Goal: Task Accomplishment & Management: Use online tool/utility

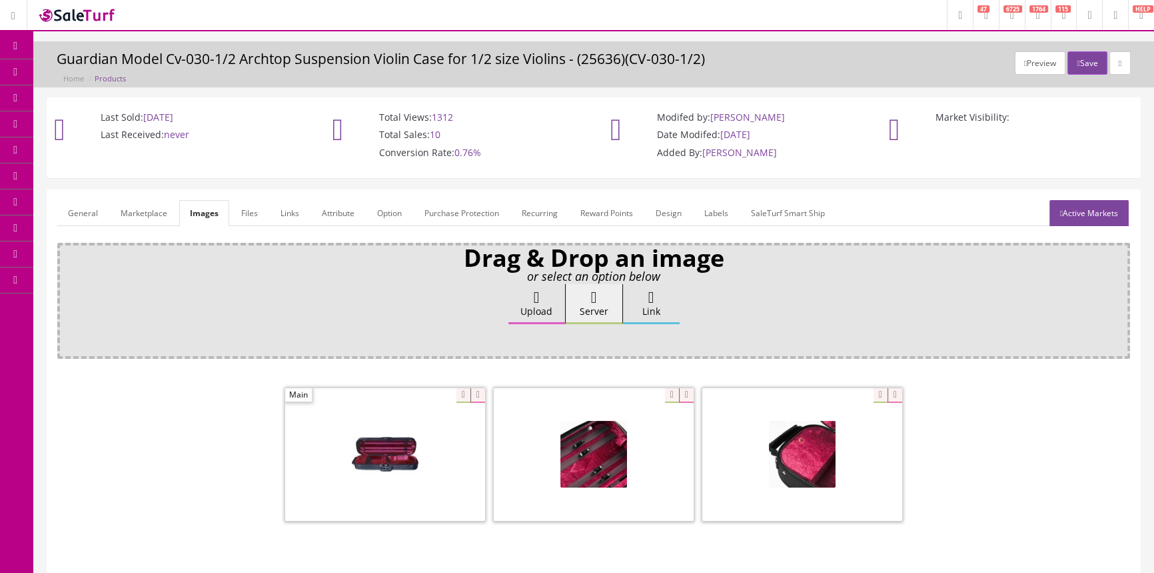
click at [112, 65] on link "Products" at bounding box center [103, 72] width 140 height 26
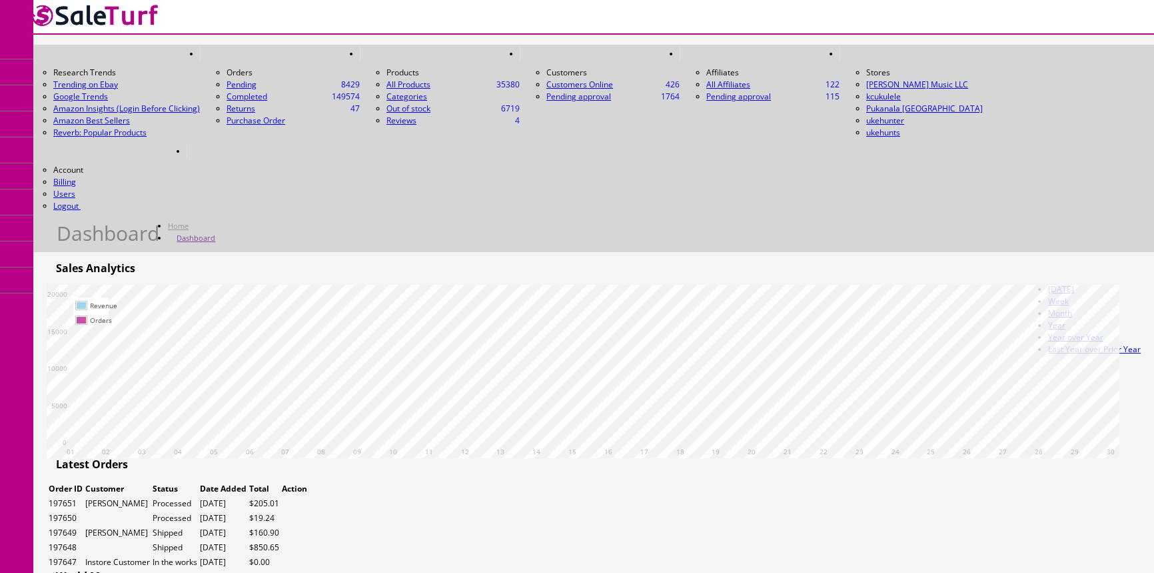
click at [145, 73] on link "Products" at bounding box center [103, 72] width 140 height 26
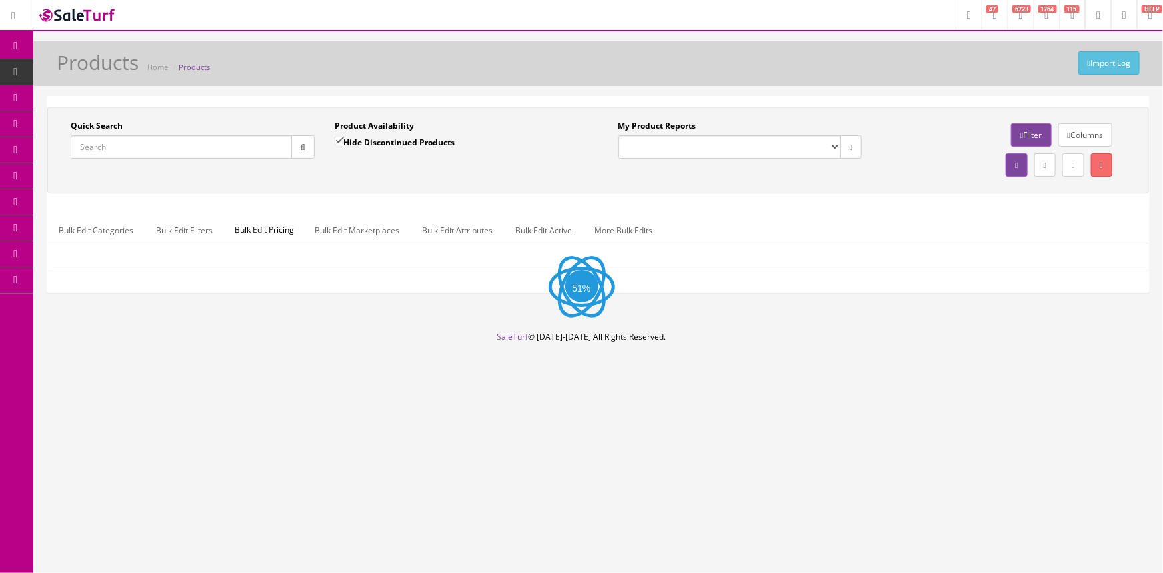
drag, startPoint x: 183, startPoint y: 147, endPoint x: 201, endPoint y: 132, distance: 23.6
click at [183, 147] on input "Quick Search" at bounding box center [181, 146] width 221 height 23
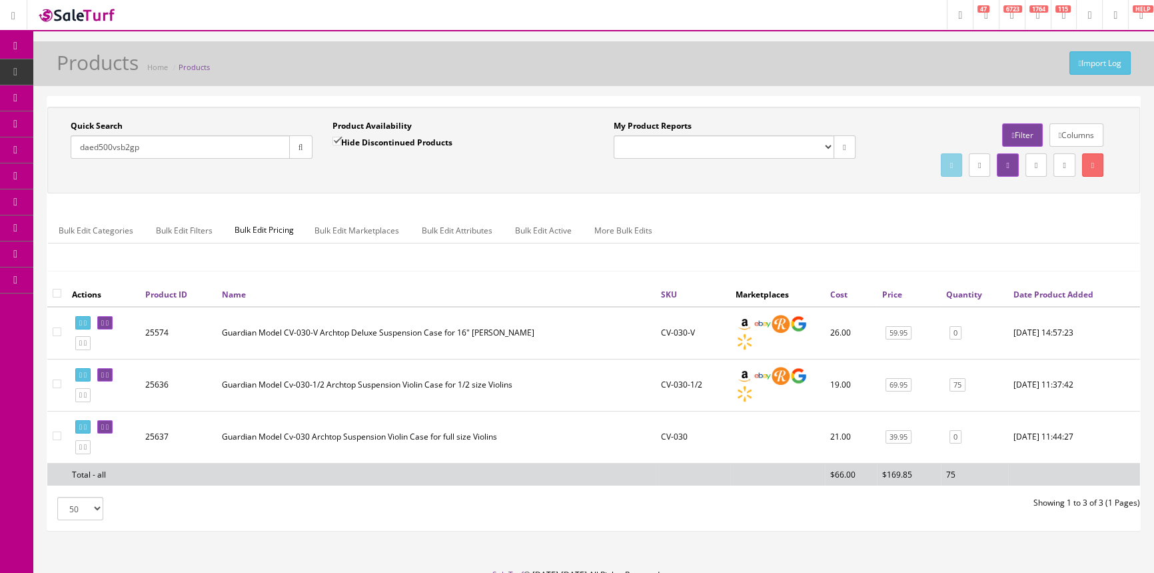
type input "daed500vsb2gp"
click at [333, 140] on input "Hide Discontinued Products" at bounding box center [337, 141] width 9 height 9
checkbox input "false"
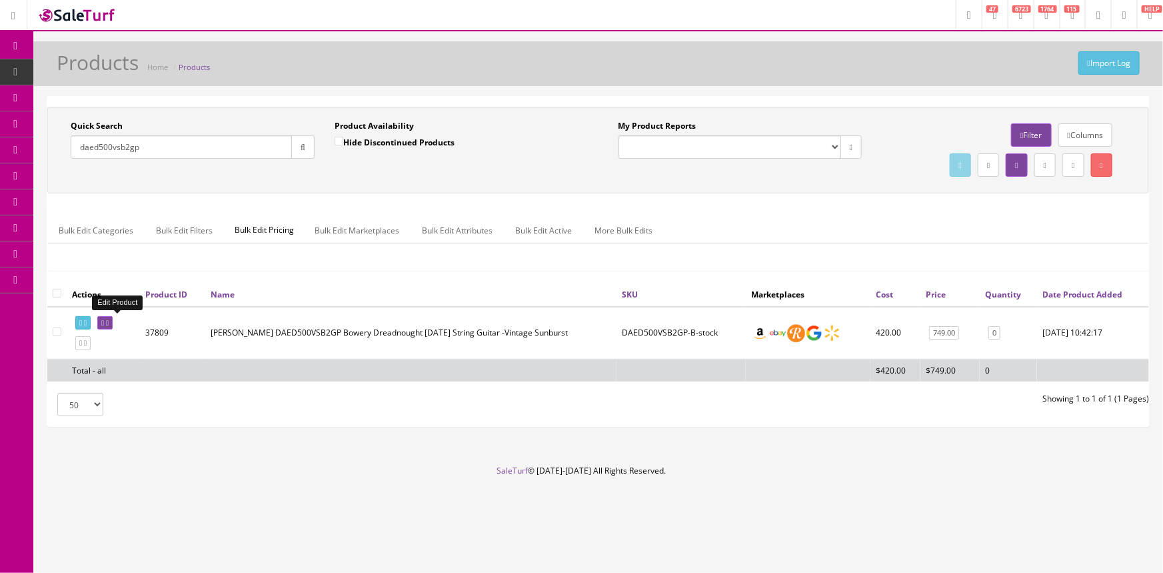
click at [108, 323] on link at bounding box center [104, 323] width 15 height 14
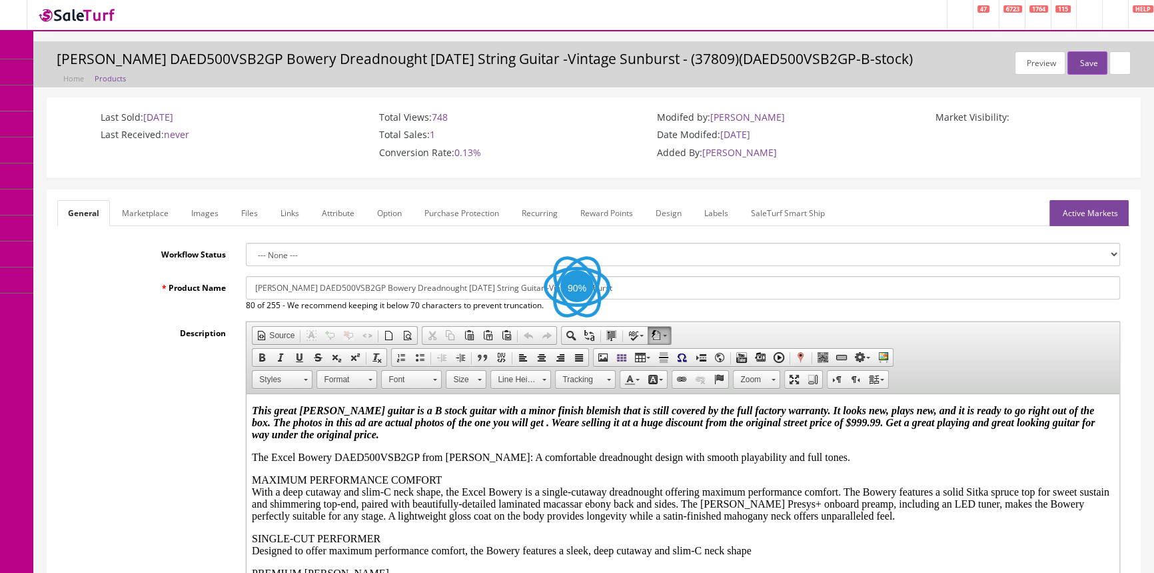
click at [195, 212] on link "Images" at bounding box center [205, 213] width 49 height 26
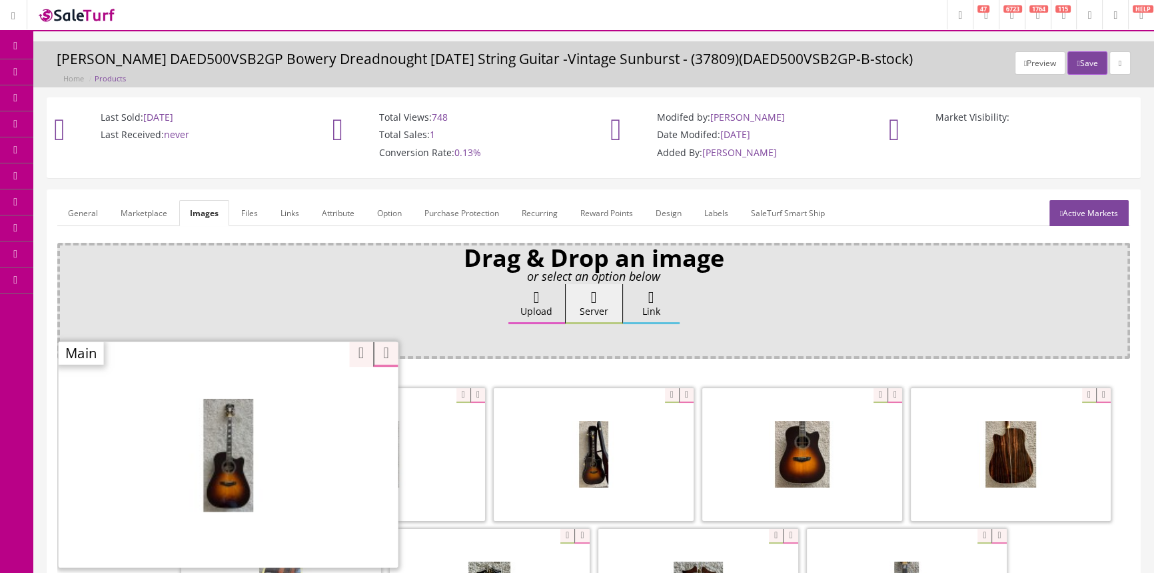
click at [249, 391] on div "Zoom" at bounding box center [229, 454] width 340 height 227
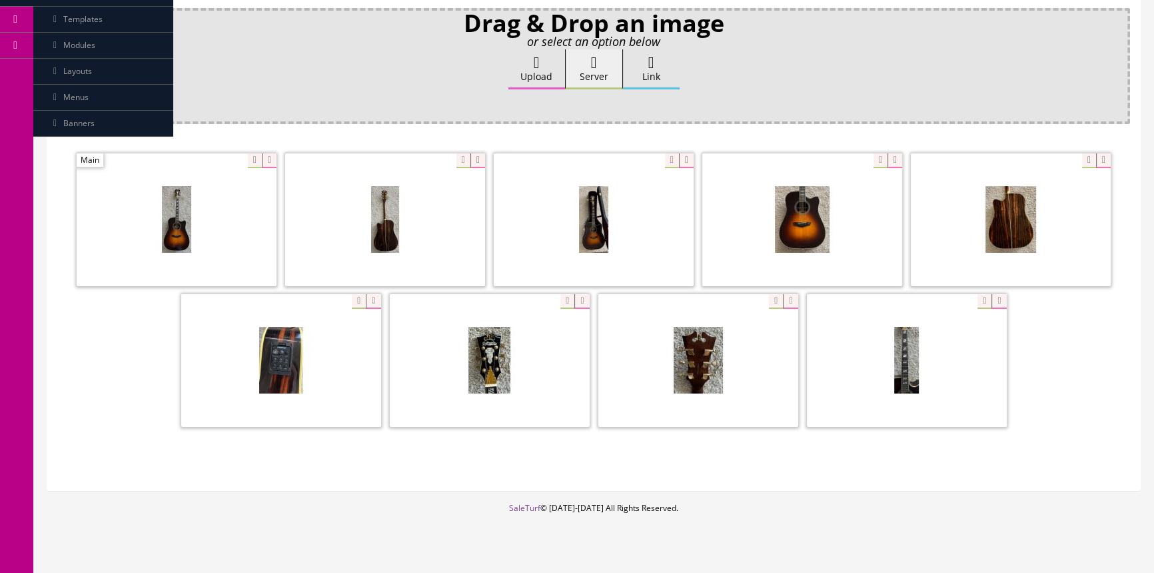
scroll to position [242, 0]
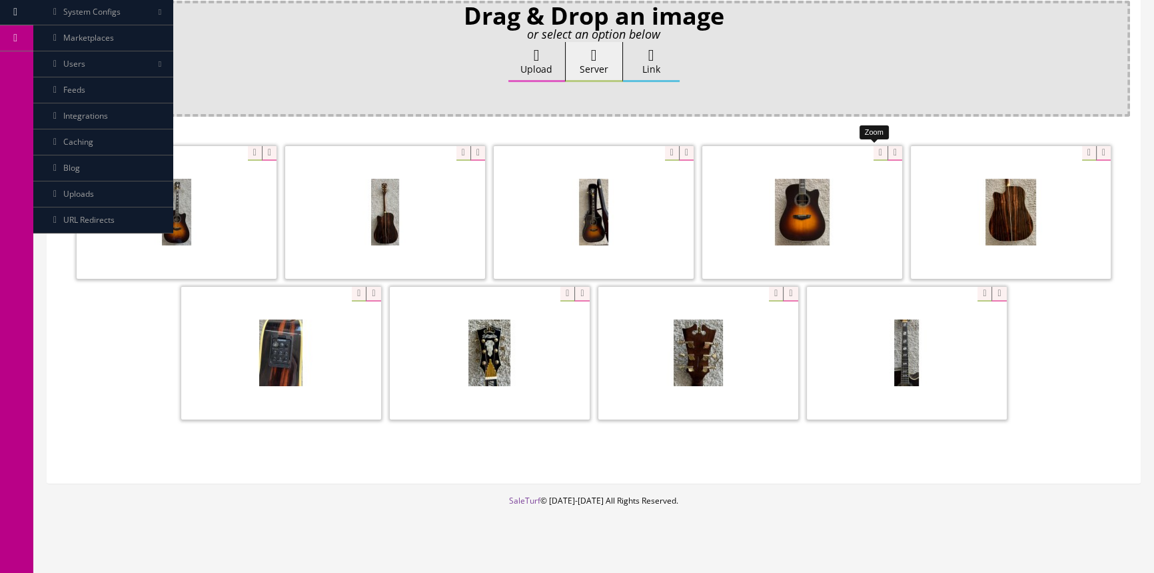
click at [870, 149] on div at bounding box center [803, 211] width 200 height 133
click at [919, 107] on div "Drag & Drop an image or select an option below Upload Server Link Ok WM Left To…" at bounding box center [593, 237] width 1073 height 472
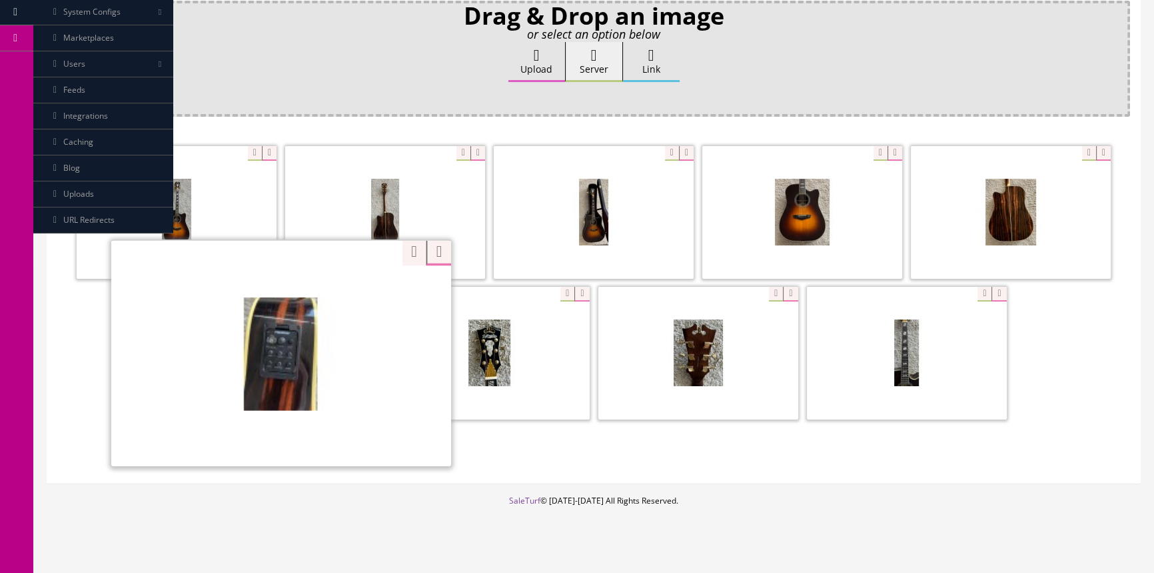
click at [348, 293] on div "Zoom" at bounding box center [281, 352] width 340 height 227
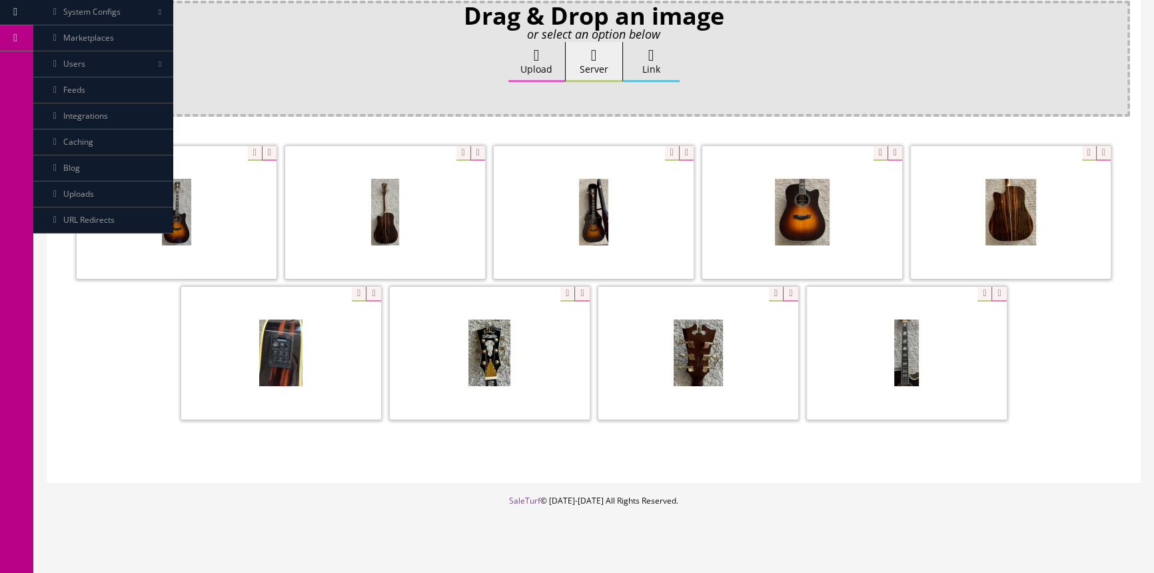
scroll to position [0, 0]
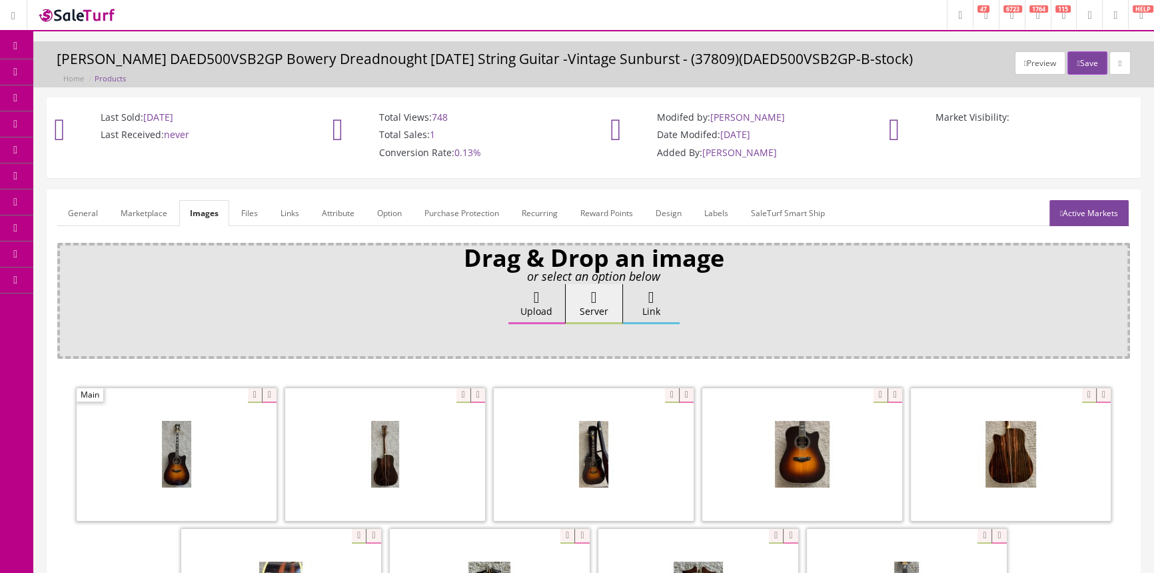
click at [73, 209] on link "General" at bounding box center [82, 213] width 51 height 26
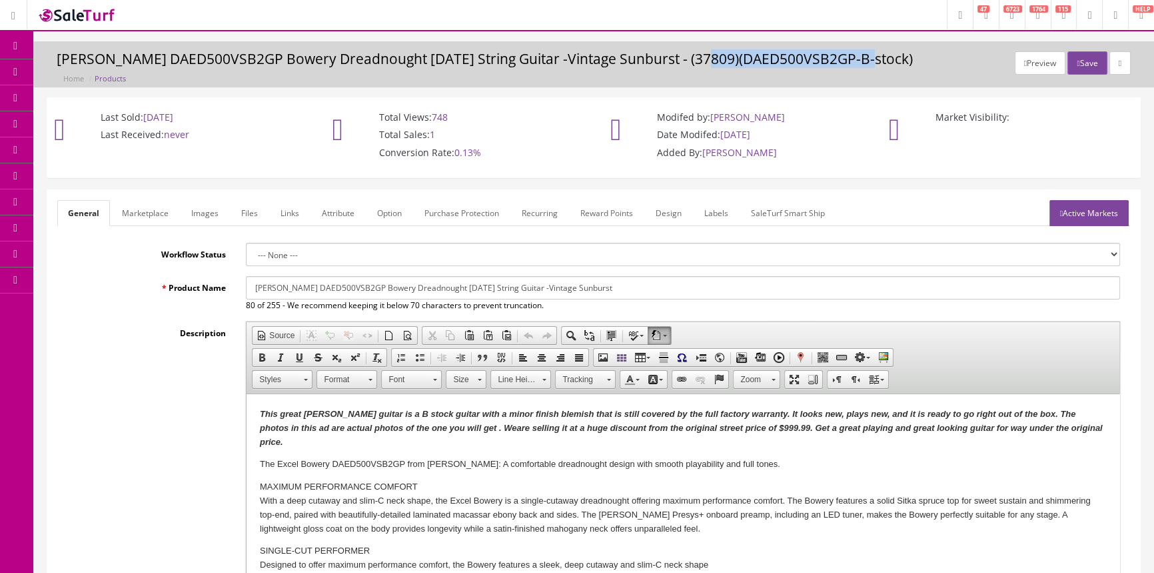
drag, startPoint x: 689, startPoint y: 59, endPoint x: 850, endPoint y: 49, distance: 161.0
click at [850, 51] on h3 "D'Angelico DAED500VSB2GP Bowery Dreadnought CE 6 String Guitar -Vintage Sunburs…" at bounding box center [594, 58] width 1074 height 15
copy h3 "DAED500VSB2GP-B-stock"
click at [76, 66] on icon at bounding box center [70, 71] width 14 height 11
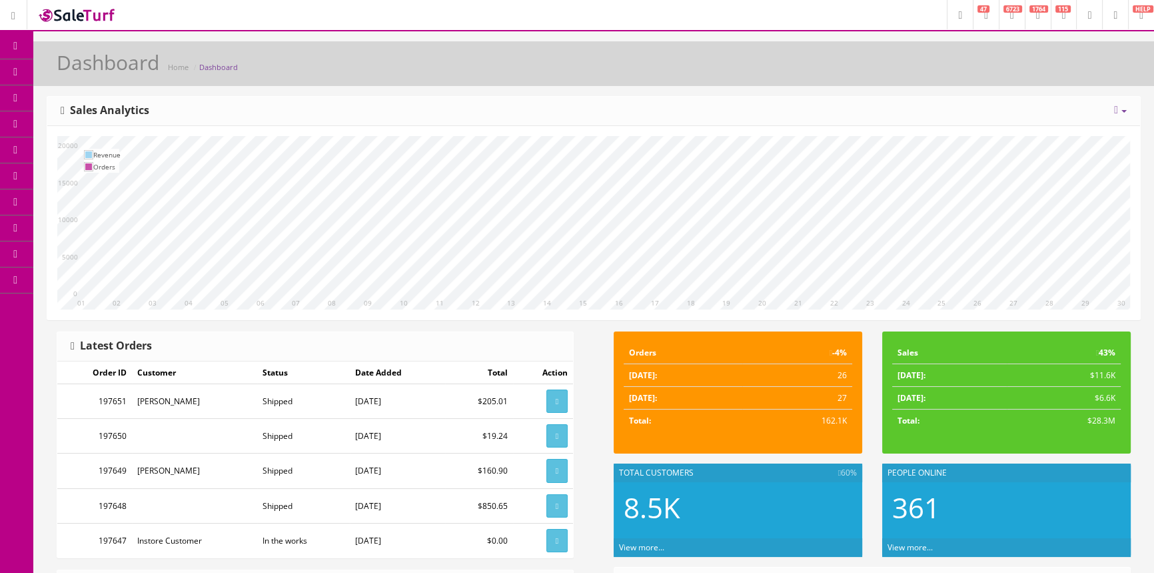
click at [108, 75] on span "Products" at bounding box center [95, 71] width 33 height 11
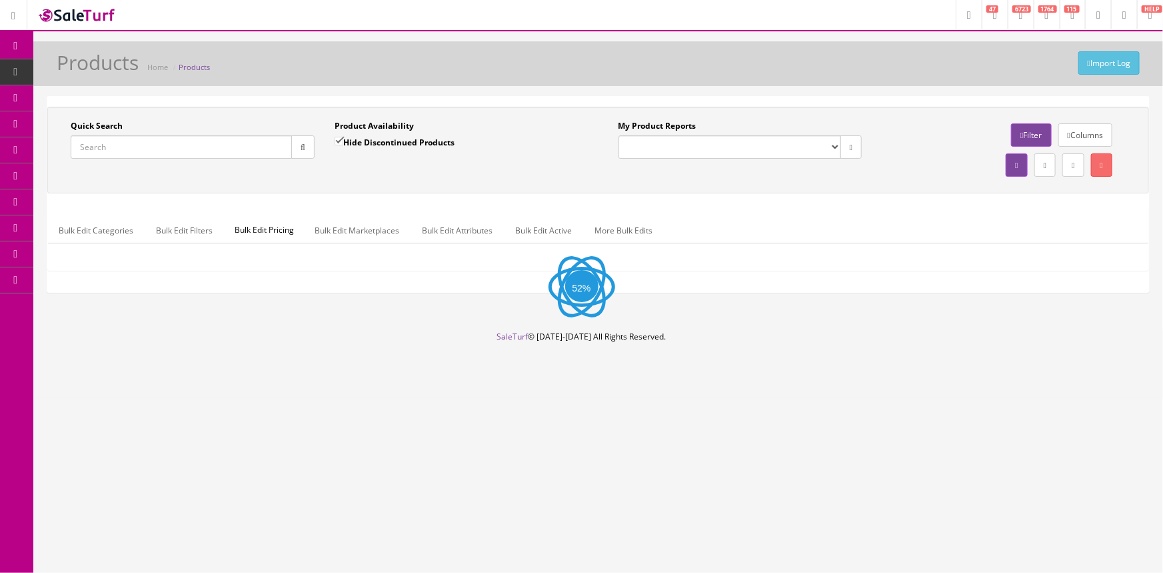
click at [216, 152] on input "Quick Search" at bounding box center [181, 146] width 221 height 23
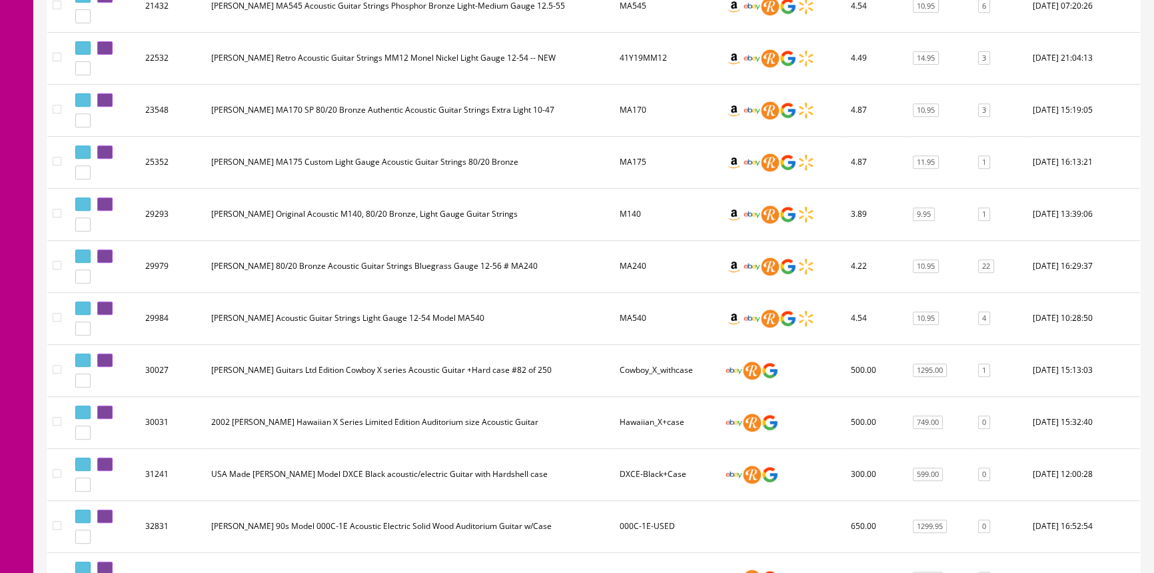
scroll to position [669, 0]
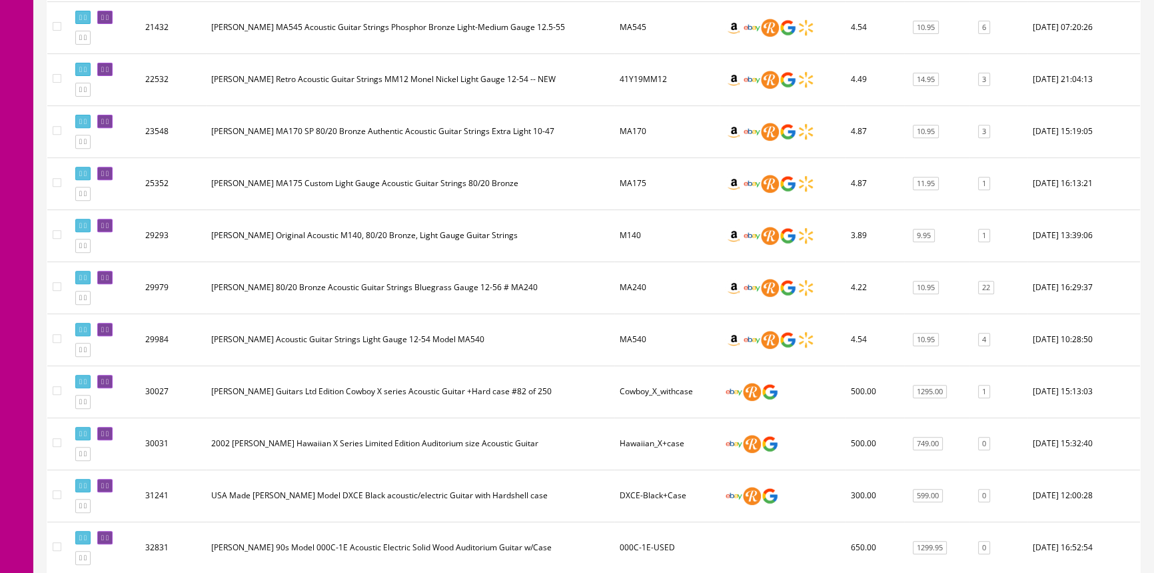
type input "martin acoustic guitar"
drag, startPoint x: 50, startPoint y: 440, endPoint x: 372, endPoint y: 281, distance: 358.9
click at [372, 281] on td "[PERSON_NAME] 80/20 Bronze Acoustic Guitar Strings Bluegrass Gauge 12-56 # MA240" at bounding box center [410, 287] width 409 height 52
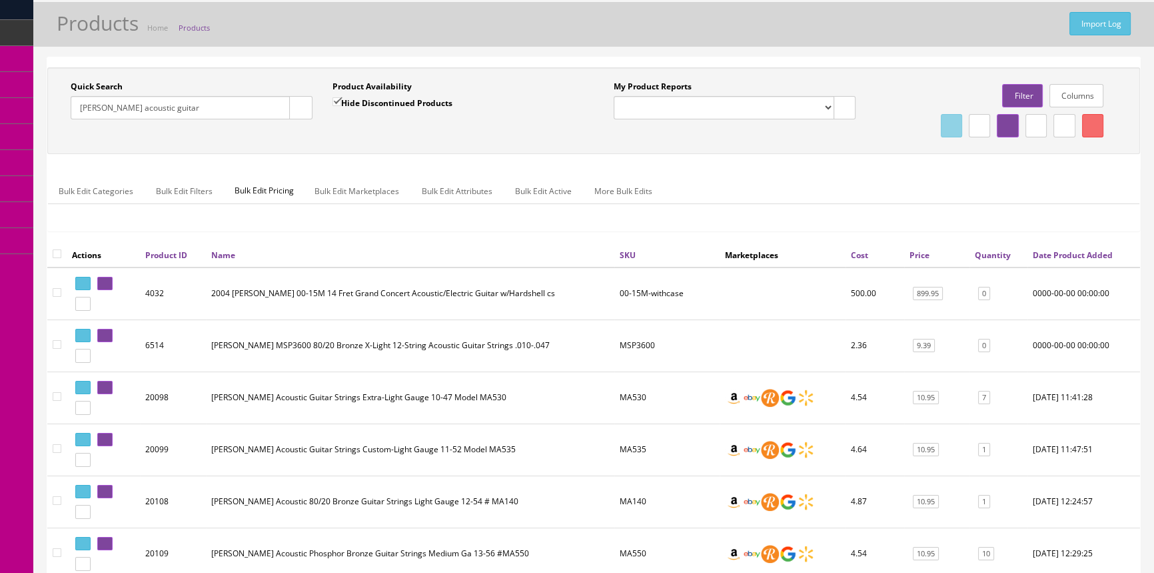
scroll to position [121, 0]
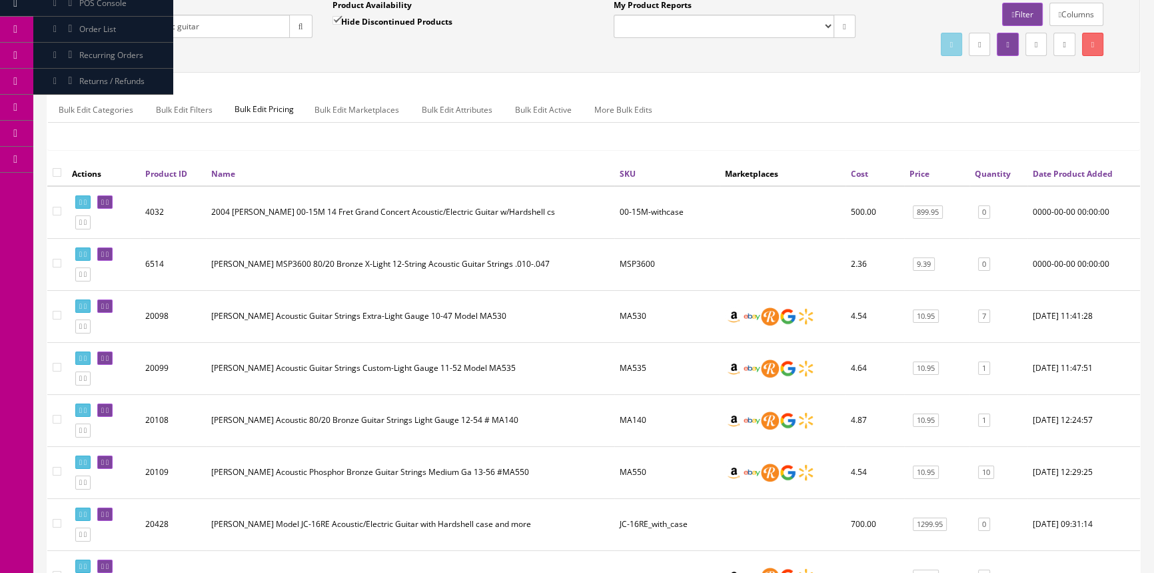
drag, startPoint x: 247, startPoint y: 335, endPoint x: 240, endPoint y: 351, distance: 17.9
drag, startPoint x: 240, startPoint y: 351, endPoint x: 611, endPoint y: 341, distance: 370.7
click at [611, 342] on td "[PERSON_NAME] Acoustic Guitar Strings Custom-Light Gauge 11-52 Model MA535" at bounding box center [410, 368] width 409 height 52
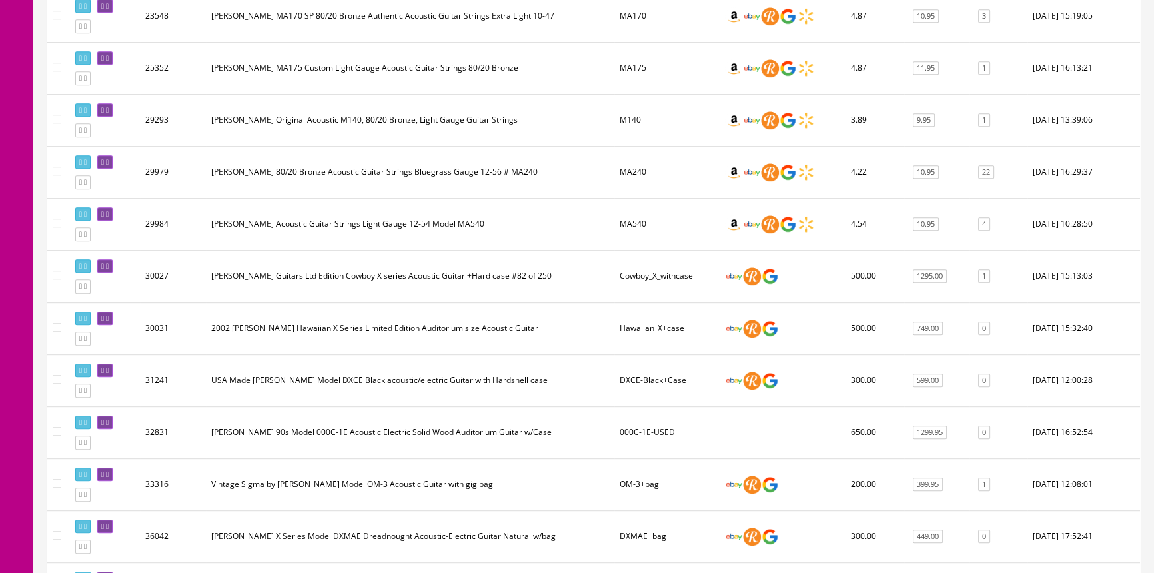
scroll to position [848, 0]
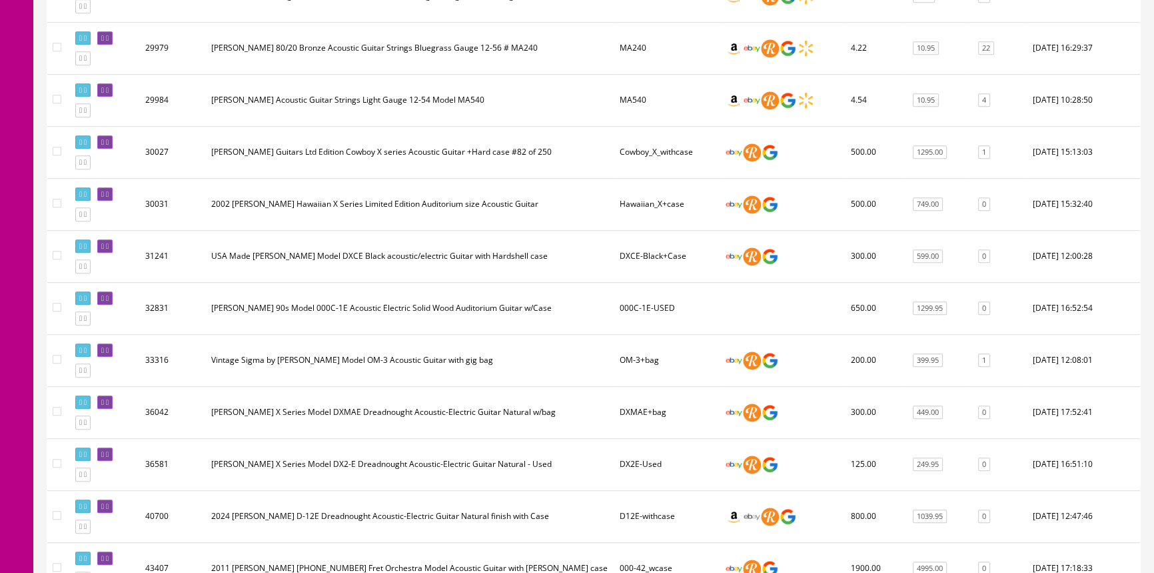
click at [537, 471] on td "Martin X Series Model DX2-E Dreadnought Acoustic-Electric Guitar Natural - Used" at bounding box center [410, 464] width 409 height 52
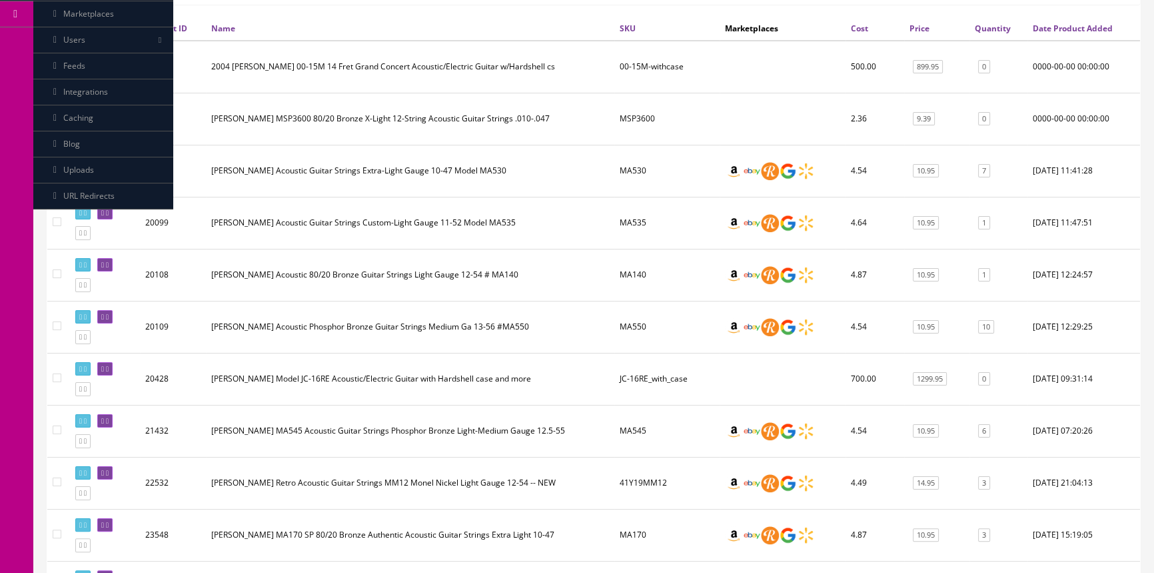
scroll to position [268, 0]
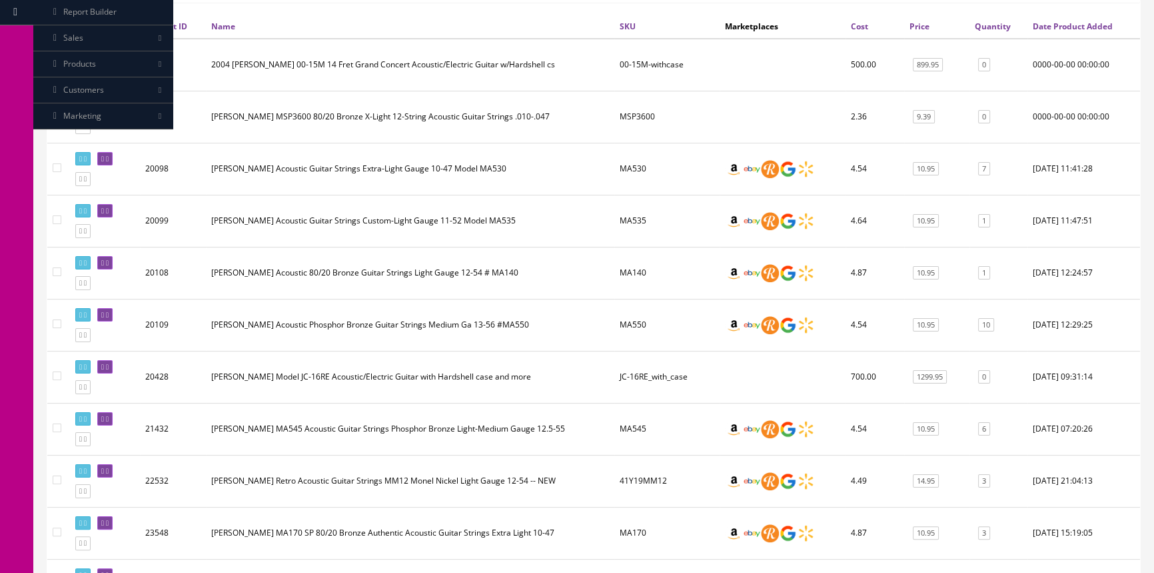
drag, startPoint x: 365, startPoint y: 467, endPoint x: 363, endPoint y: 474, distance: 7.8
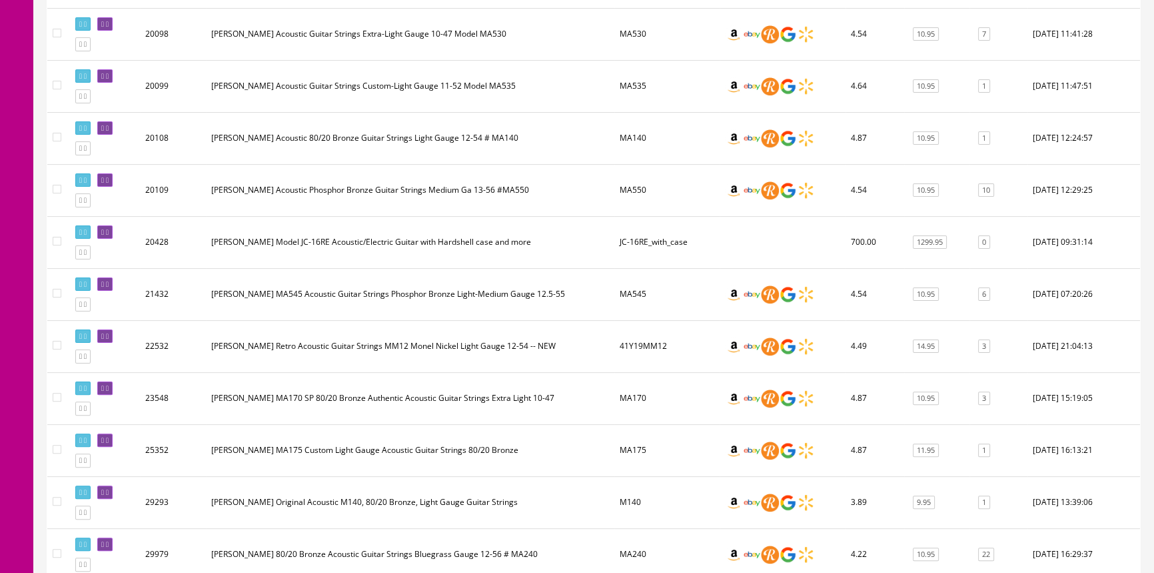
scroll to position [397, 0]
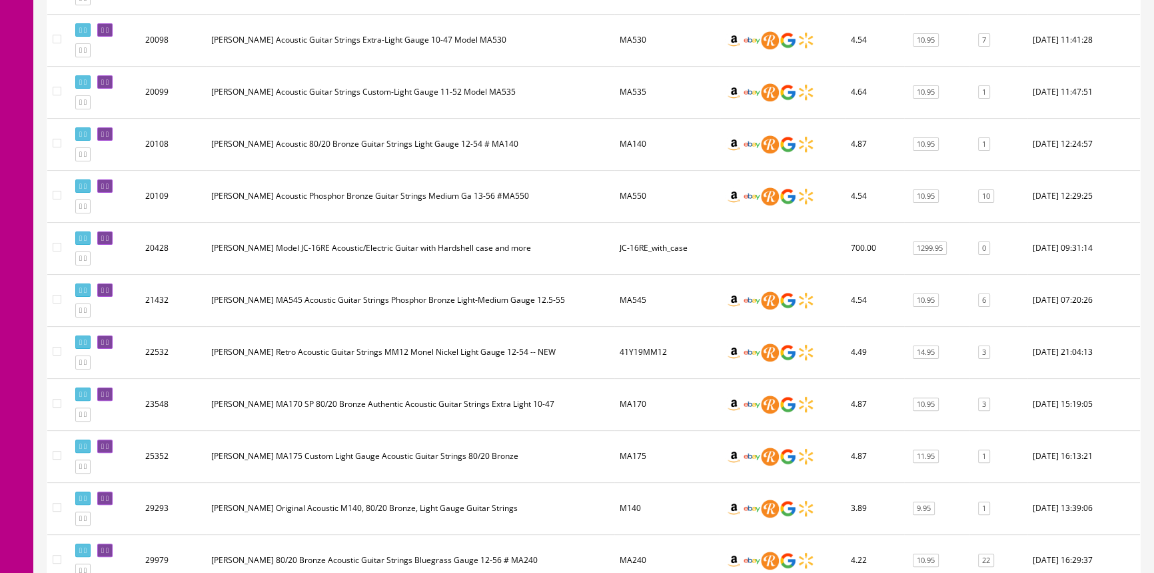
drag, startPoint x: 345, startPoint y: 433, endPoint x: 191, endPoint y: 423, distance: 155.0
click at [191, 423] on td "23548" at bounding box center [173, 404] width 66 height 52
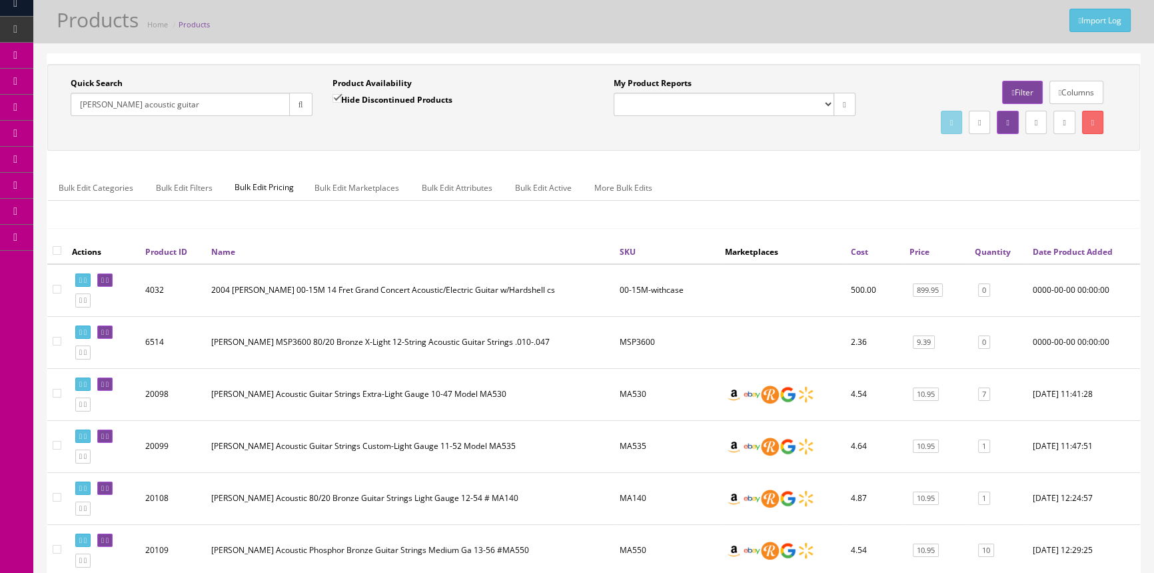
scroll to position [0, 0]
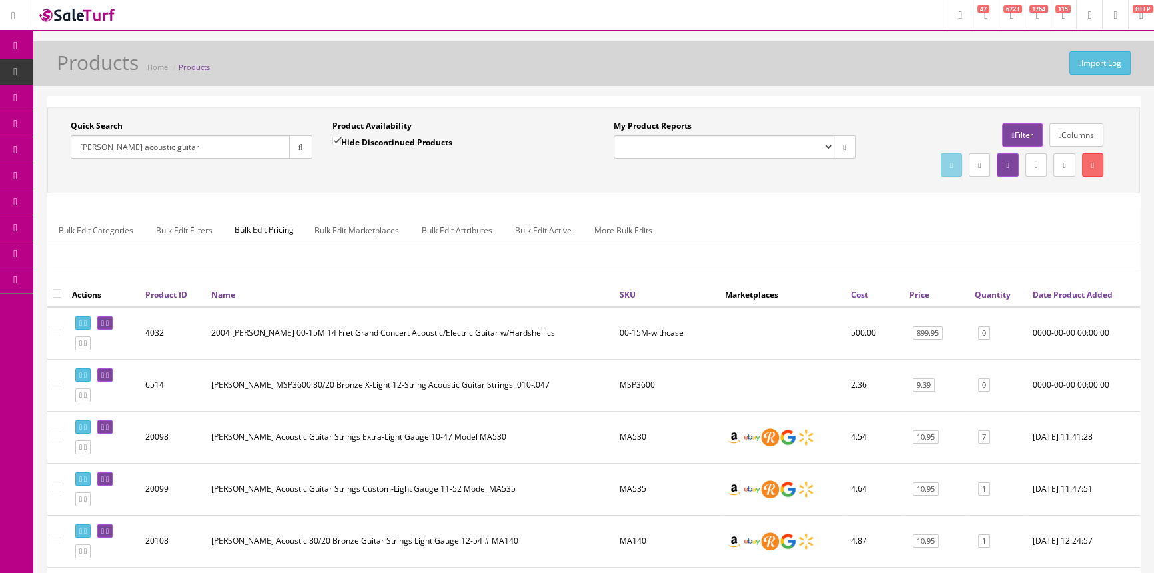
click at [103, 70] on span "Products" at bounding box center [102, 71] width 33 height 11
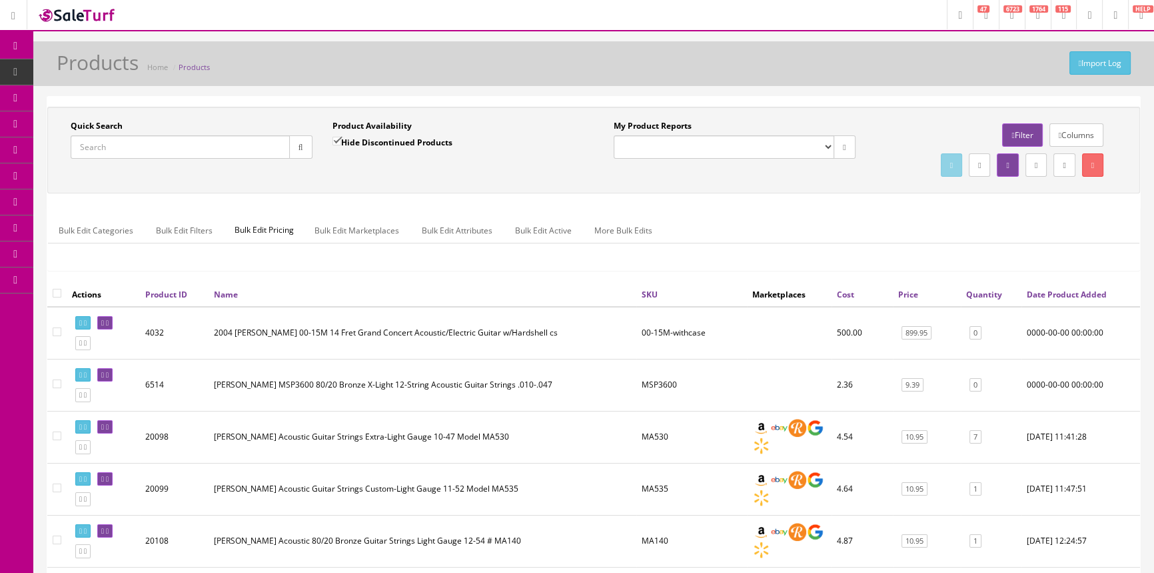
click at [135, 143] on input "Quick Search" at bounding box center [180, 146] width 219 height 23
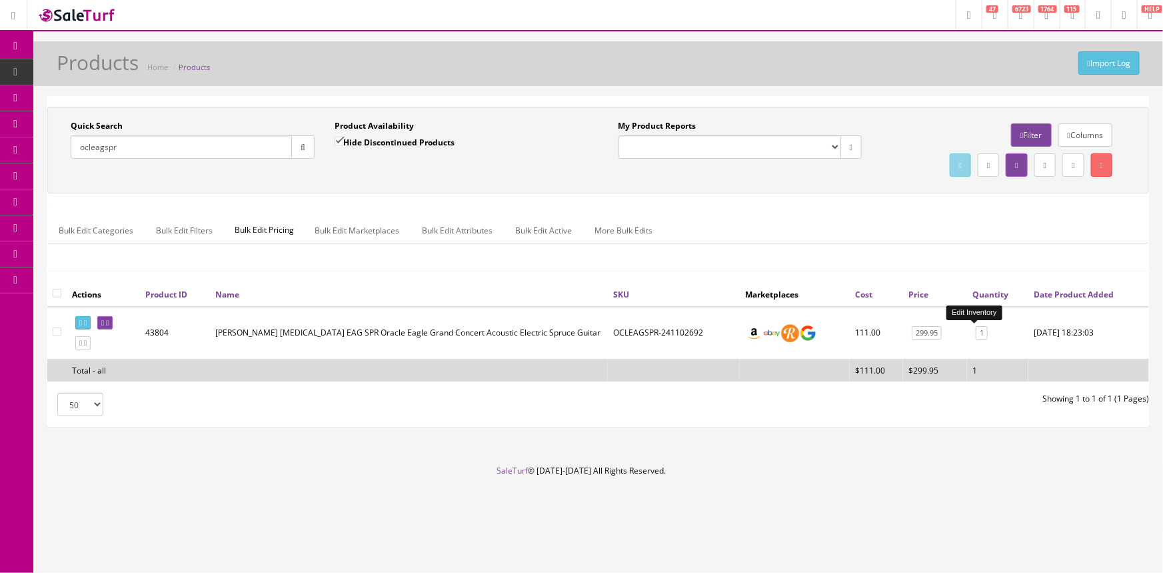
type input "ocleagspr"
click at [976, 334] on link "1" at bounding box center [982, 333] width 12 height 14
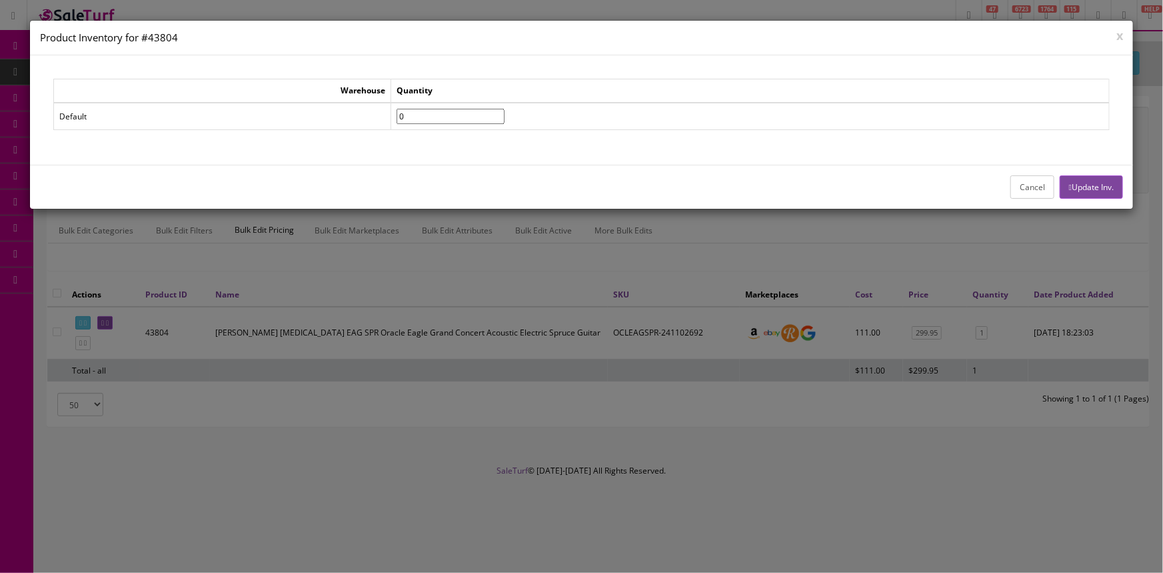
type input"] "0"
click at [505, 119] on input"] "0" at bounding box center [451, 116] width 108 height 15
click at [1113, 187] on button "Update Inv." at bounding box center [1091, 186] width 63 height 23
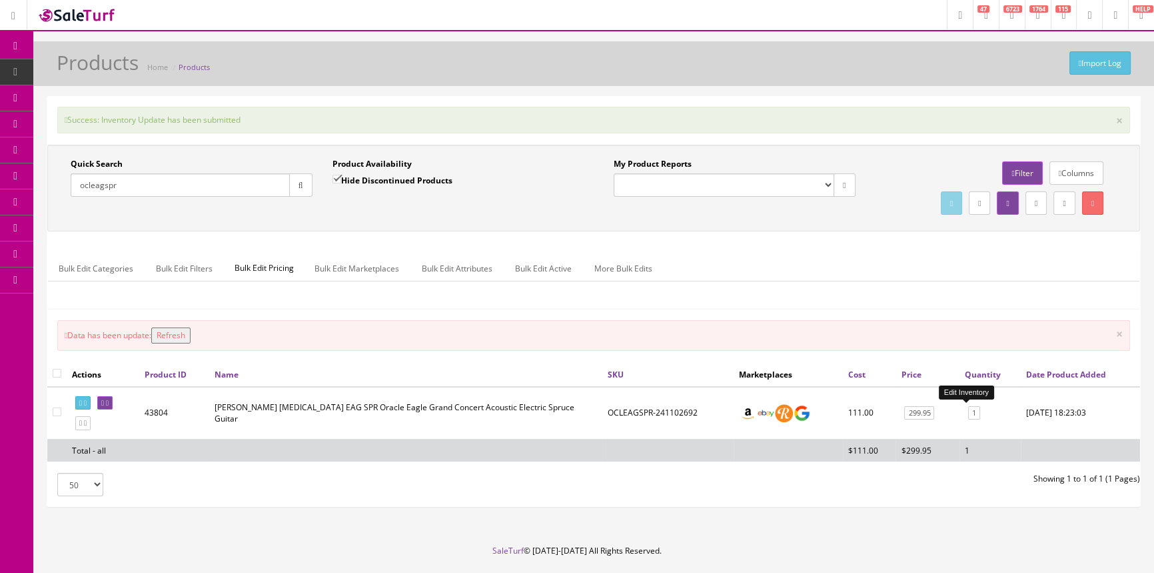
click at [968, 413] on link "1" at bounding box center [974, 413] width 12 height 14
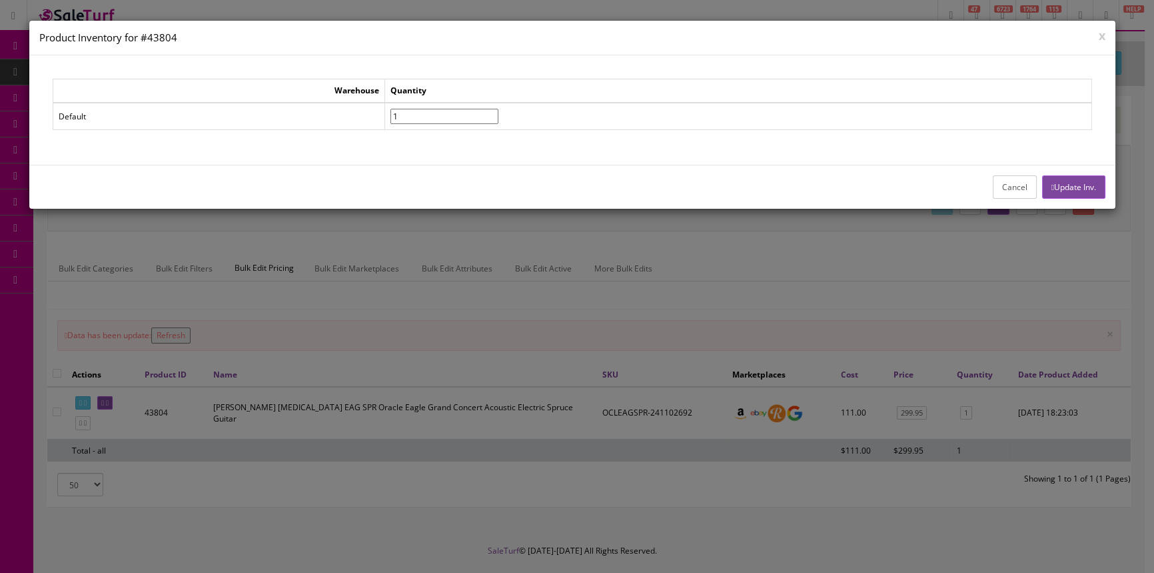
type input"] "1"
click at [499, 110] on input"] "1" at bounding box center [445, 116] width 108 height 15
click at [1074, 182] on button "Update Inv." at bounding box center [1073, 186] width 63 height 23
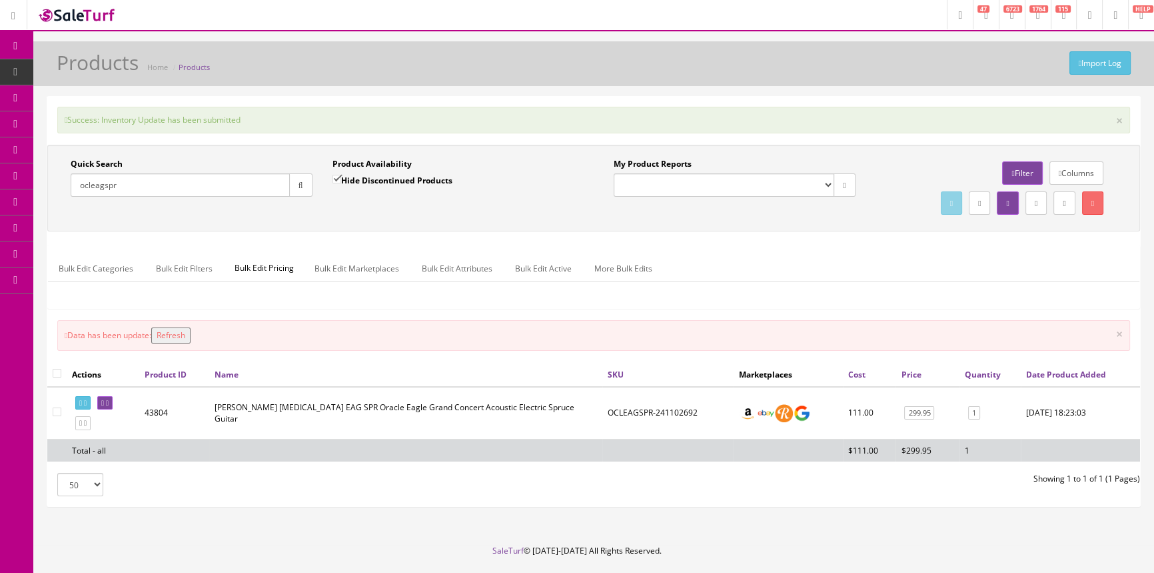
click at [183, 335] on button "Refresh" at bounding box center [170, 335] width 39 height 16
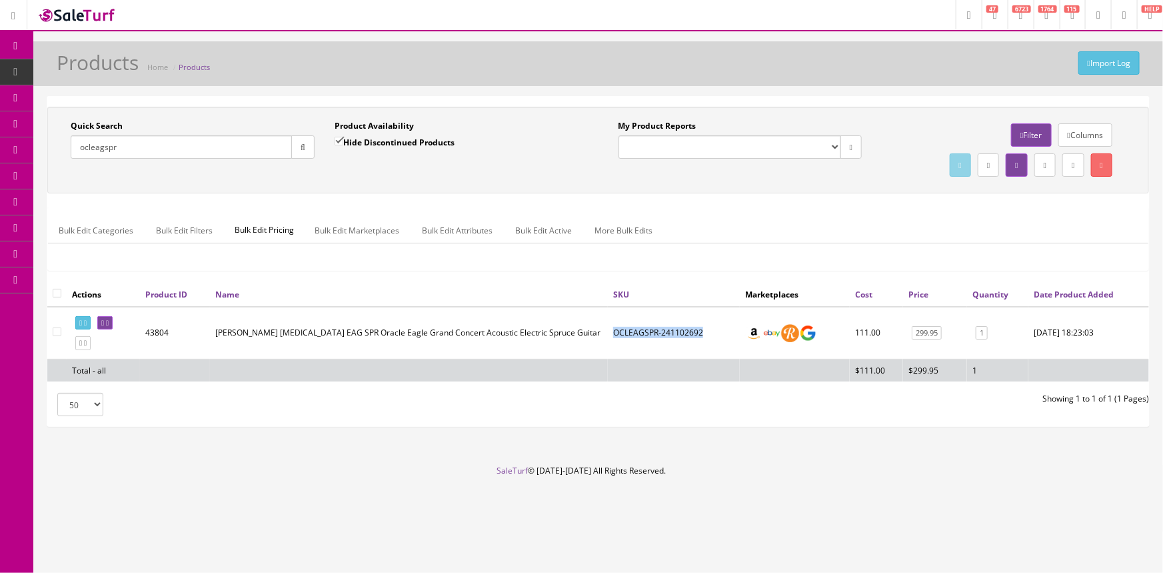
drag, startPoint x: 608, startPoint y: 329, endPoint x: 697, endPoint y: 339, distance: 90.0
click at [697, 339] on td "OCLEAGSPR-241102692" at bounding box center [674, 333] width 132 height 53
copy td "OCLEAGSPR-241102692"
click at [98, 125] on span "POS Console" at bounding box center [102, 123] width 47 height 11
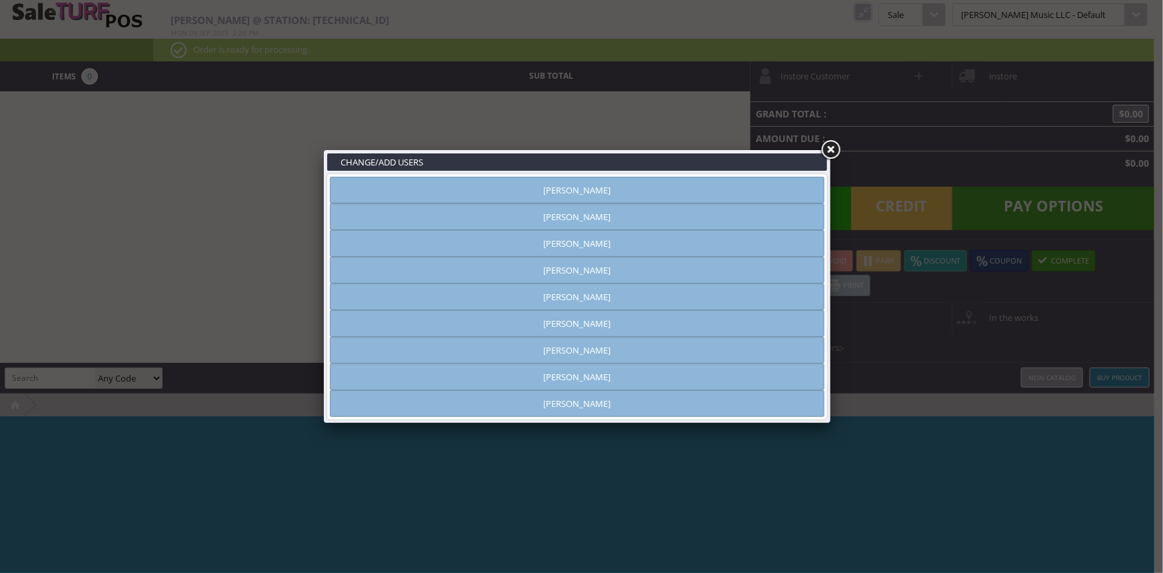
type input "[PERSON_NAME]"
click at [493, 190] on link "[PERSON_NAME]" at bounding box center [577, 190] width 495 height 27
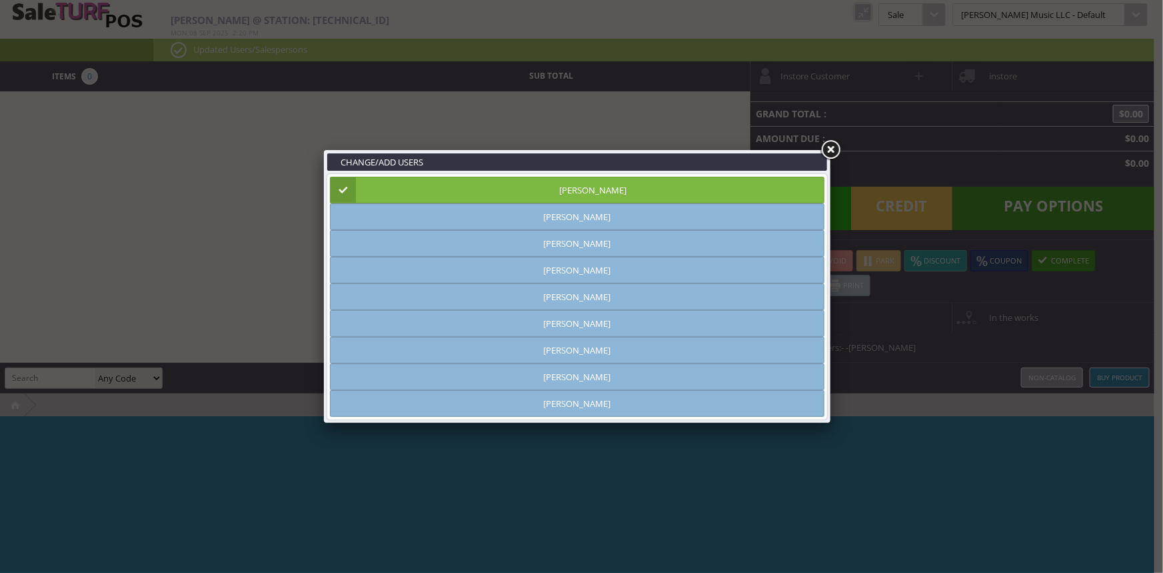
click at [831, 152] on link at bounding box center [831, 150] width 24 height 24
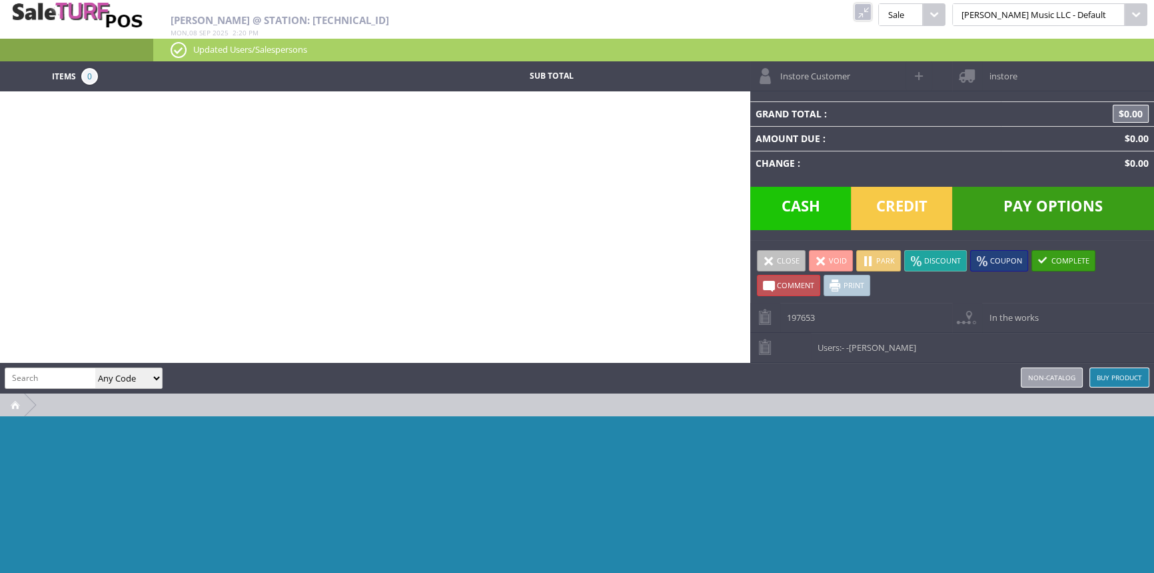
paste input "OCLEAGSPR-241102692"
type input "OCLEAGSPR-241102692"
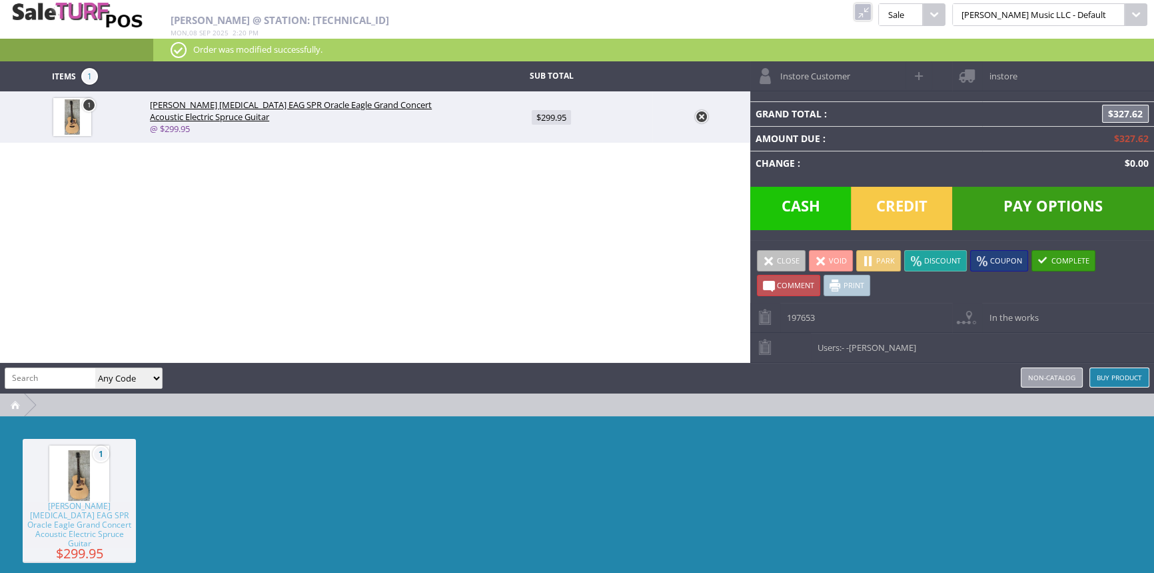
click at [557, 119] on span "$299.95" at bounding box center [551, 117] width 39 height 15
type input "299.95"
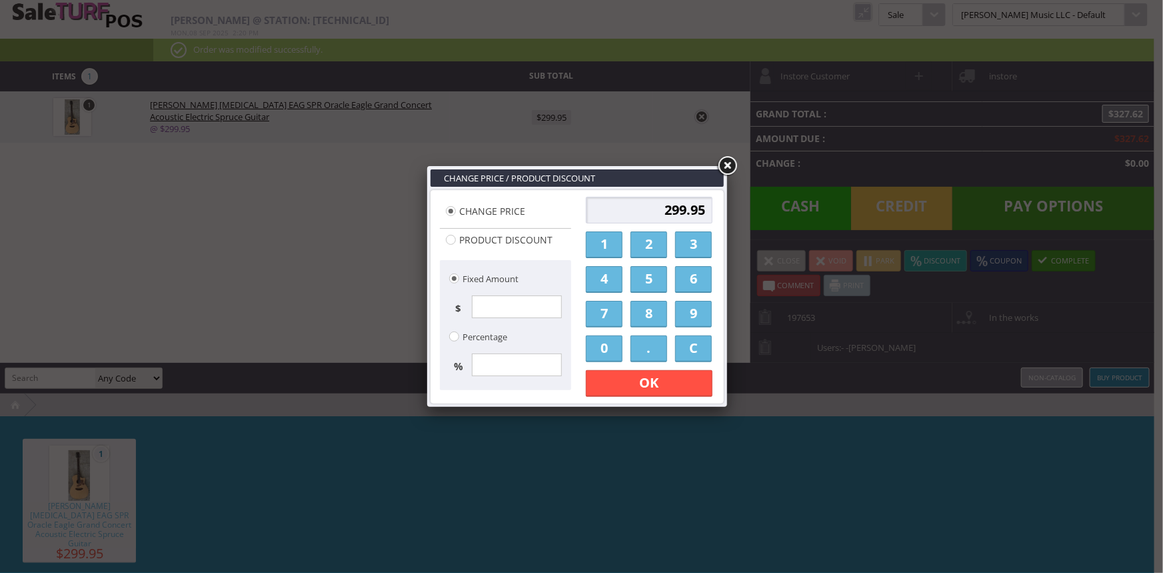
click at [452, 240] on input "Product Discount" at bounding box center [451, 240] width 10 height 10
radio input "true"
type input "0.00"
click at [453, 335] on input "Percentage" at bounding box center [454, 336] width 10 height 10
radio input "true"
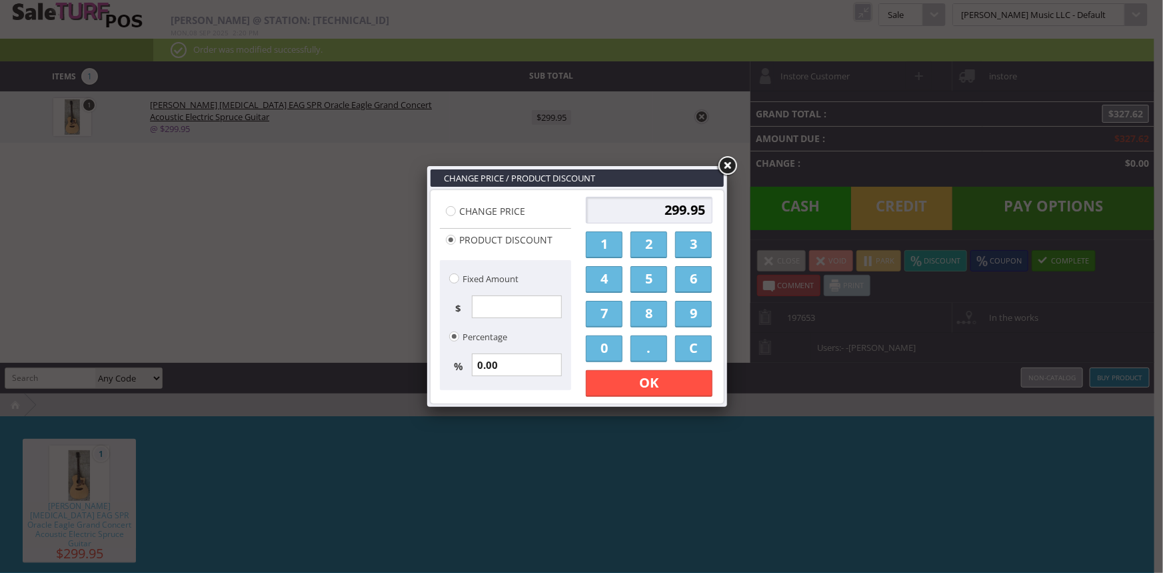
click at [513, 363] on input "0.00" at bounding box center [517, 364] width 90 height 23
type input "0"
type input "0.00"
type input "1"
type input "3.00"
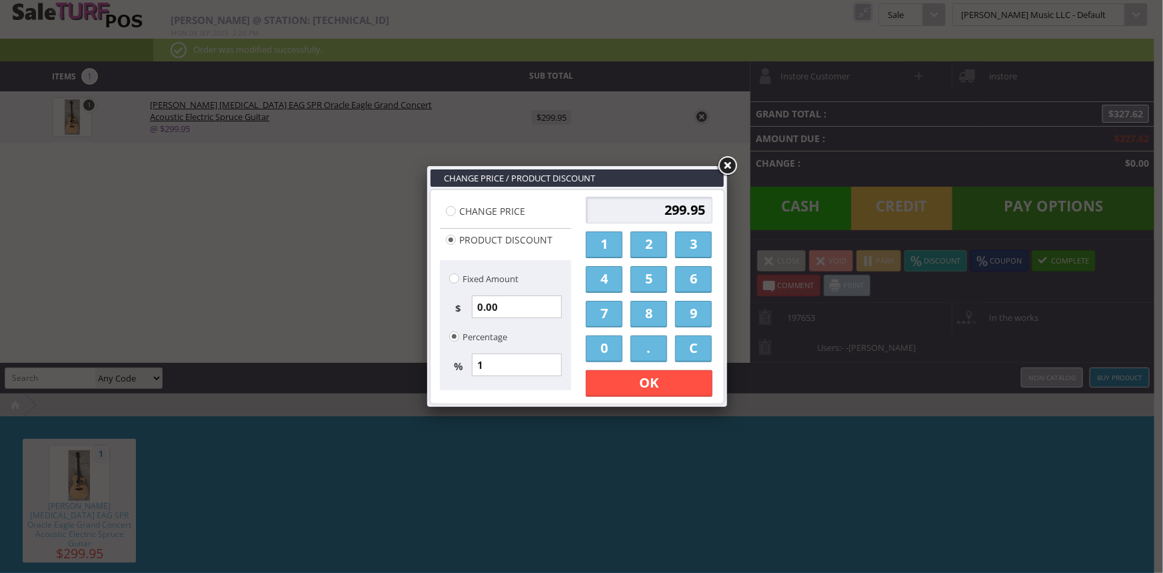
type input "296.95"
type input "10"
type input "30.00"
type input "269.96"
type input "10"
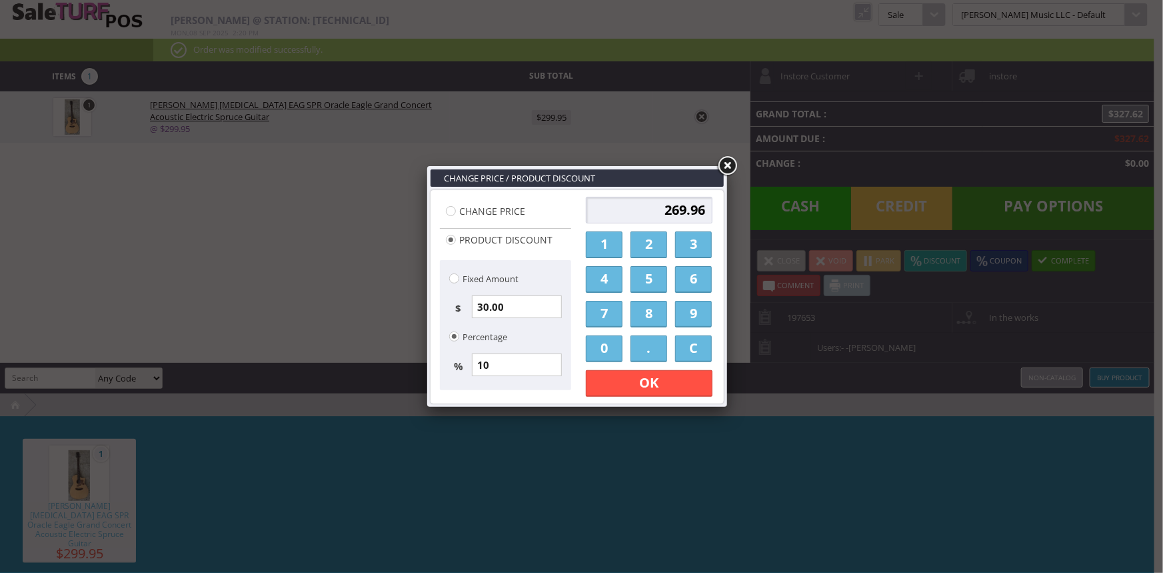
click at [658, 385] on link "OK" at bounding box center [649, 383] width 127 height 27
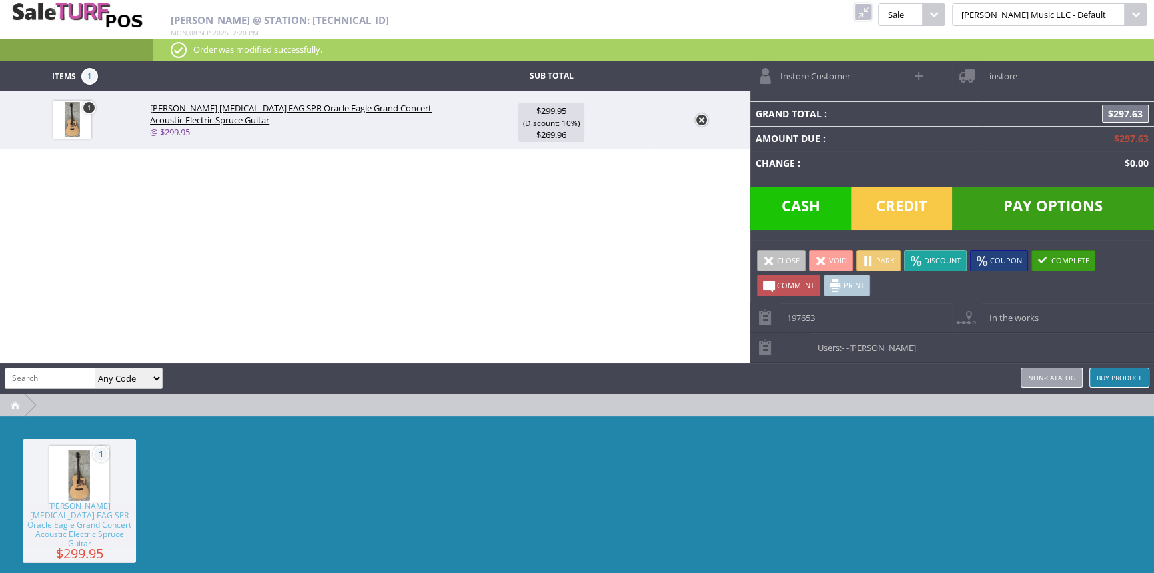
click at [1039, 199] on span "Pay Options" at bounding box center [1053, 208] width 202 height 43
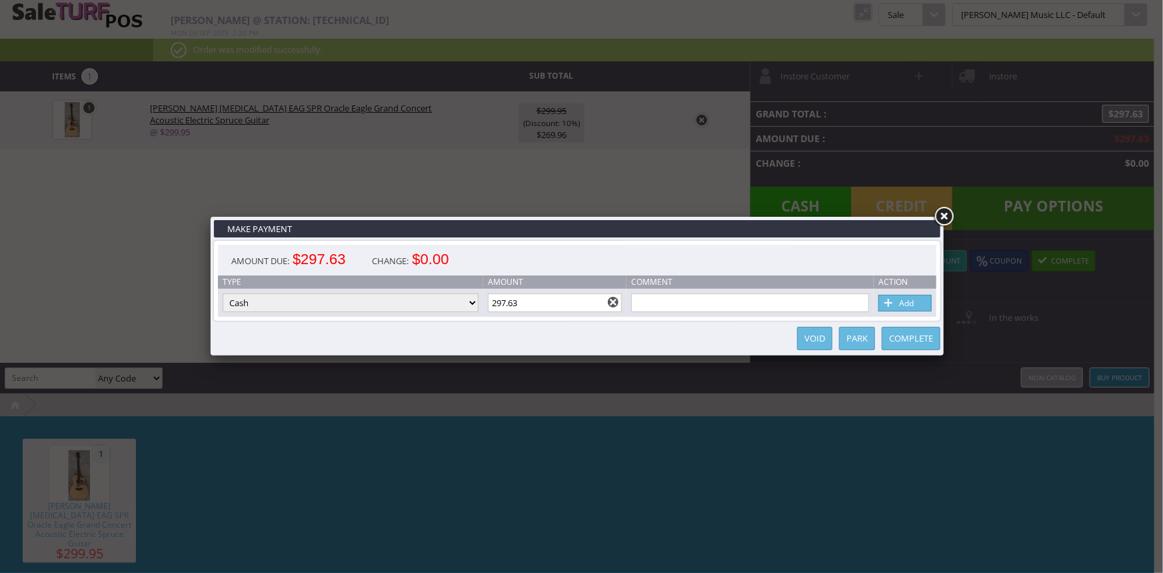
click at [886, 299] on span at bounding box center [888, 303] width 13 height 15
type input "0"
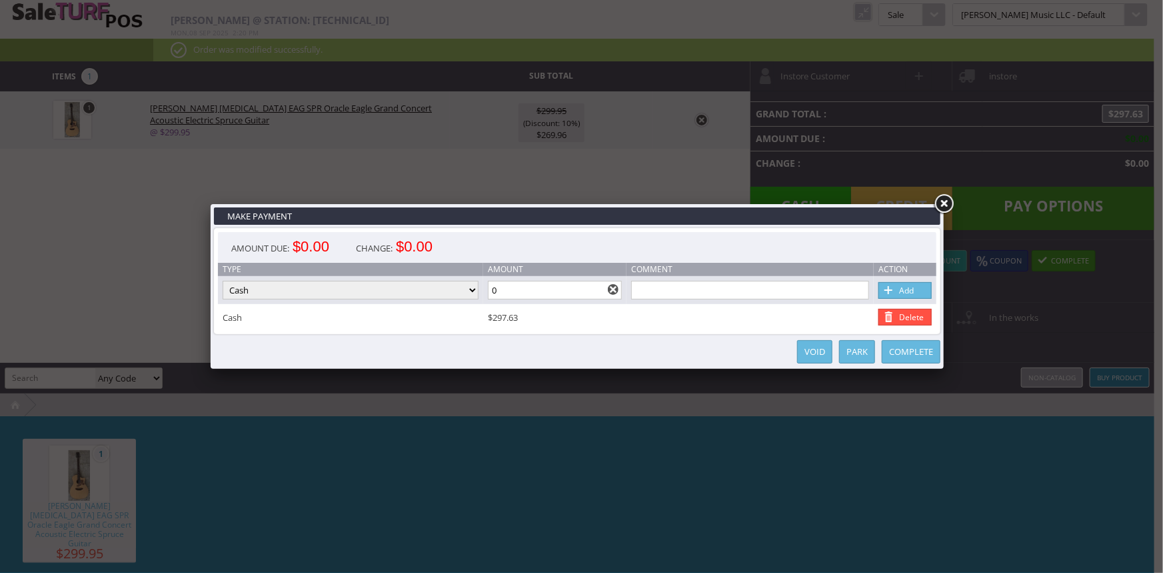
click at [918, 347] on link "Complete" at bounding box center [911, 351] width 59 height 23
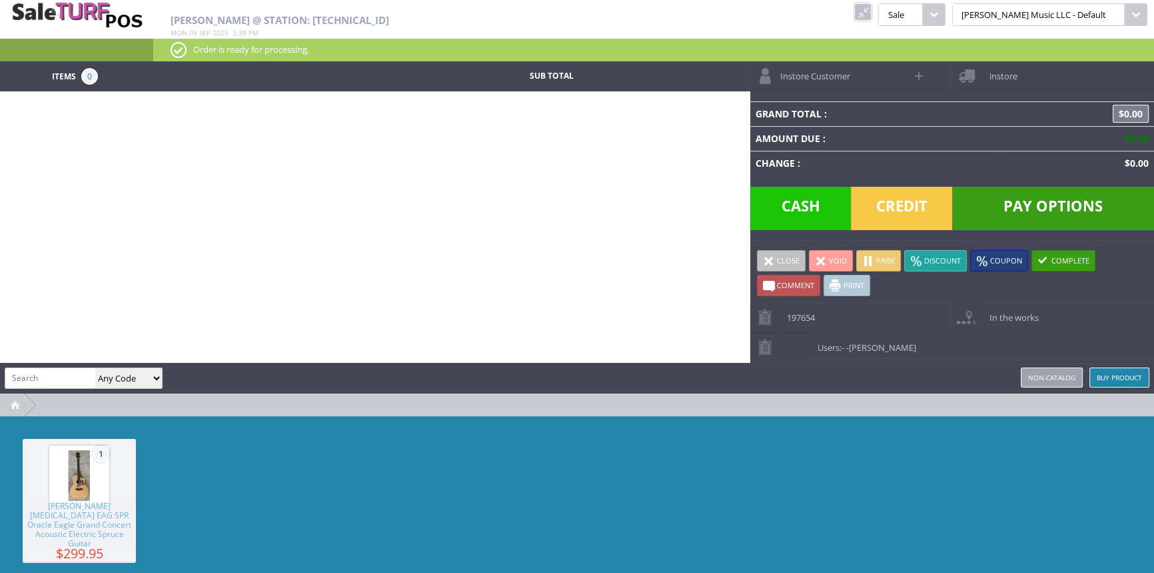
click at [872, 15] on link at bounding box center [862, 11] width 17 height 17
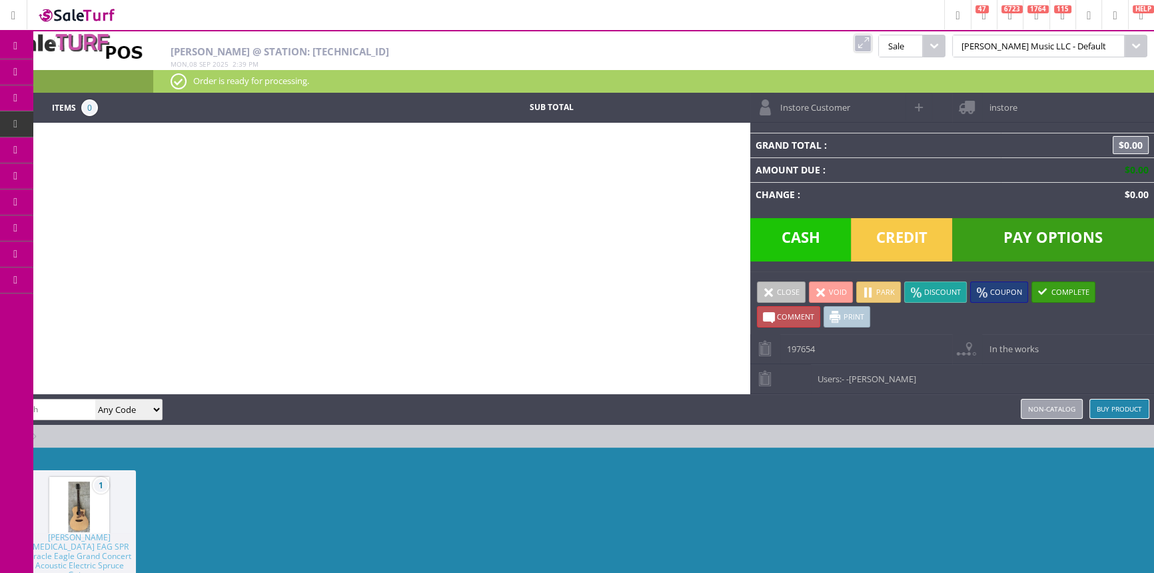
click at [89, 73] on span "Products" at bounding box center [97, 72] width 36 height 12
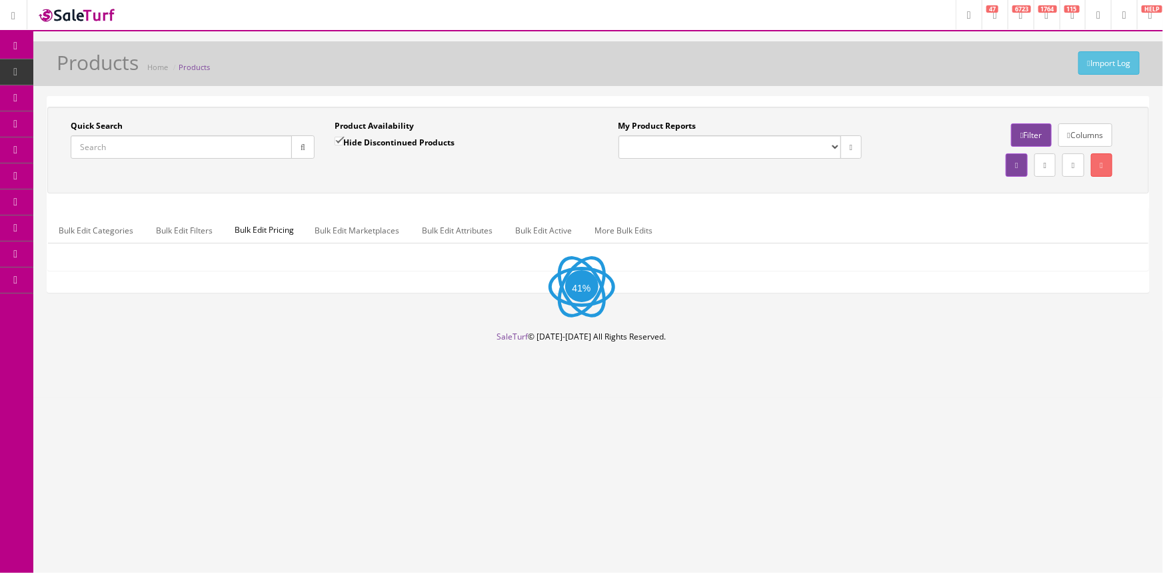
click at [159, 153] on input "Quick Search" at bounding box center [181, 146] width 221 height 23
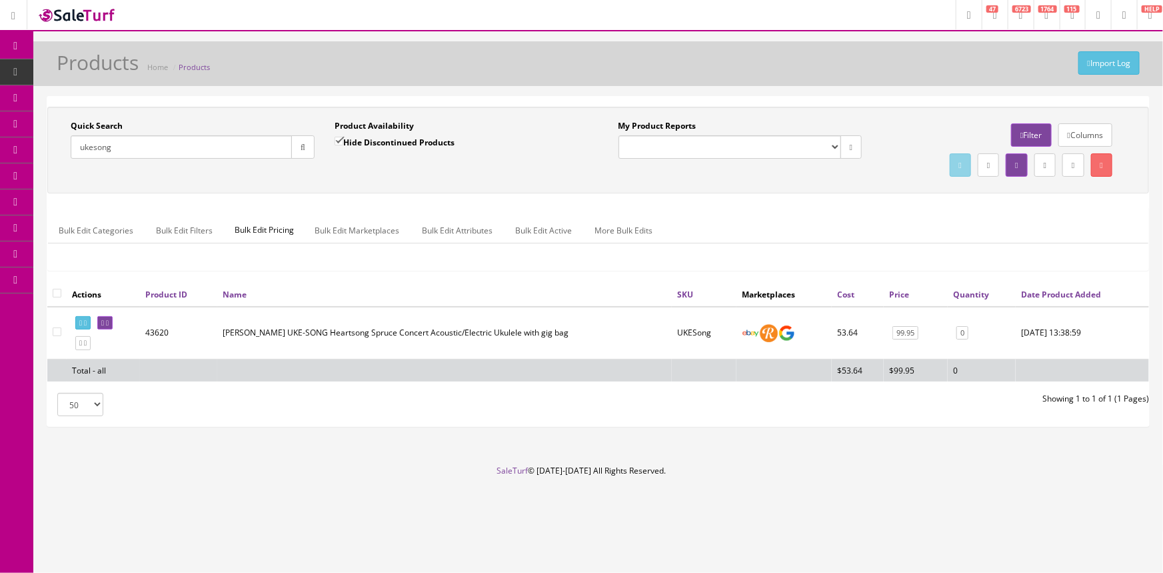
type input "ukesong"
click at [339, 141] on input "Hide Discontinued Products" at bounding box center [339, 141] width 9 height 9
checkbox input "false"
click at [109, 321] on icon at bounding box center [107, 322] width 3 height 7
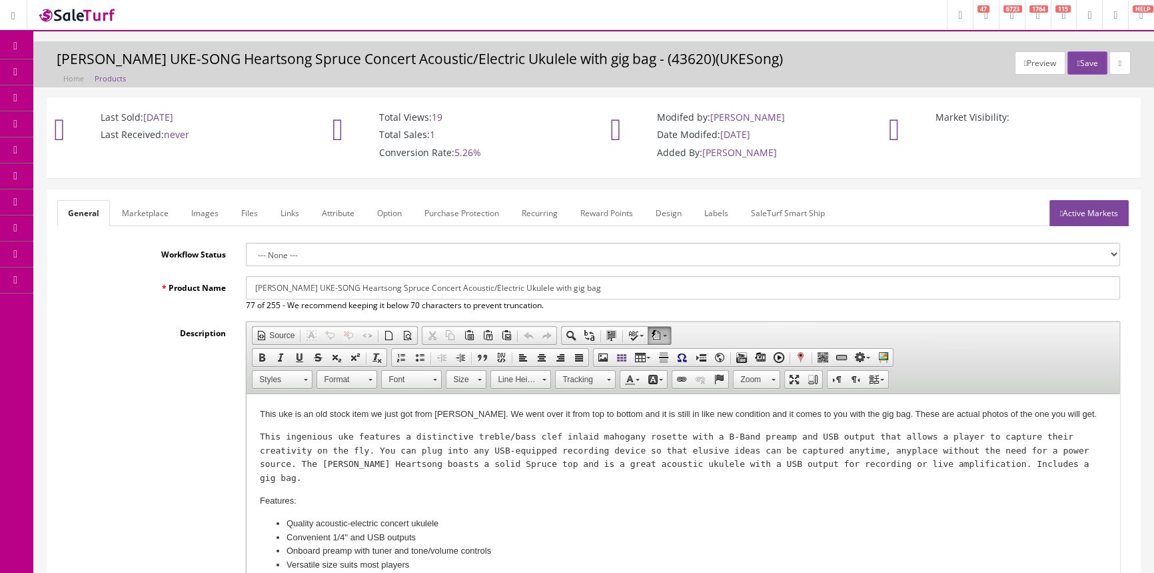
click at [187, 213] on link "Images" at bounding box center [205, 213] width 49 height 26
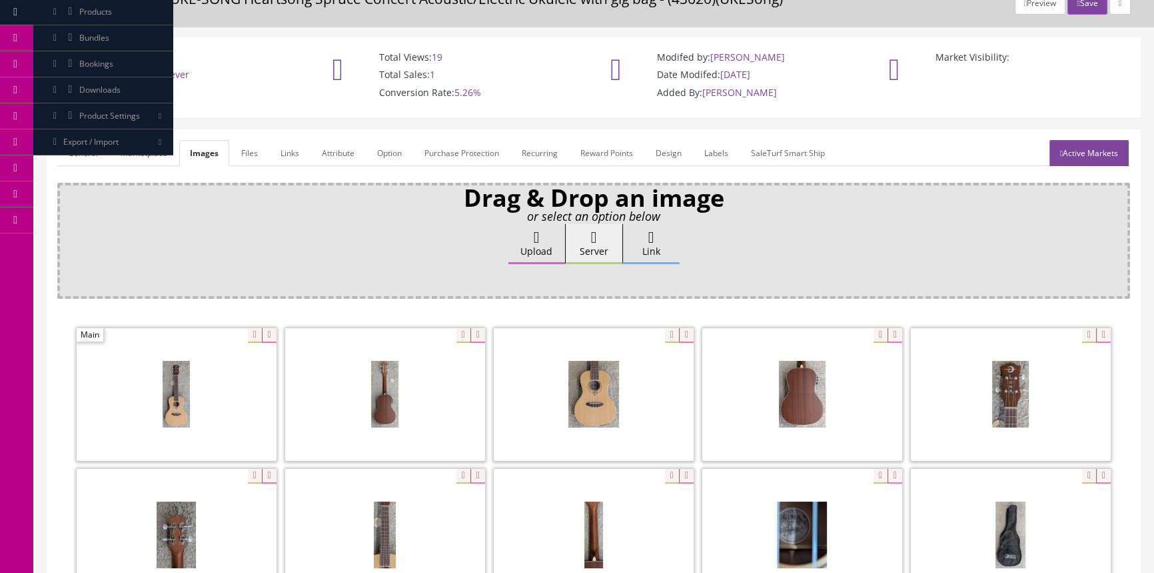
scroll to position [242, 0]
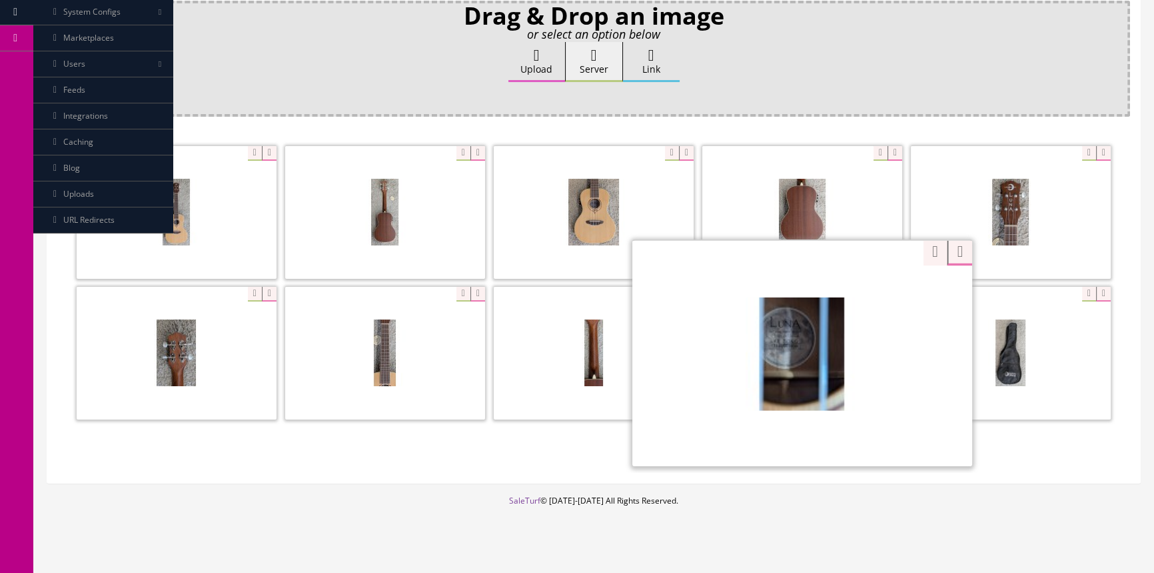
click at [871, 295] on div "Zoom" at bounding box center [803, 352] width 340 height 227
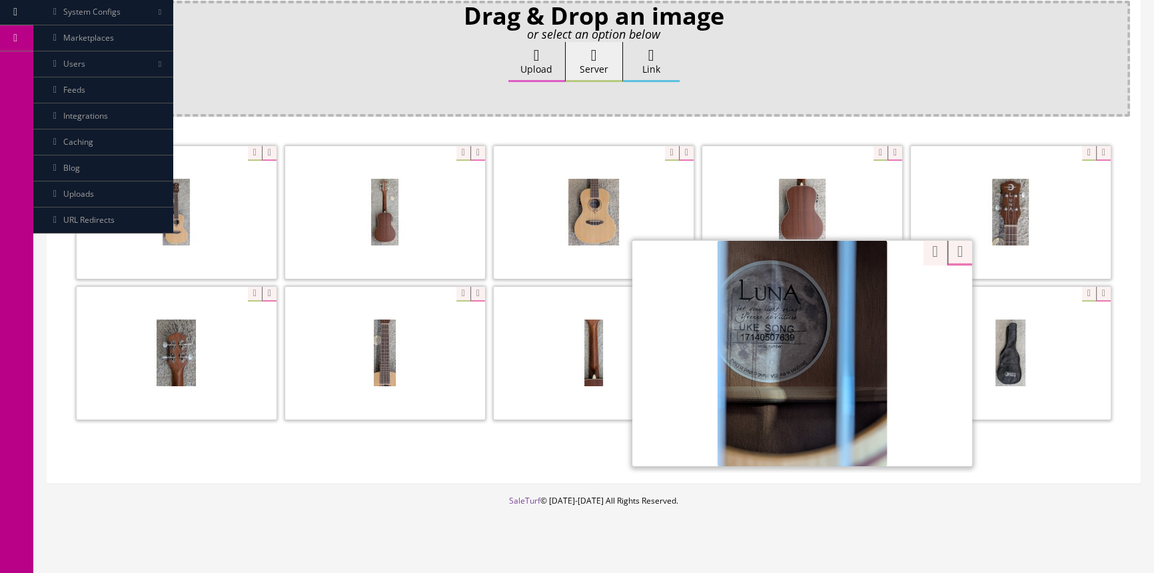
click at [805, 126] on div "Drag & Drop an image or select an option below Upload Server Link Ok WM Left To…" at bounding box center [593, 237] width 1073 height 472
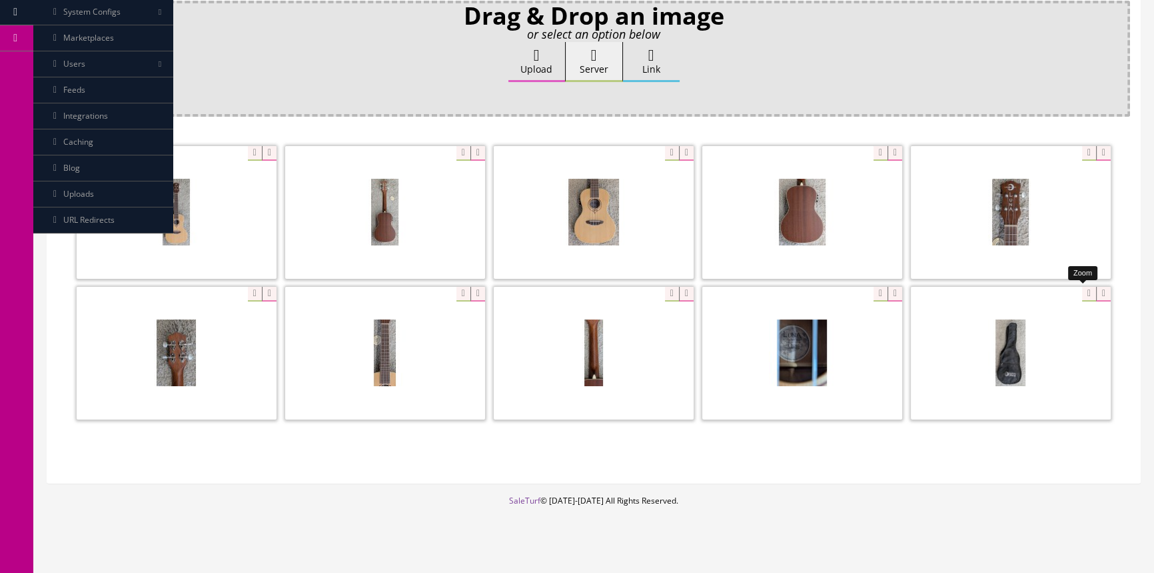
click at [1080, 293] on div at bounding box center [1011, 352] width 200 height 133
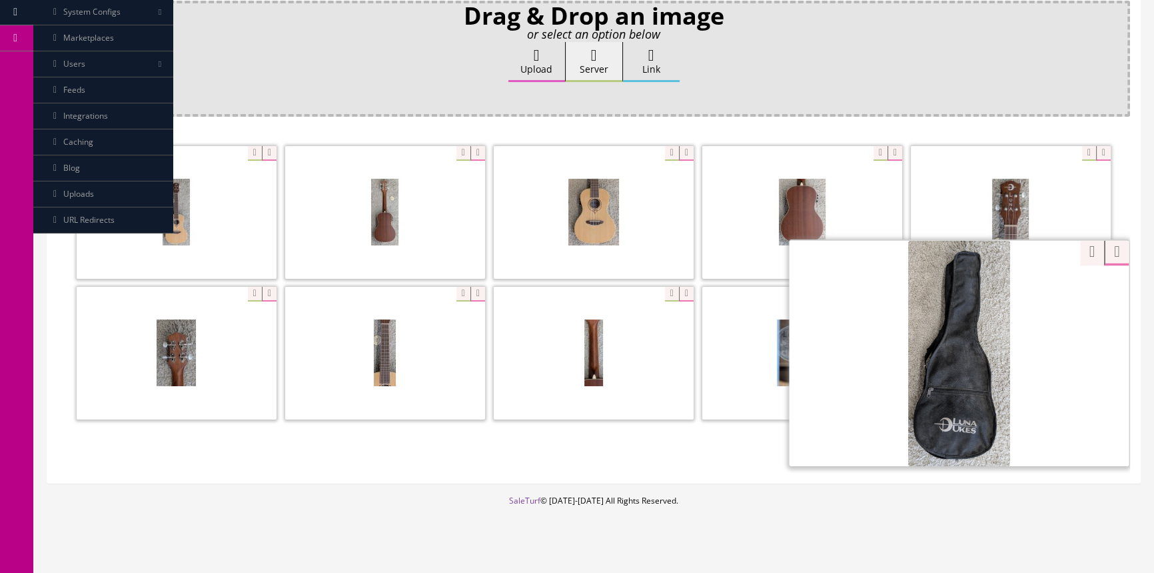
click at [747, 488] on div "General Marketplace Images Files Links Attribute Option Purchase Protection Rec…" at bounding box center [593, 220] width 1121 height 547
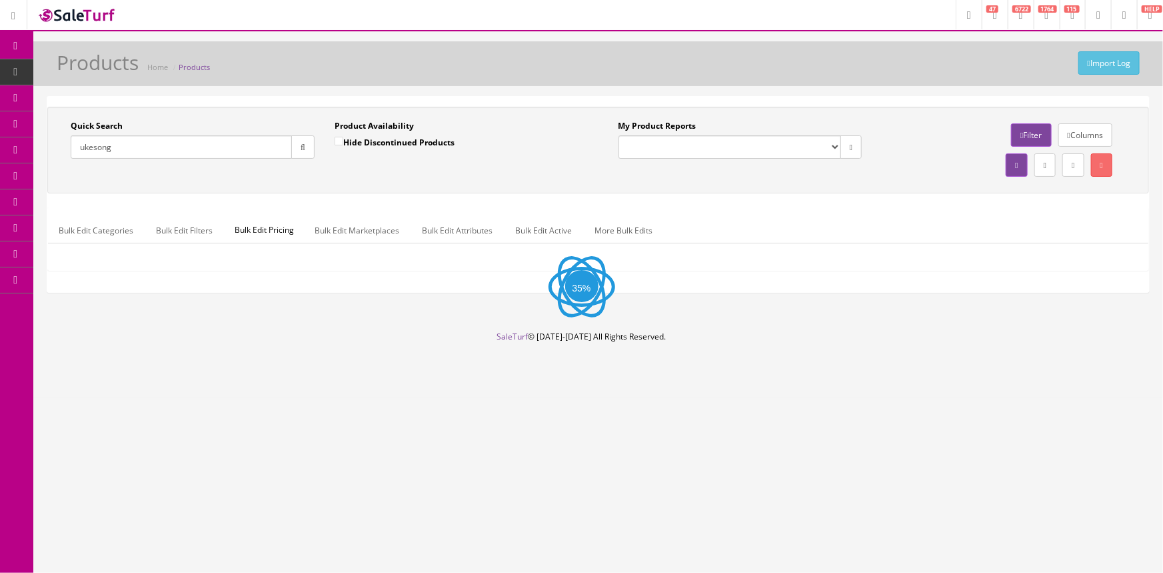
click at [128, 155] on input "ukesong" at bounding box center [181, 146] width 221 height 23
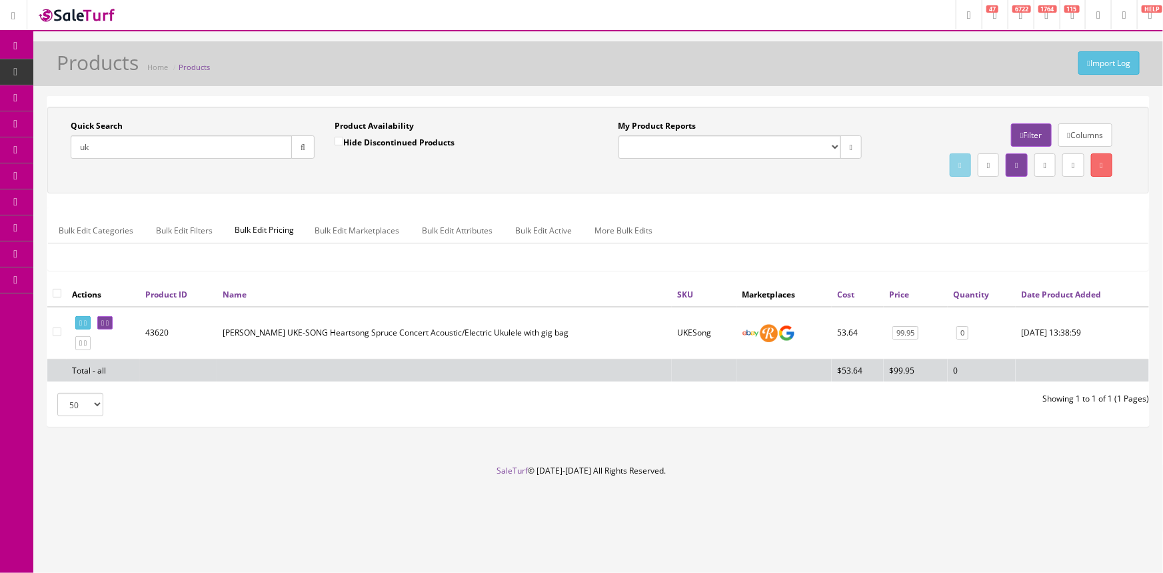
type input "u"
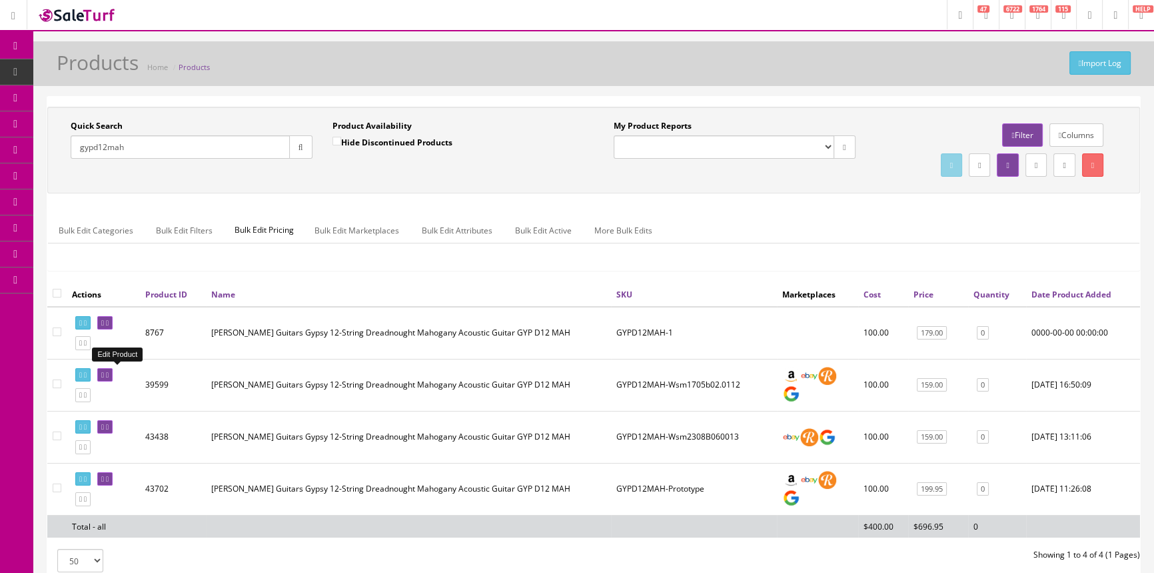
type input "gypd12mah"
click at [104, 371] on icon at bounding box center [102, 374] width 3 height 7
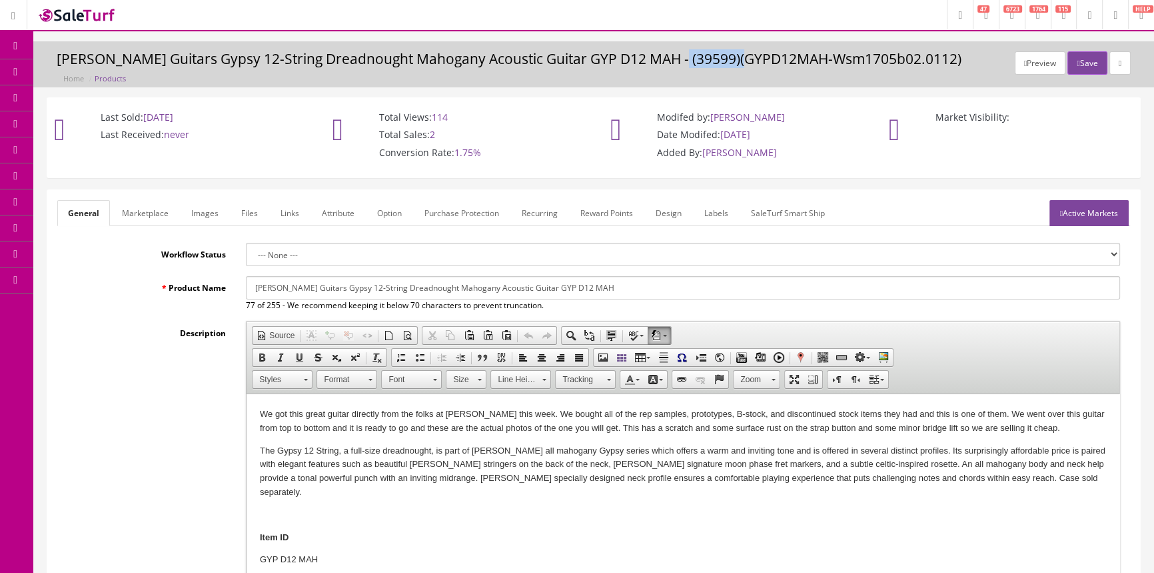
drag, startPoint x: 669, startPoint y: 55, endPoint x: 752, endPoint y: 58, distance: 83.4
click at [752, 58] on h3 "Luna Guitars Gypsy 12-String Dreadnought Mahogany Acoustic Guitar GYP D12 MAH -…" at bounding box center [594, 58] width 1074 height 15
copy h3 "GYPD12MAH"
click at [211, 150] on div "Last Sold: 08/22/2024 Last Received: never" at bounding box center [176, 129] width 259 height 62
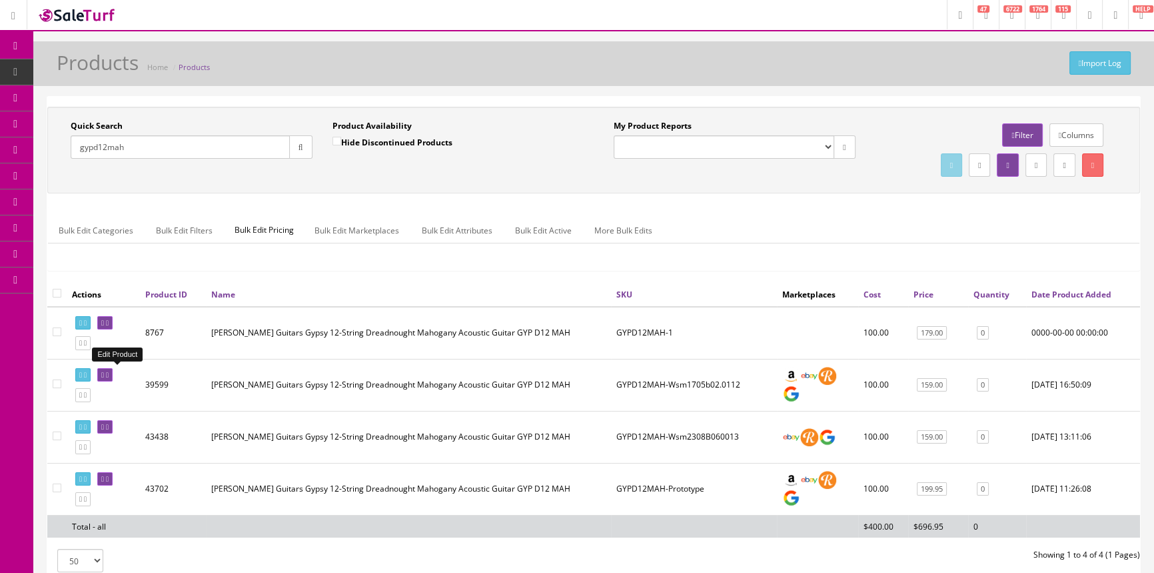
click at [109, 375] on icon at bounding box center [107, 374] width 3 height 7
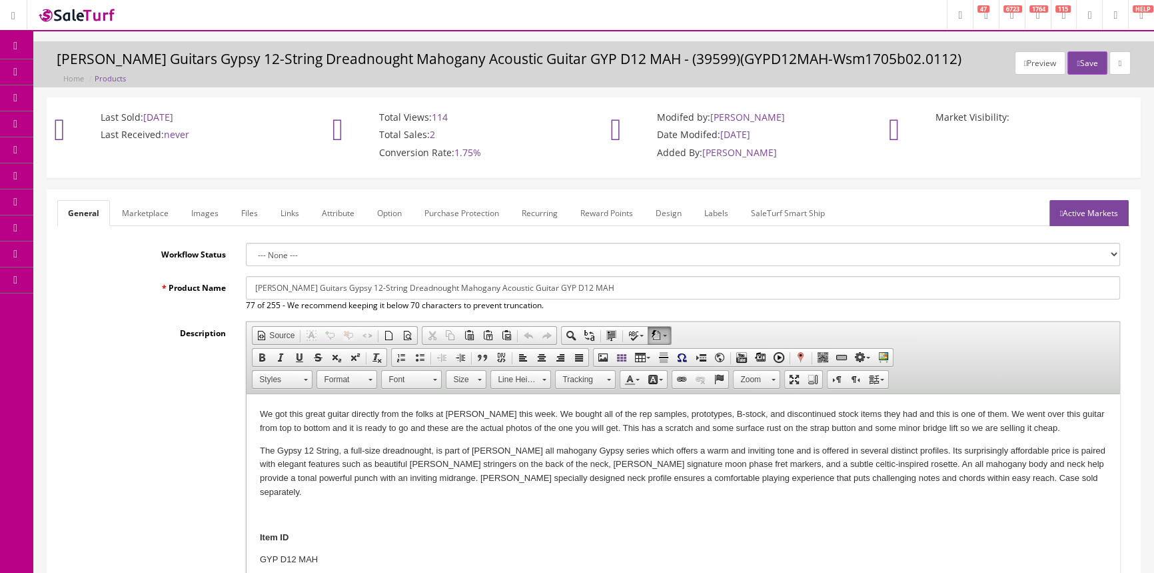
click at [199, 213] on link "Images" at bounding box center [205, 213] width 49 height 26
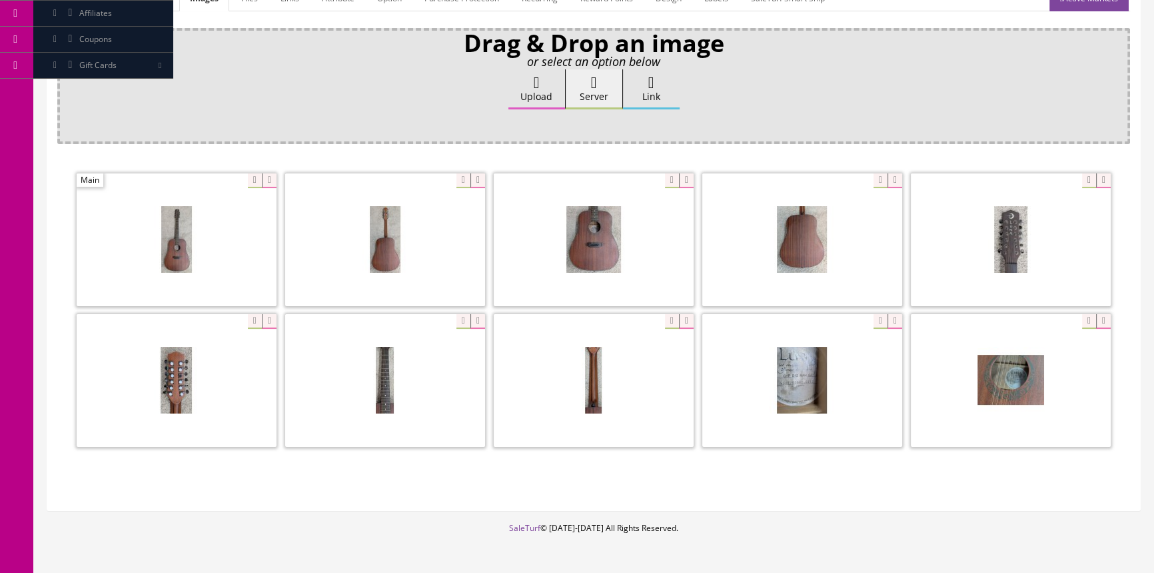
scroll to position [195, 0]
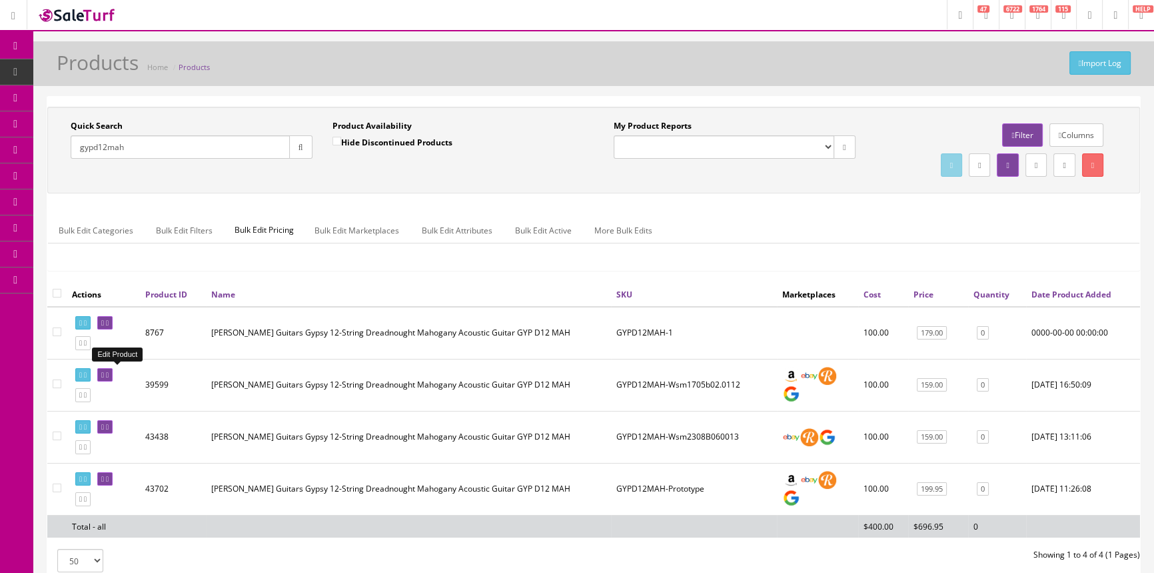
click at [104, 371] on icon at bounding box center [102, 374] width 3 height 7
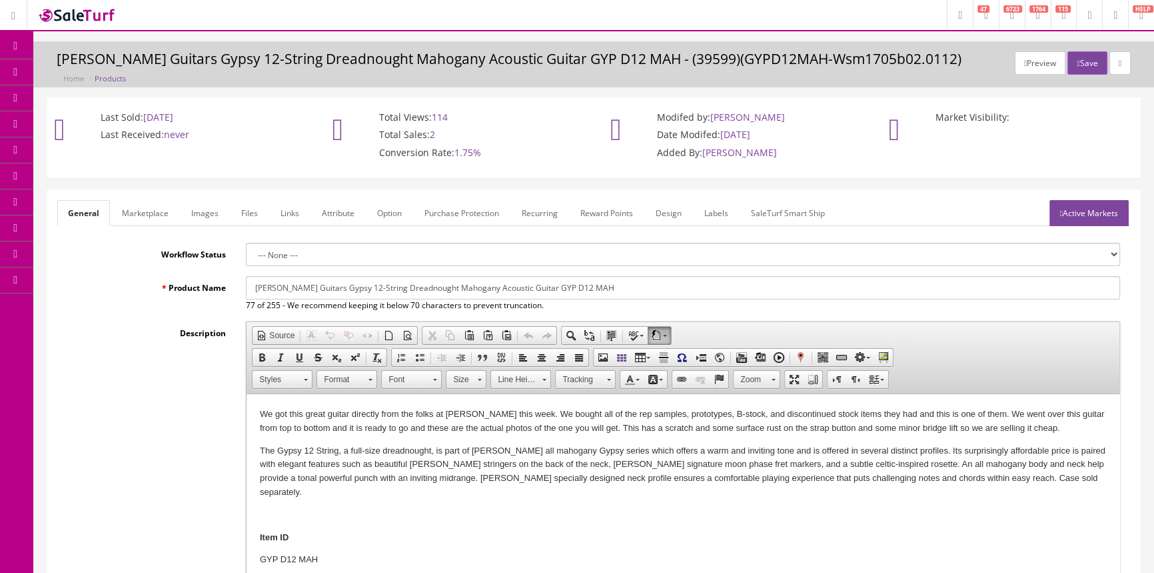
click at [205, 209] on link "Images" at bounding box center [205, 213] width 49 height 26
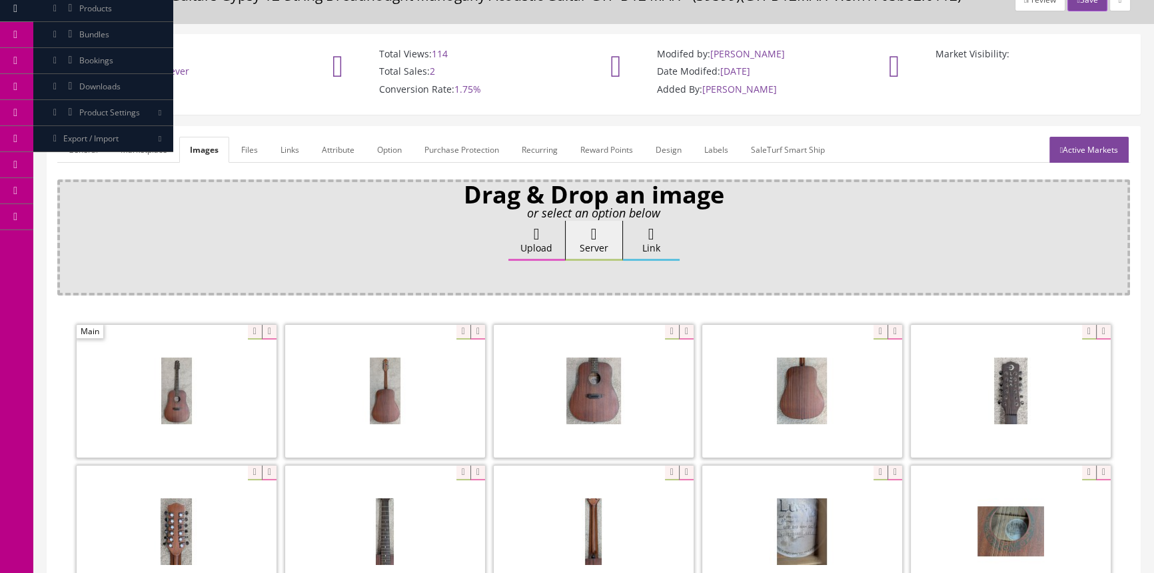
scroll to position [181, 0]
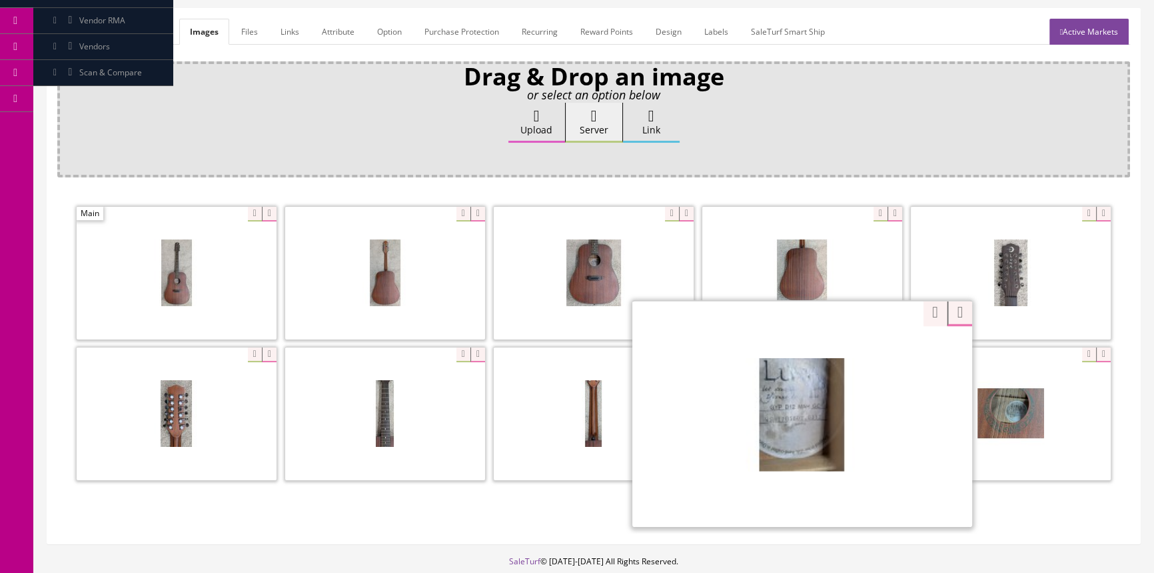
click at [873, 349] on div "Zoom" at bounding box center [803, 413] width 340 height 227
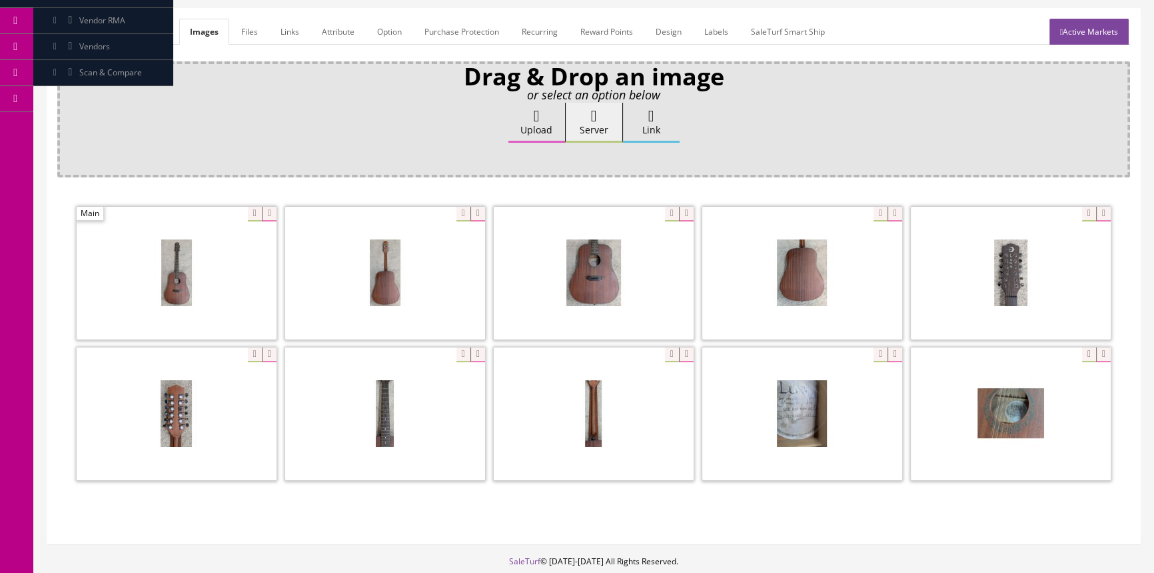
click at [922, 312] on div "Zoom" at bounding box center [593, 344] width 1073 height 281
click at [1080, 353] on div at bounding box center [1011, 413] width 200 height 133
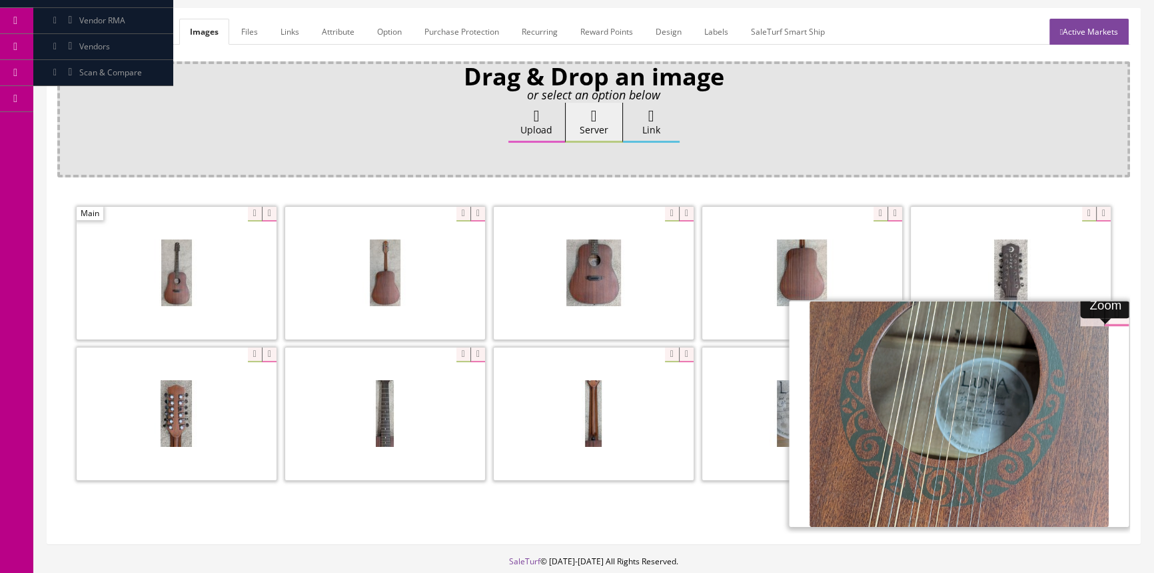
click at [1078, 309] on div "Zoom" at bounding box center [593, 344] width 1073 height 281
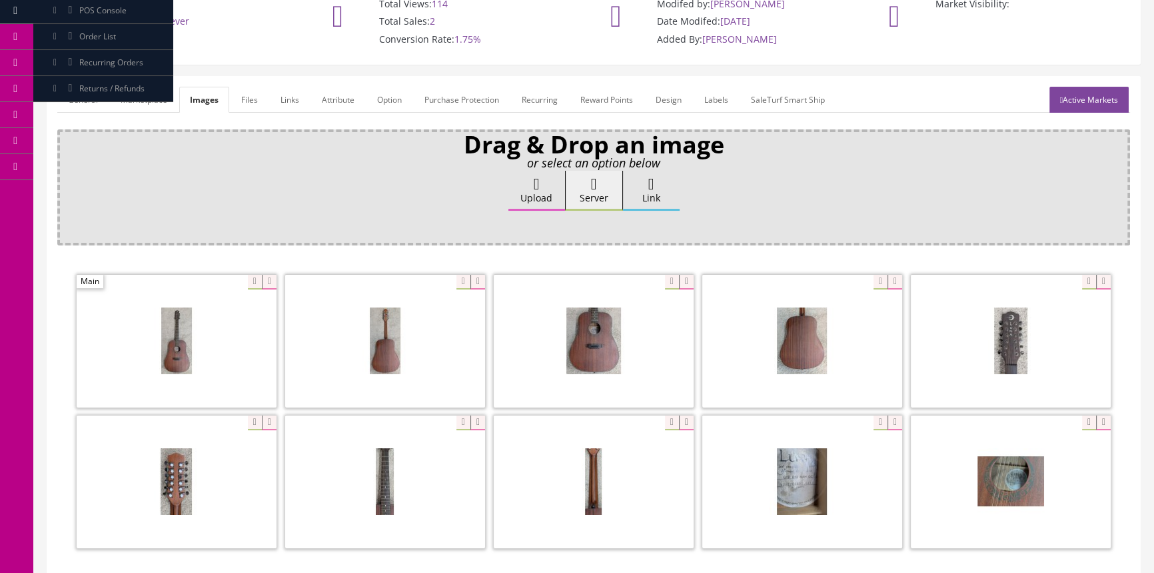
scroll to position [0, 0]
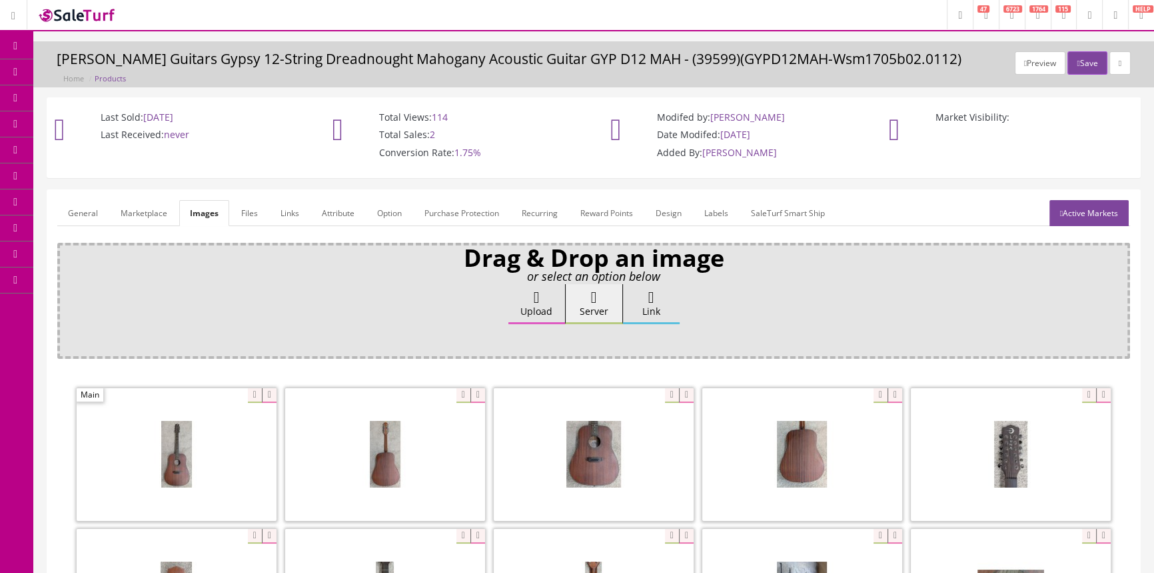
click at [104, 145] on span "Order List" at bounding box center [97, 149] width 37 height 11
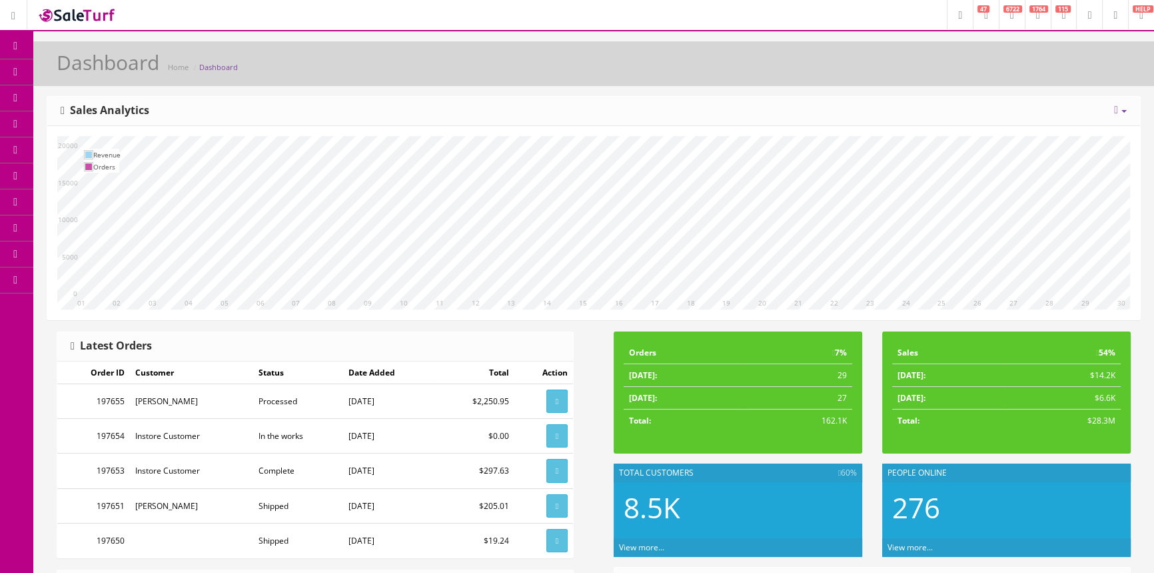
click at [112, 69] on span "Products" at bounding box center [95, 71] width 33 height 11
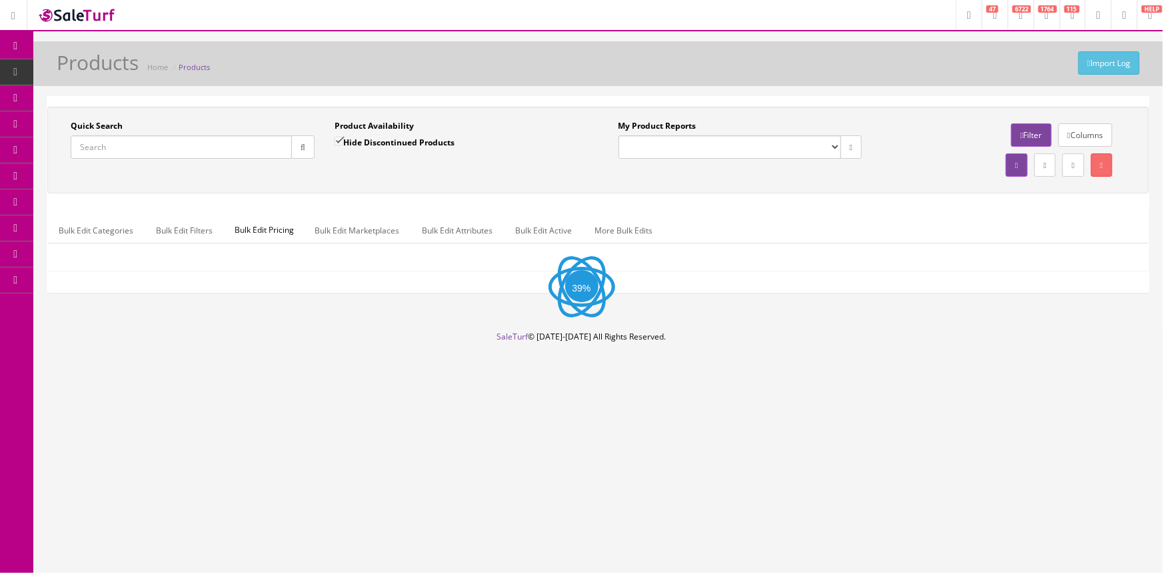
click at [182, 153] on input "Quick Search" at bounding box center [181, 146] width 221 height 23
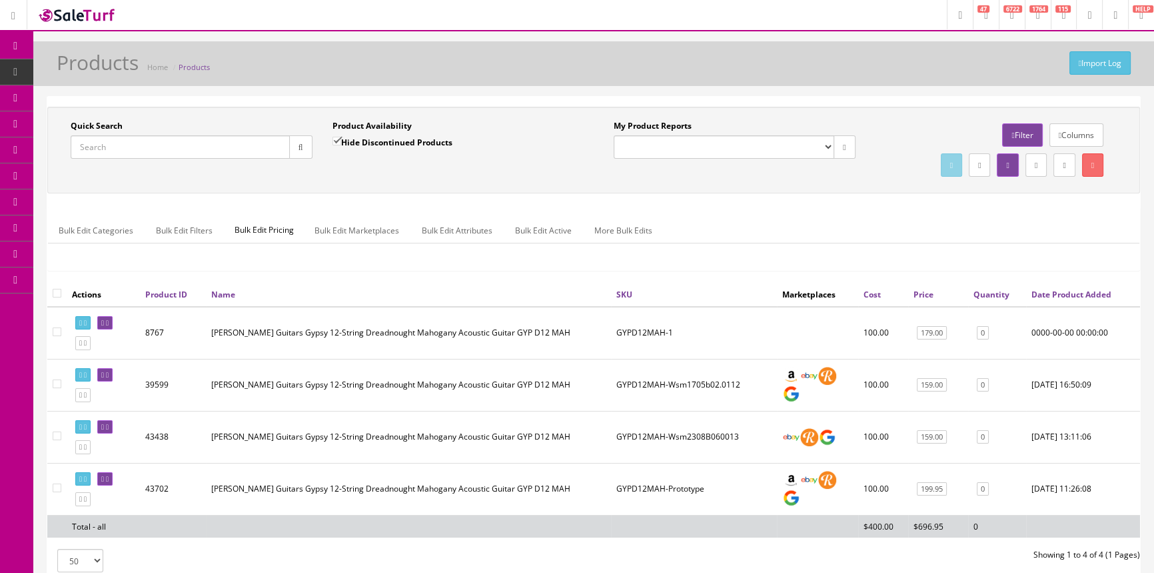
paste input "197651"
type input "197651"
click at [299, 145] on icon "button" at bounding box center [301, 147] width 5 height 8
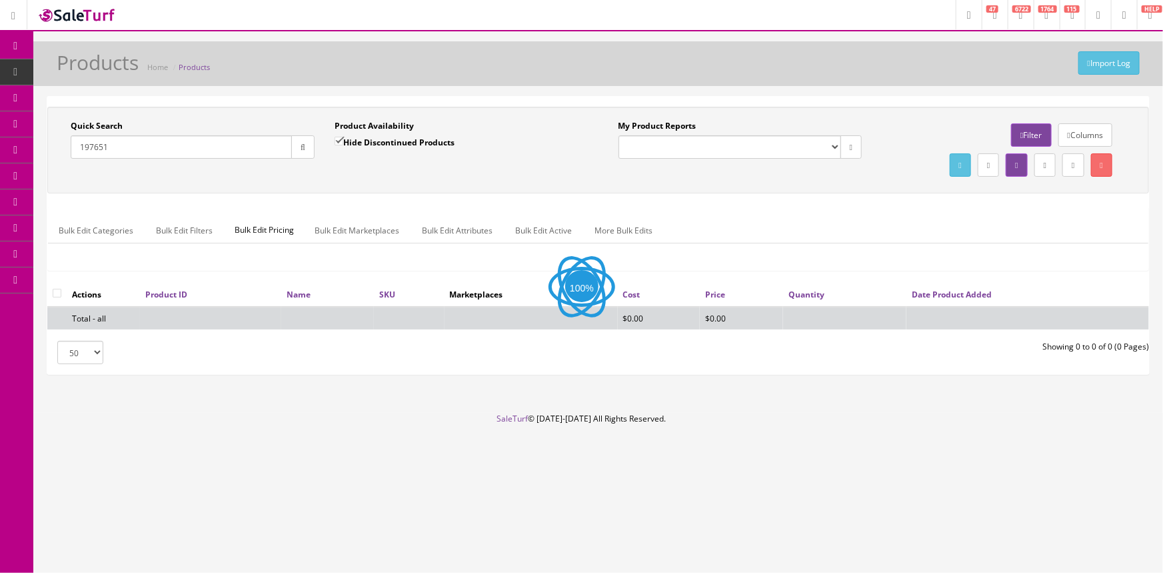
click at [116, 146] on span "Order List" at bounding box center [97, 149] width 37 height 11
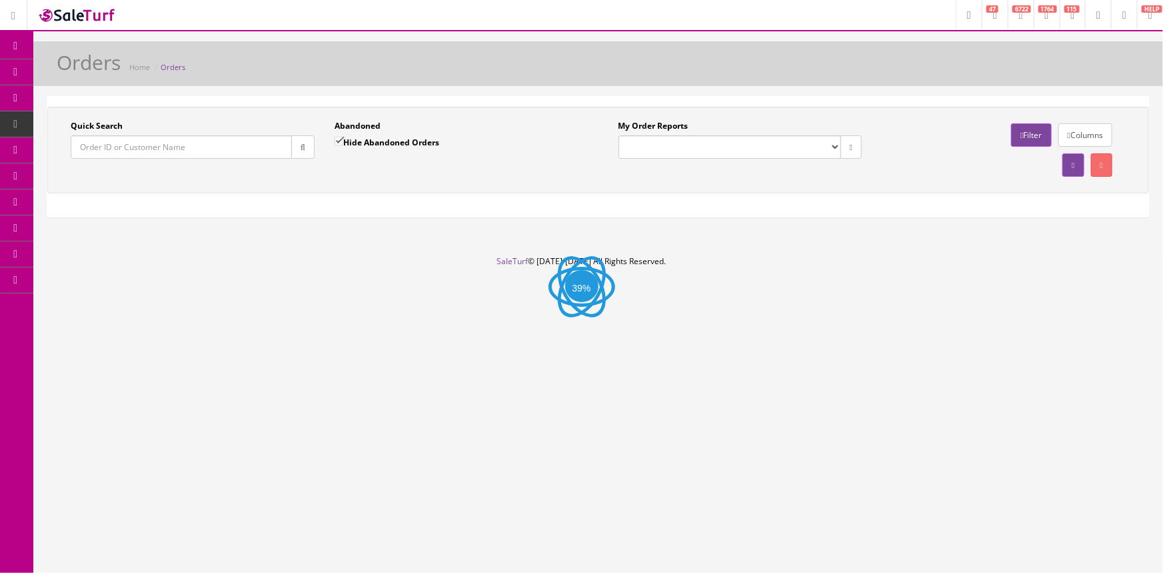
click at [124, 146] on input "Quick Search" at bounding box center [181, 146] width 221 height 23
drag, startPoint x: 0, startPoint y: 0, endPoint x: 124, endPoint y: 145, distance: 191.0
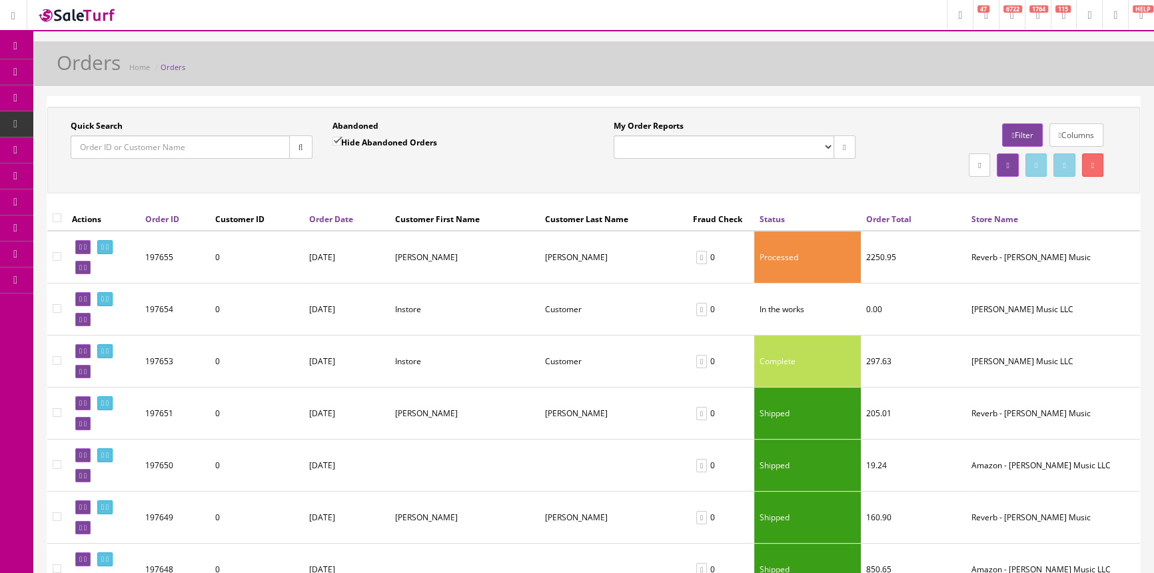
paste input "197651"
type input "197651"
click at [294, 152] on button "button" at bounding box center [300, 146] width 23 height 23
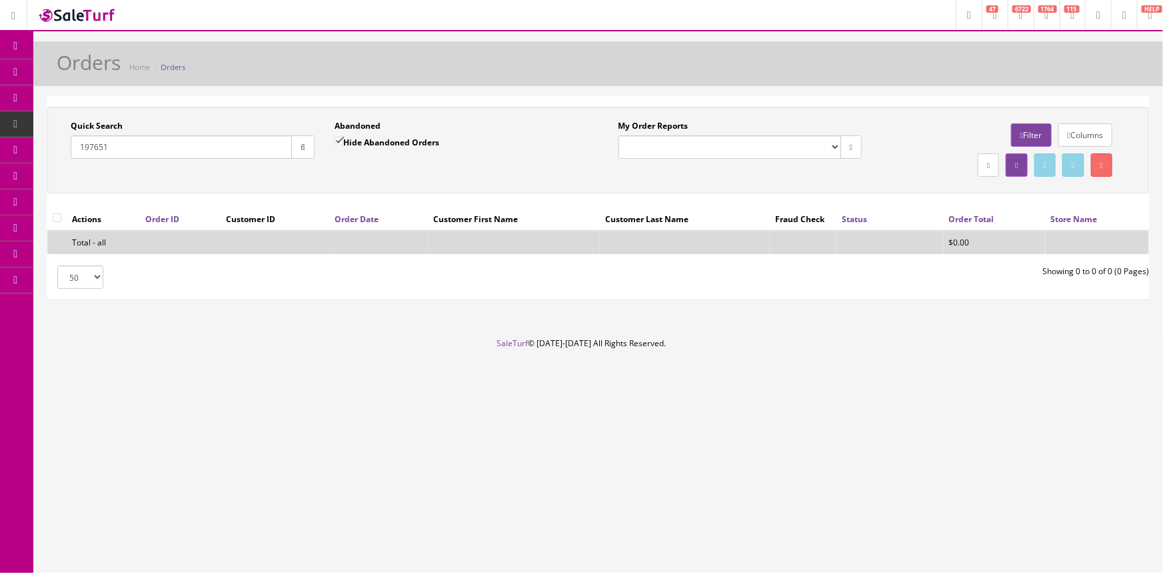
click at [339, 137] on input "Hide Abandoned Orders" at bounding box center [339, 141] width 9 height 9
checkbox input "false"
click at [71, 143] on input "197651" at bounding box center [181, 146] width 221 height 23
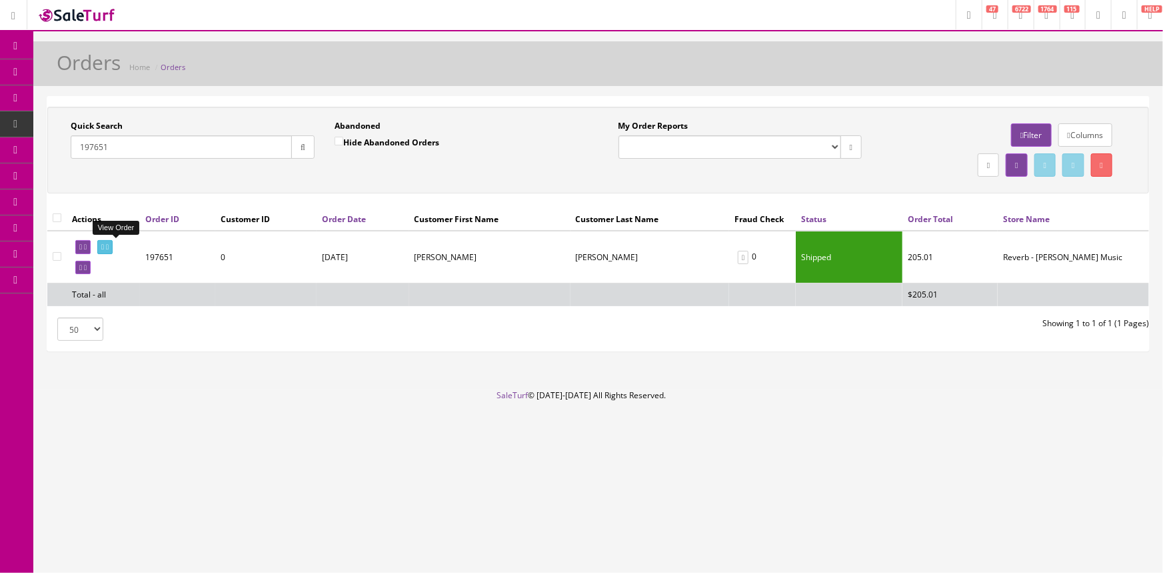
type input "197651"
click at [104, 247] on icon at bounding box center [102, 246] width 3 height 7
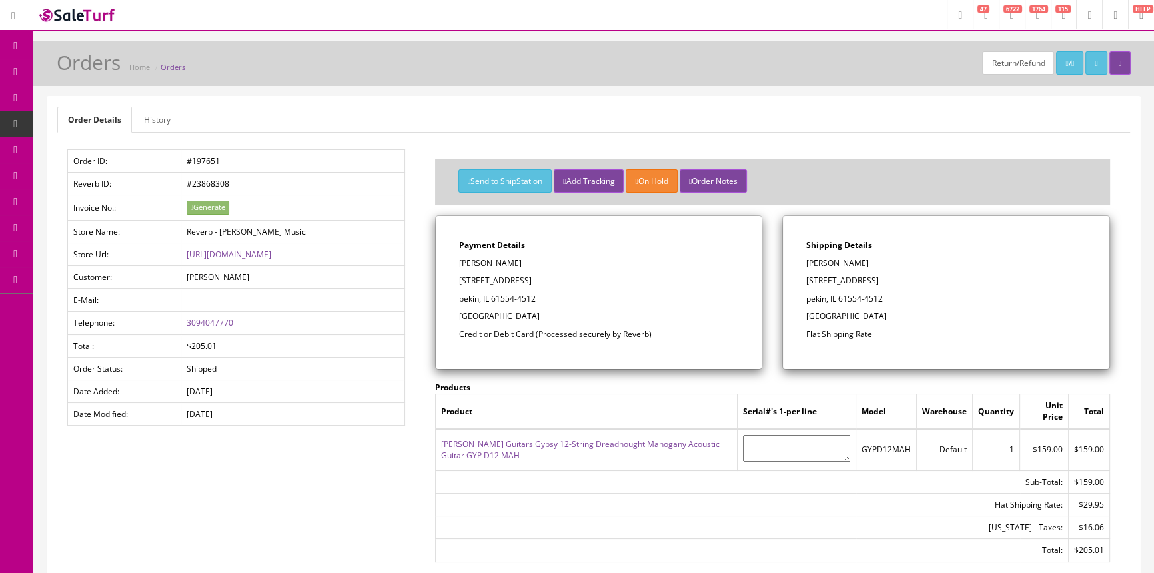
click at [112, 66] on span "Products" at bounding box center [95, 71] width 33 height 11
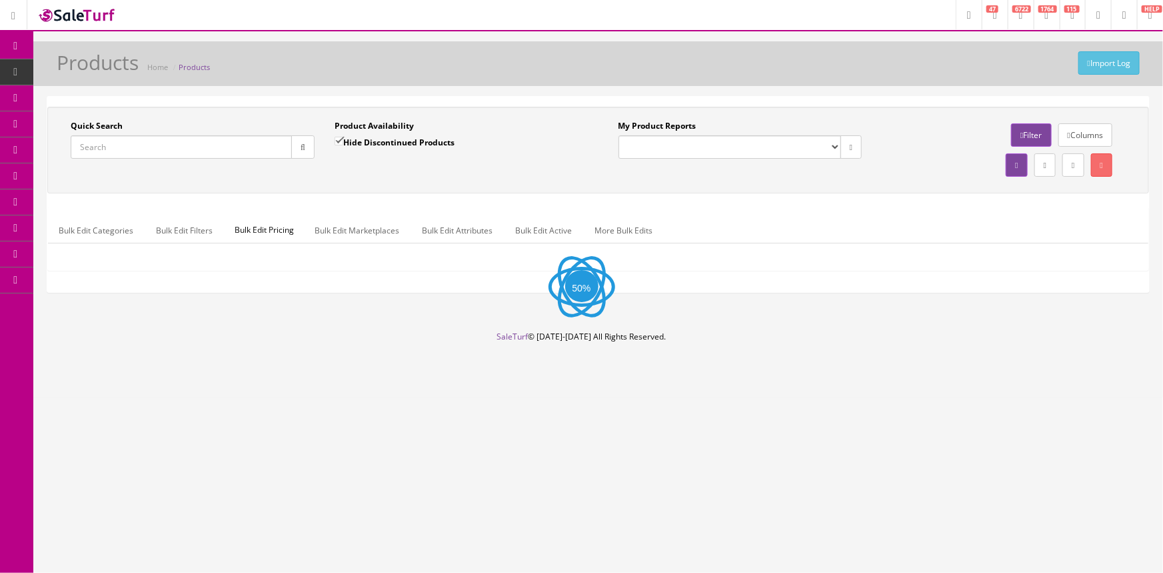
click at [130, 147] on input "Quick Search" at bounding box center [181, 146] width 221 height 23
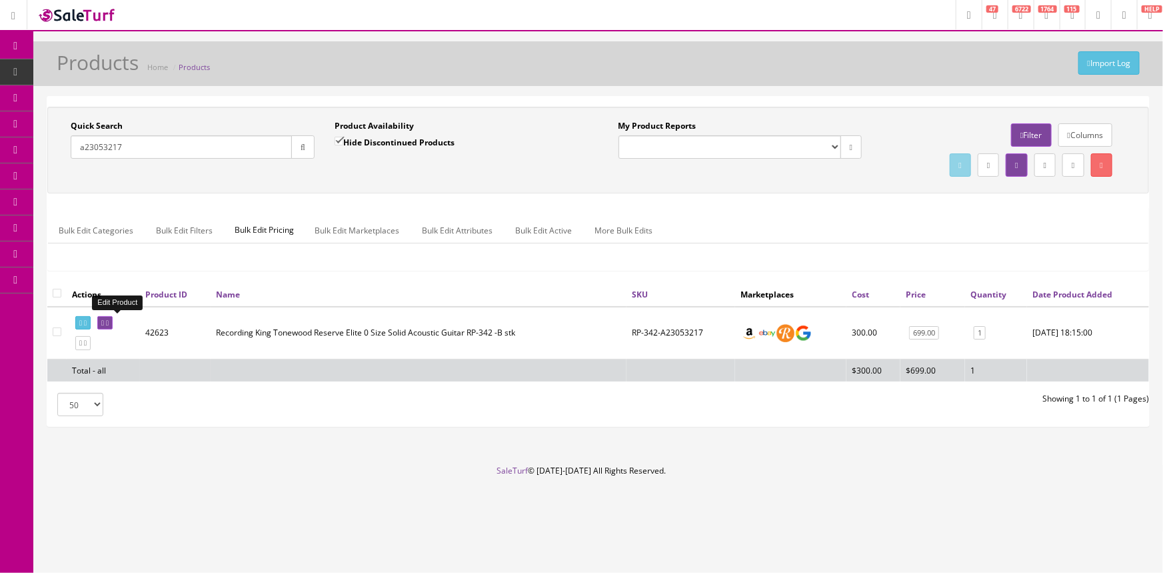
type input "a23053217"
click at [104, 321] on icon at bounding box center [102, 322] width 3 height 7
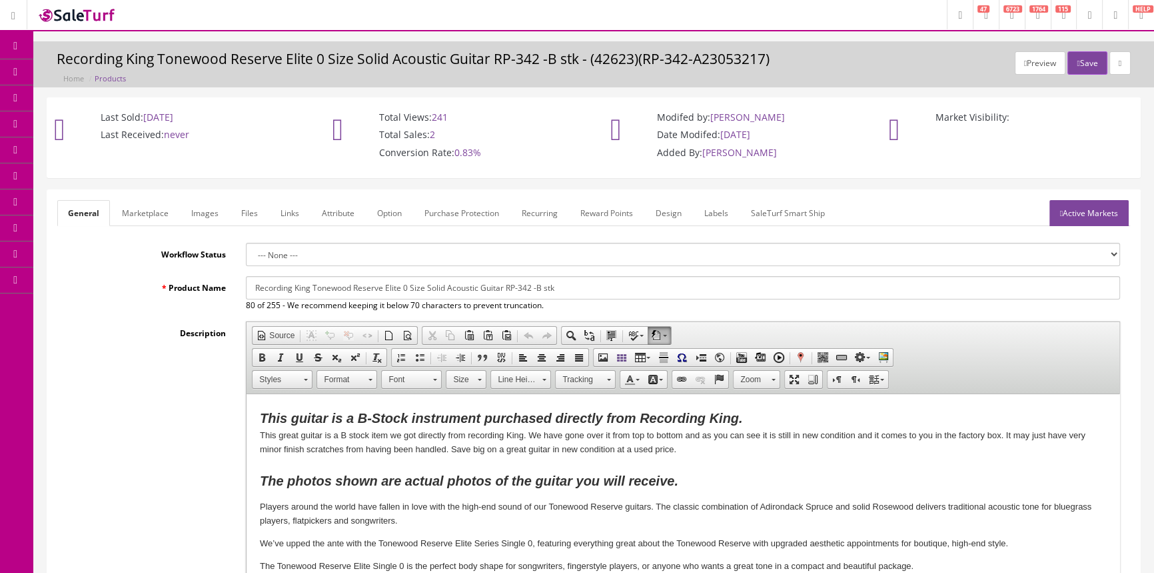
click at [711, 215] on link "Labels" at bounding box center [716, 213] width 45 height 26
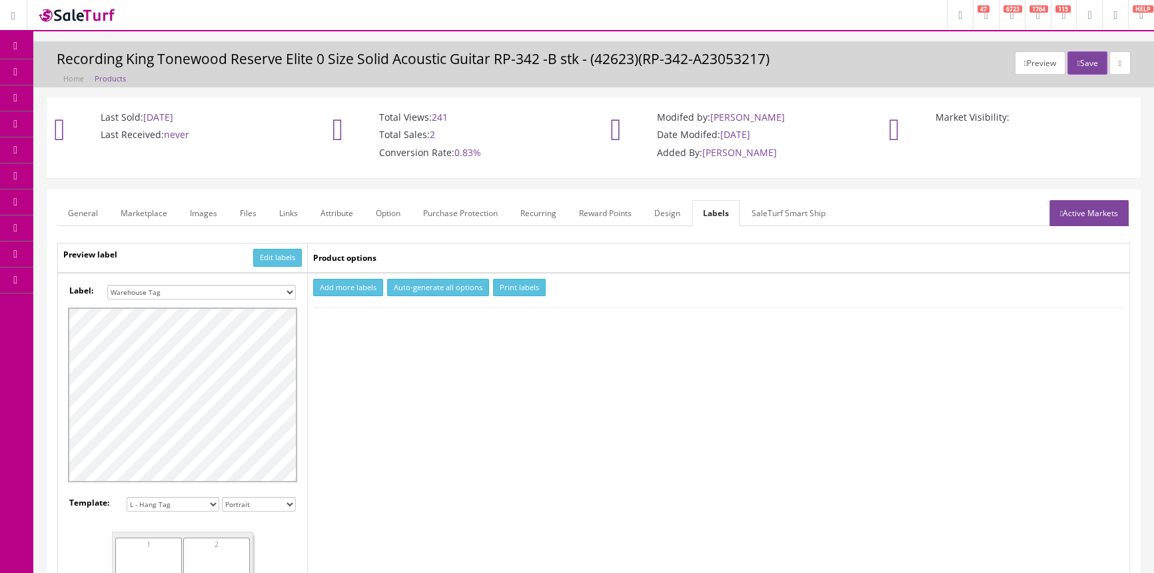
click at [259, 287] on select "Small Label 2 x 1 Label Shoe label 100 barcodes Dymo Label 2 X 1 Sticker Labels…" at bounding box center [201, 292] width 189 height 15
select select "16"
click at [107, 285] on select "Small Label 2 x 1 Label Shoe label 100 barcodes Dymo Label 2 X 1 Sticker Labels…" at bounding box center [201, 292] width 189 height 15
click at [339, 281] on button "Add more labels" at bounding box center [348, 288] width 70 height 18
type input "1"
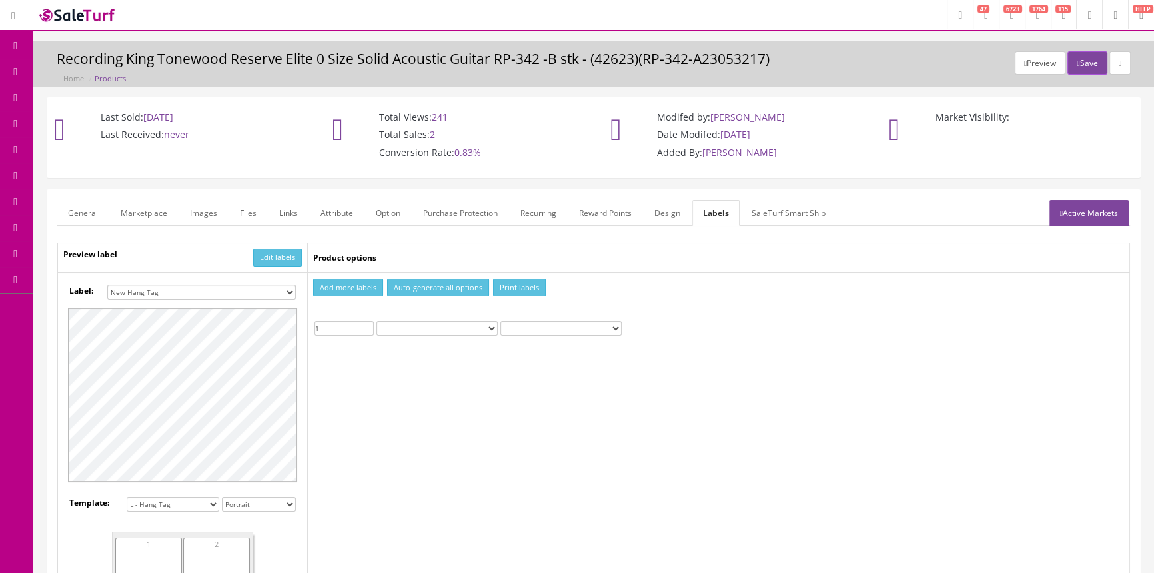
click at [367, 323] on input "1" at bounding box center [344, 328] width 59 height 15
click at [504, 289] on button "Print labels" at bounding box center [519, 288] width 53 height 18
click at [112, 70] on span "Products" at bounding box center [95, 71] width 33 height 11
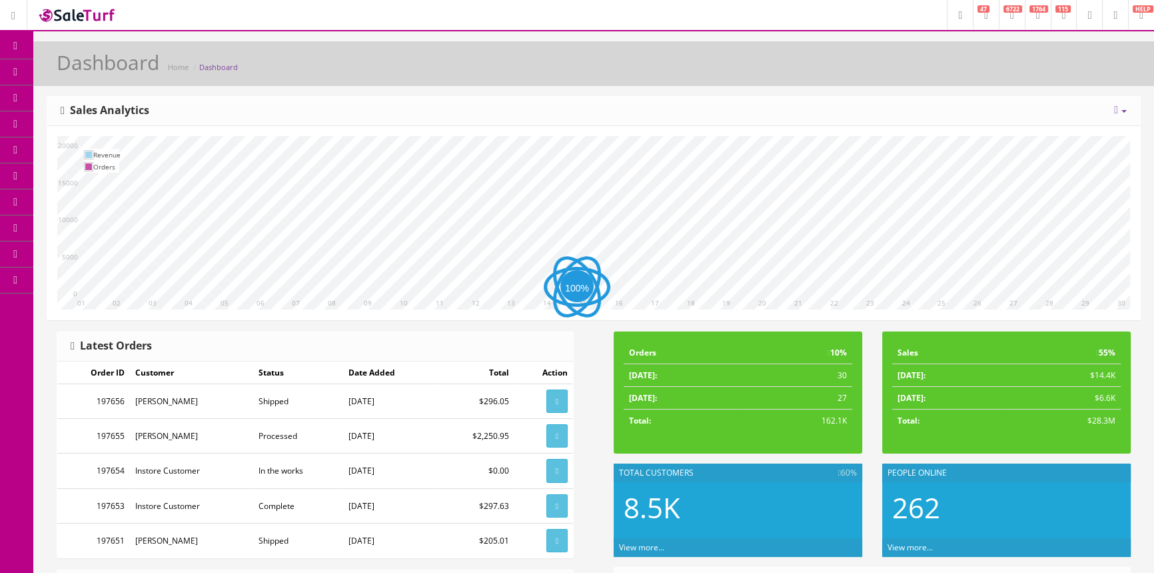
click at [112, 70] on span "Products" at bounding box center [95, 71] width 33 height 11
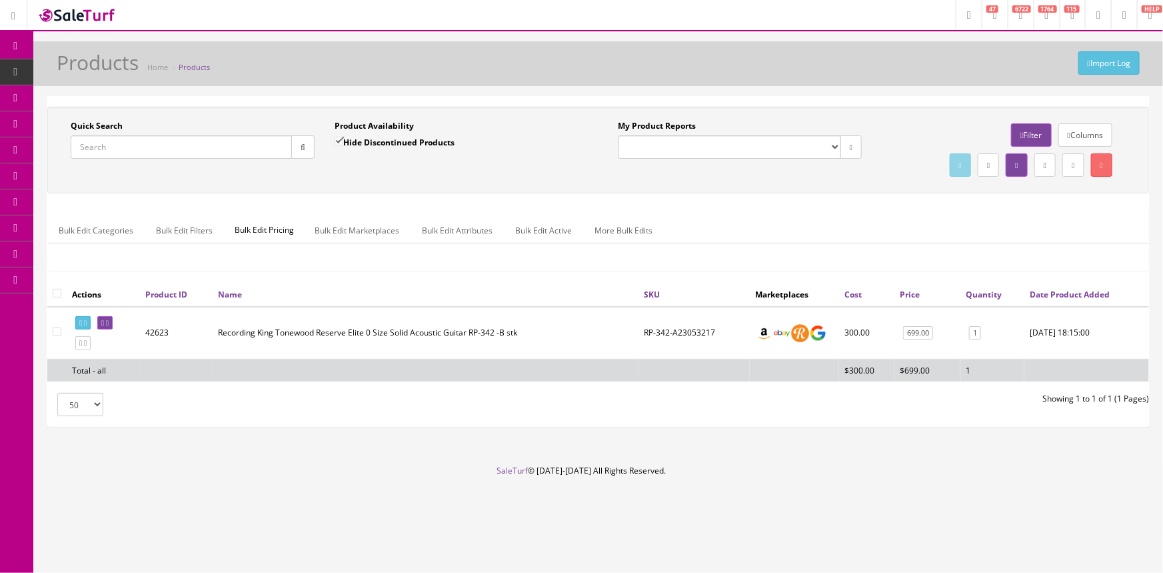
click at [123, 140] on input "Quick Search" at bounding box center [181, 146] width 221 height 23
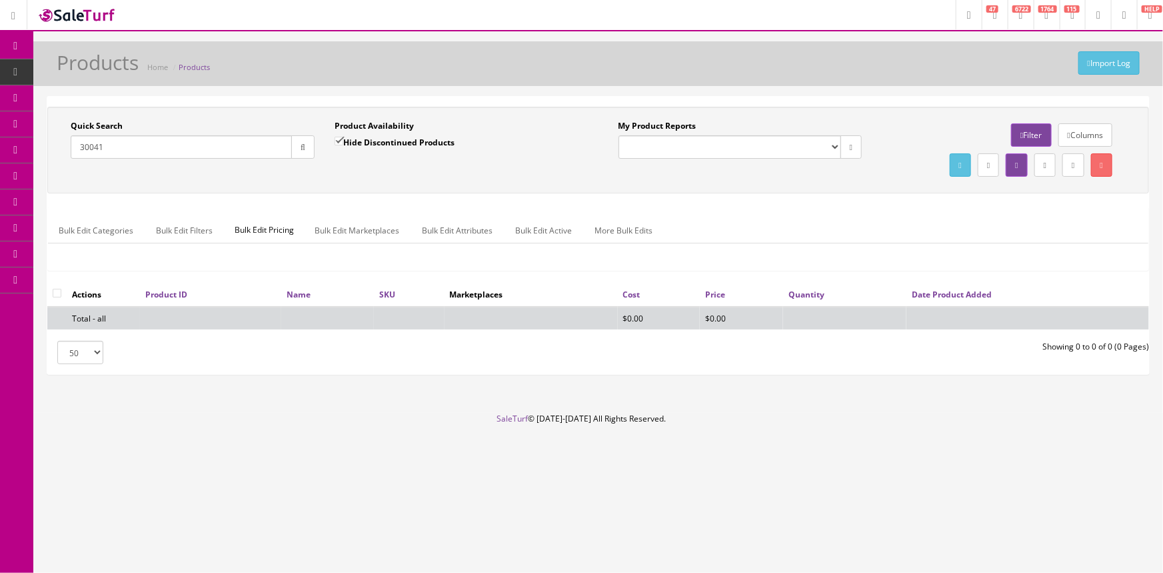
type input "30041"
click at [339, 139] on input "Hide Discontinued Products" at bounding box center [339, 141] width 9 height 9
checkbox input "false"
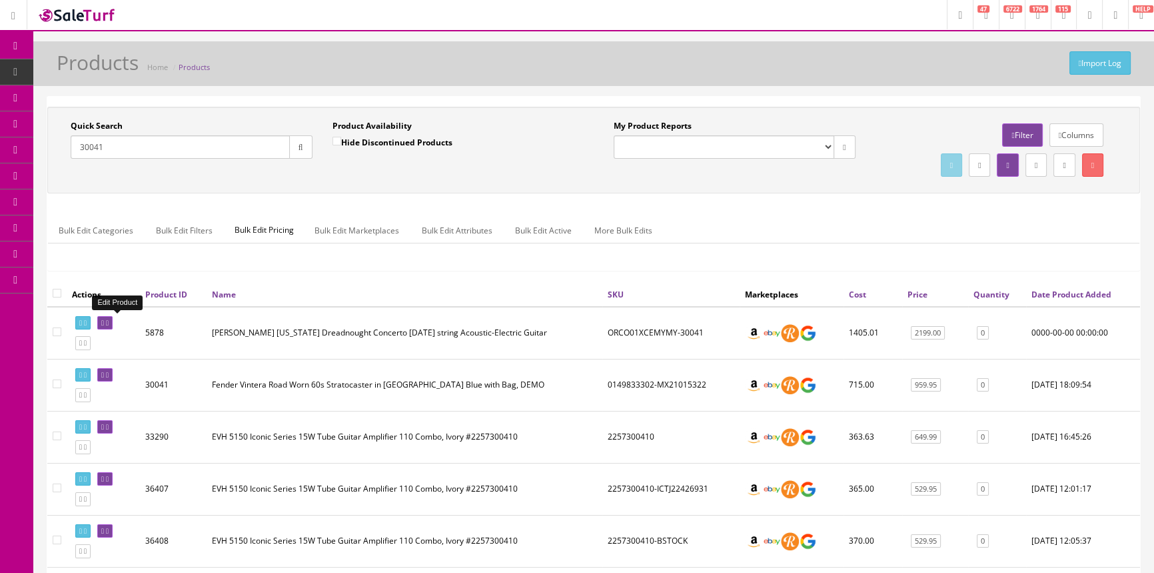
click at [104, 325] on icon at bounding box center [102, 322] width 3 height 7
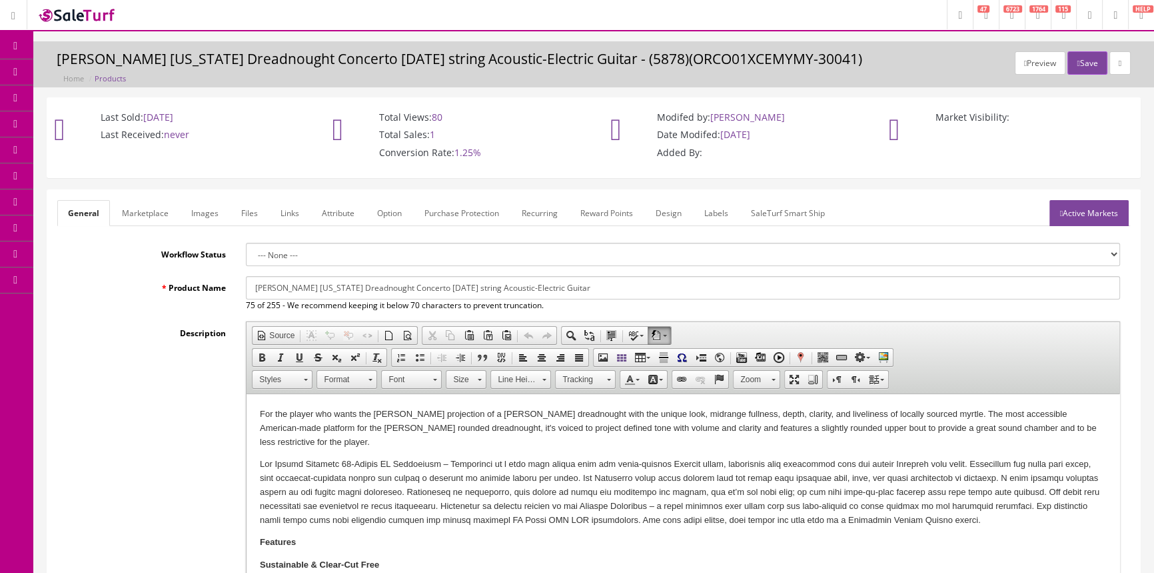
click at [212, 211] on link "Images" at bounding box center [205, 213] width 49 height 26
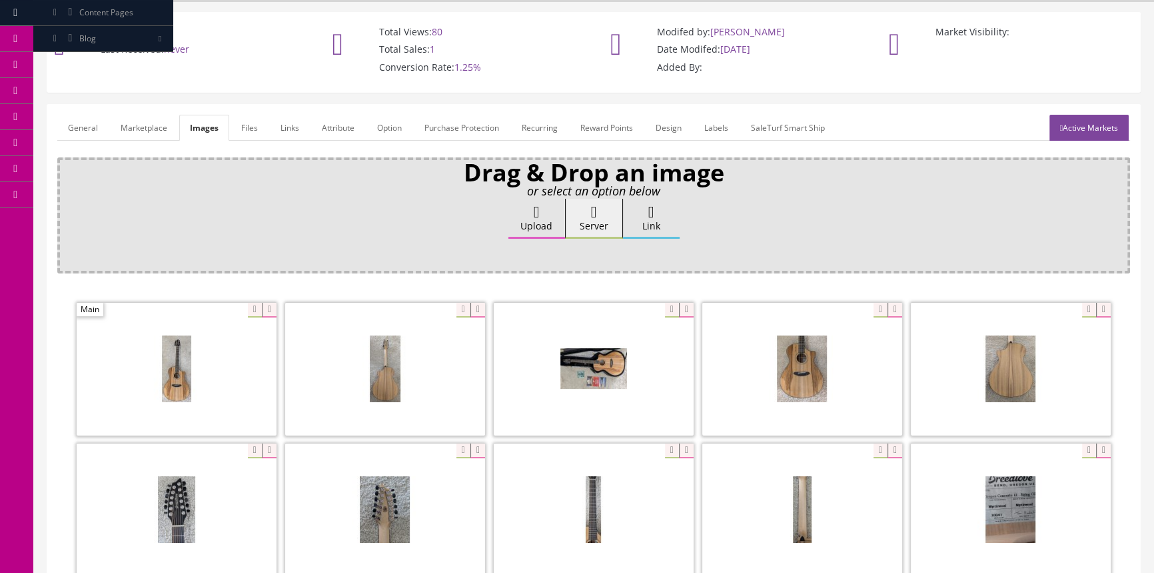
scroll to position [242, 0]
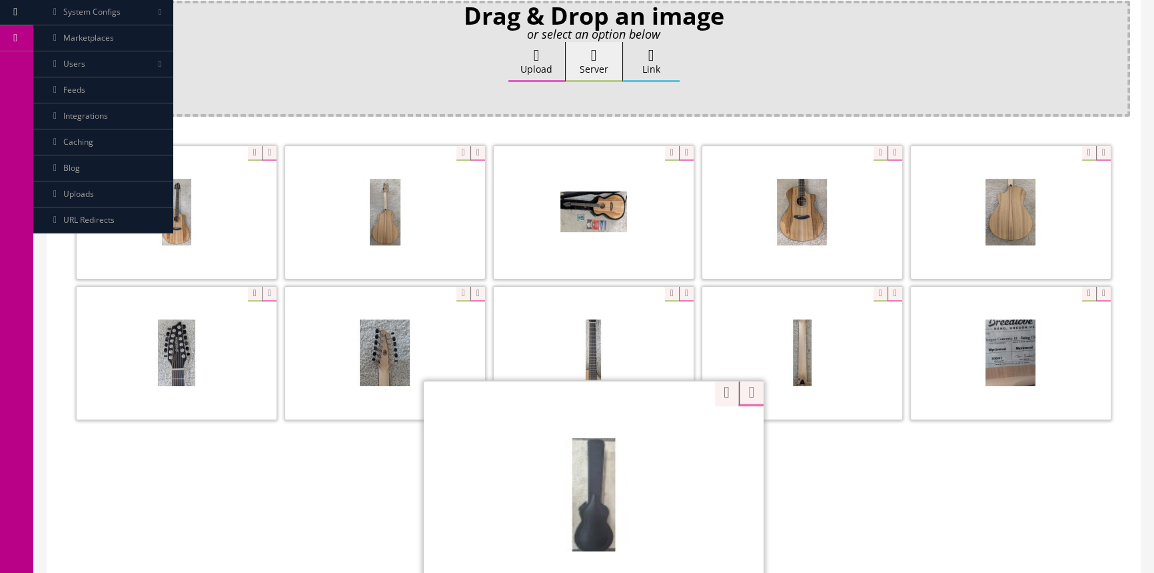
click at [666, 429] on div "Zoom" at bounding box center [594, 493] width 340 height 227
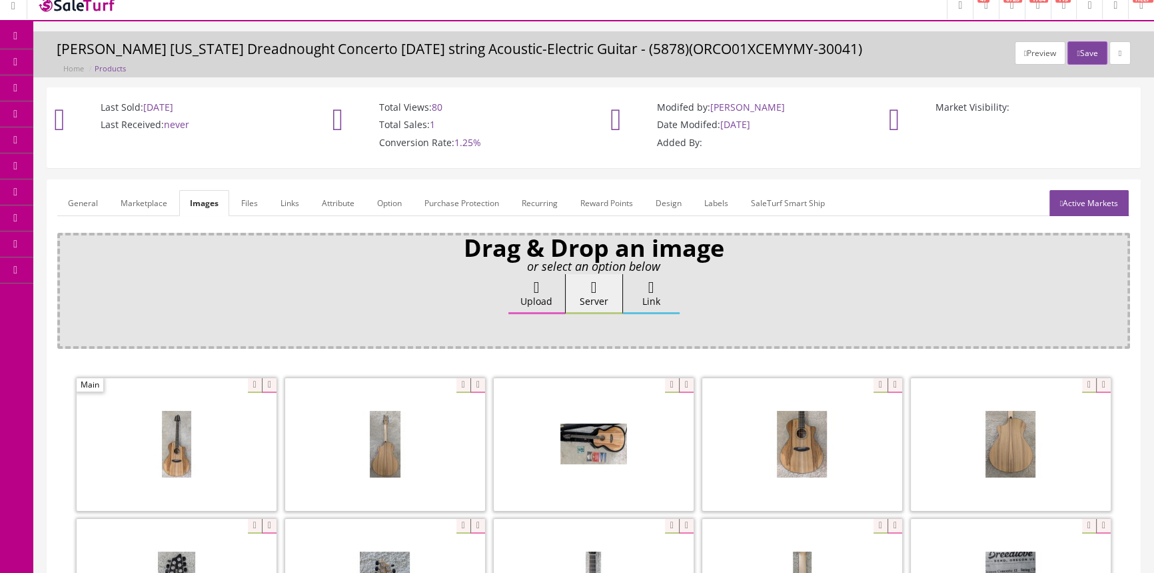
scroll to position [0, 0]
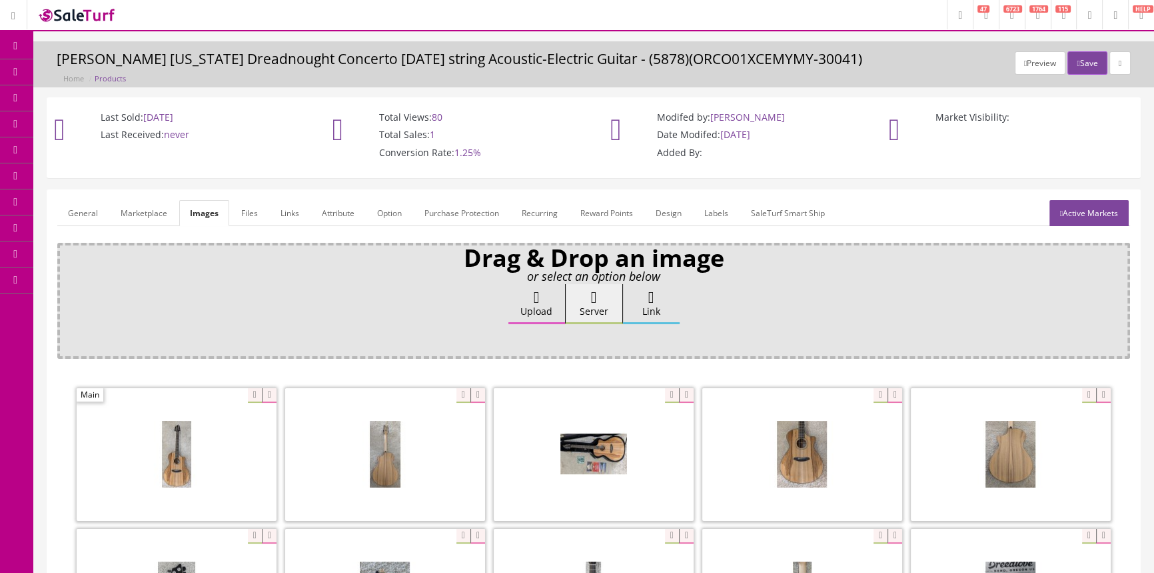
click at [91, 210] on link "General" at bounding box center [82, 213] width 51 height 26
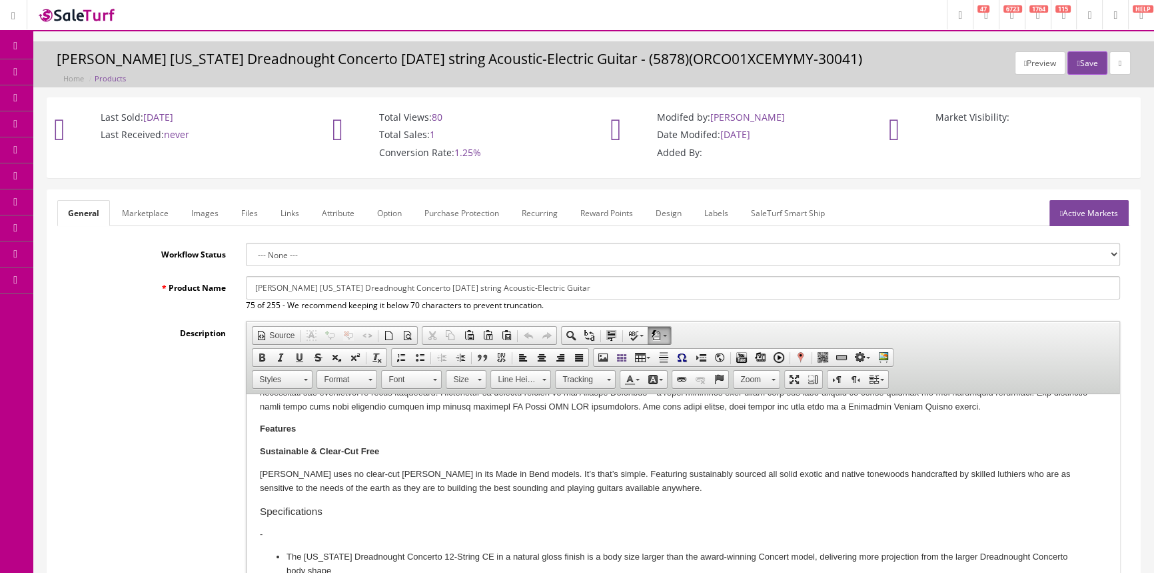
click at [121, 64] on link "Products" at bounding box center [103, 72] width 140 height 26
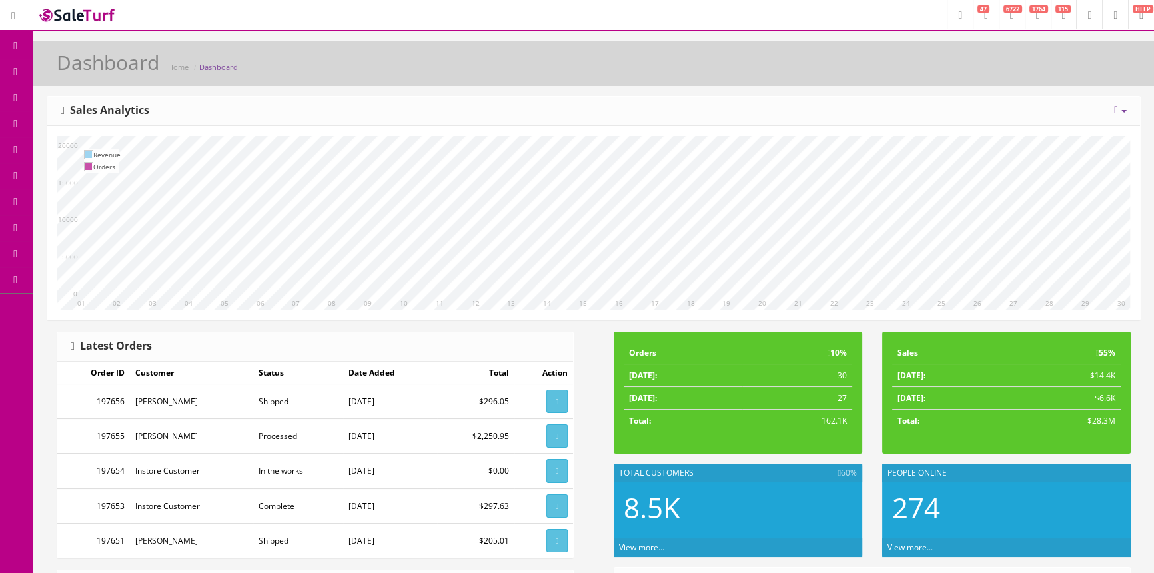
click at [125, 73] on link "Products" at bounding box center [103, 72] width 140 height 26
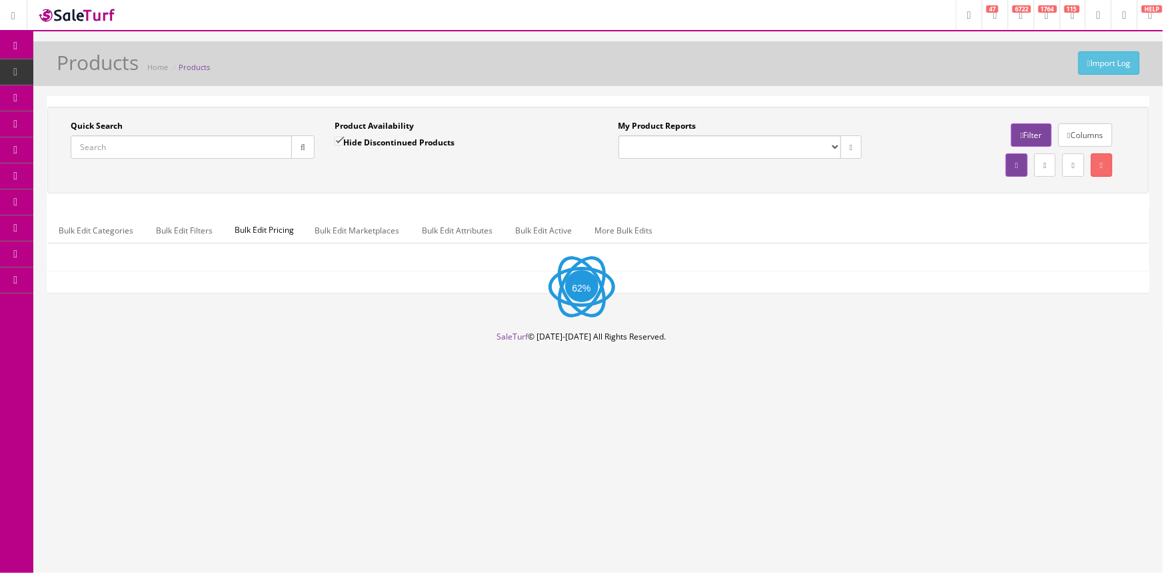
click at [133, 145] on input "Quick Search" at bounding box center [181, 146] width 221 height 23
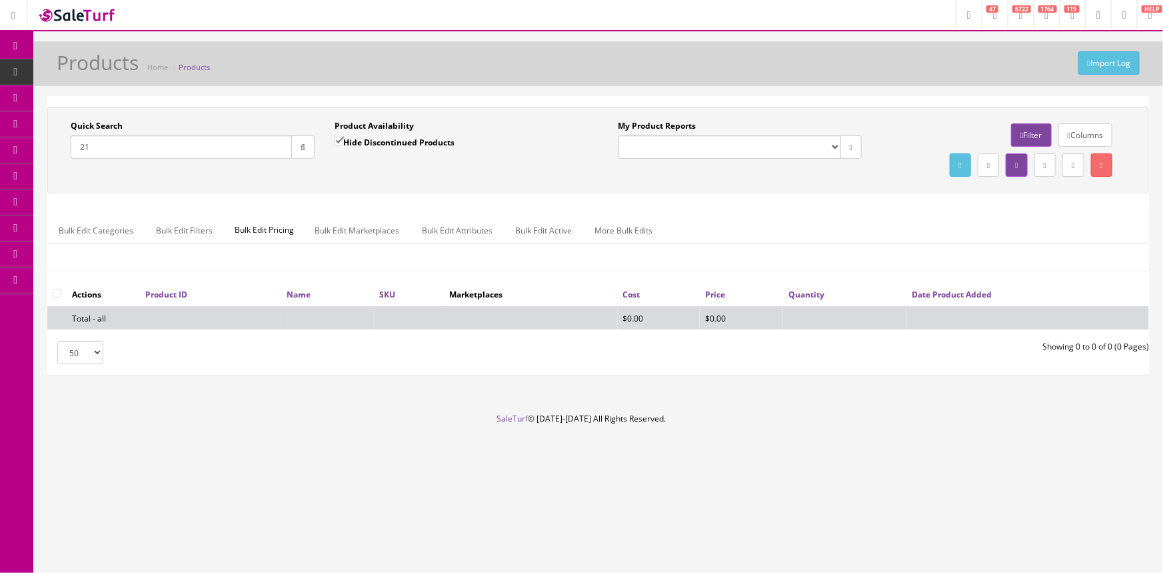
type input "2"
type input "uke htb zbr"
click at [339, 140] on input "Hide Discontinued Products" at bounding box center [339, 141] width 9 height 9
checkbox input "false"
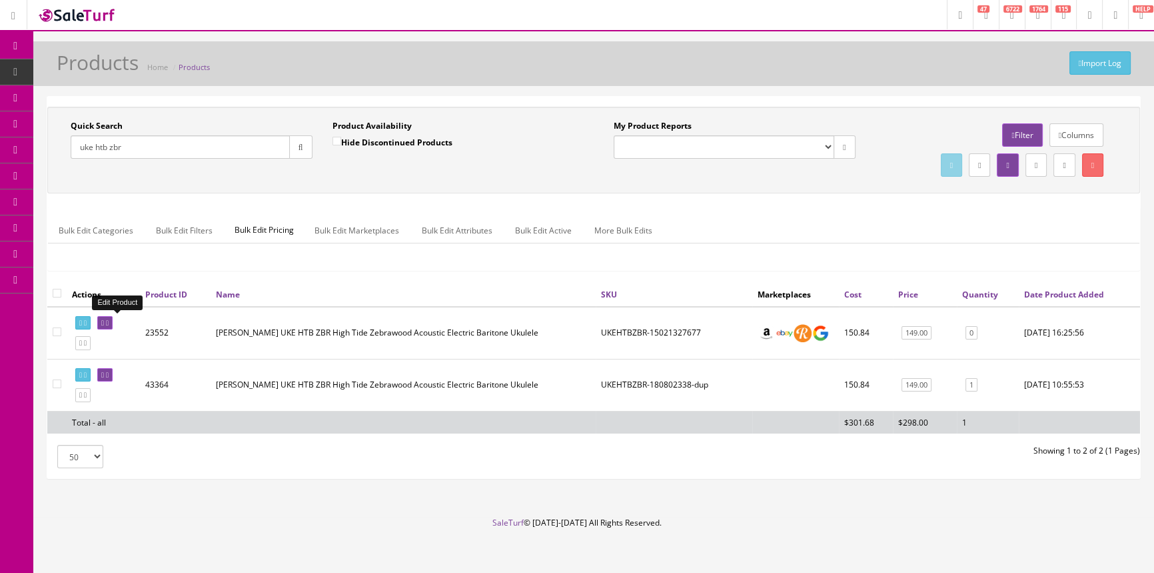
click at [109, 323] on link at bounding box center [104, 323] width 15 height 14
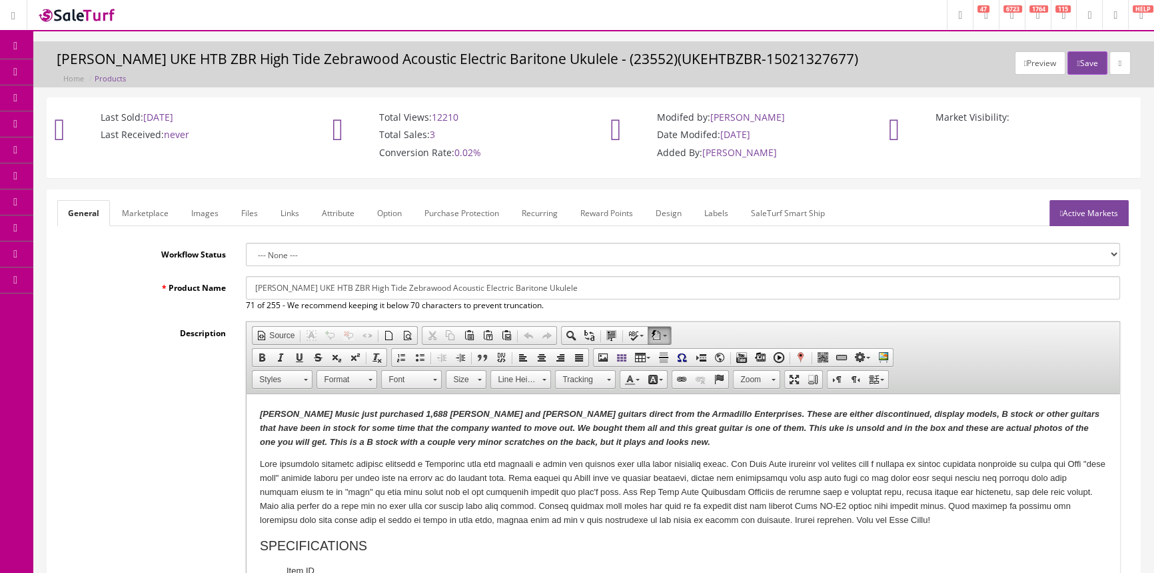
click at [213, 207] on link "Images" at bounding box center [205, 213] width 49 height 26
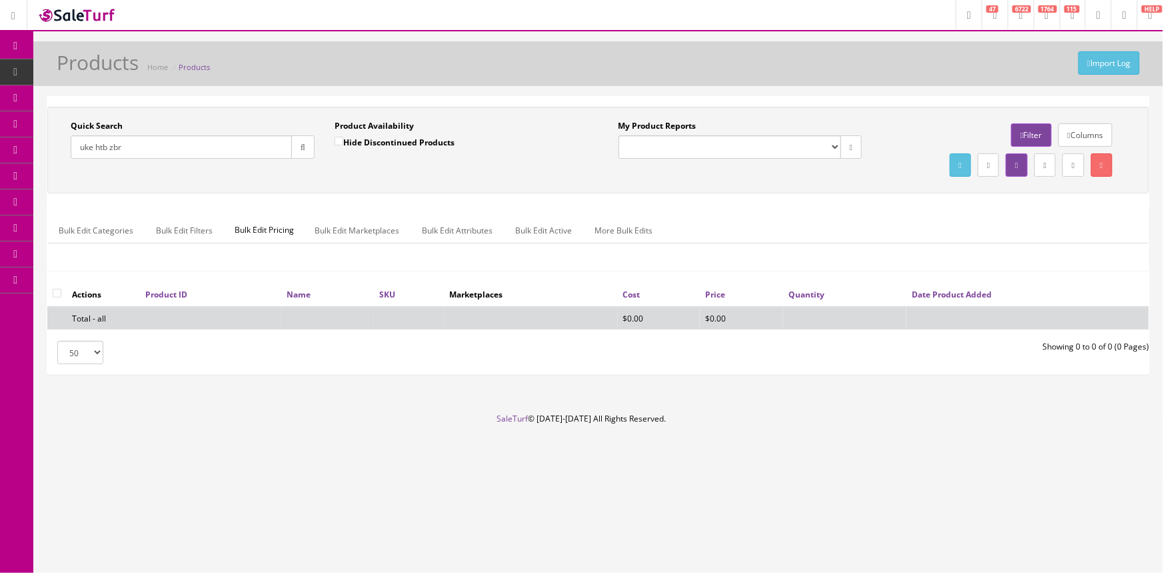
click at [305, 144] on button "button" at bounding box center [302, 146] width 23 height 23
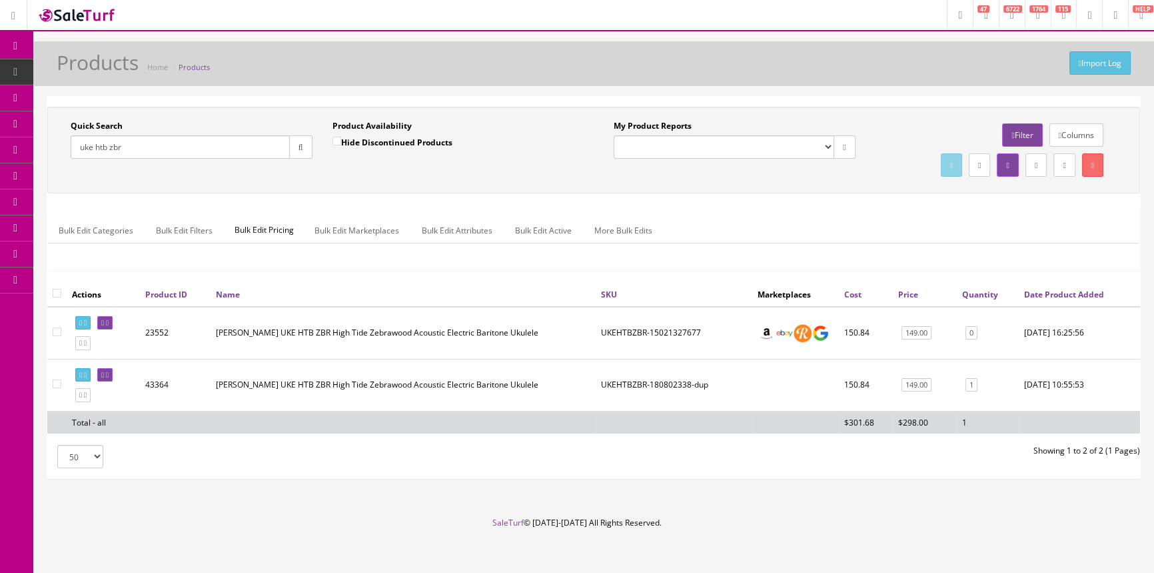
drag, startPoint x: 129, startPoint y: 152, endPoint x: 75, endPoint y: 159, distance: 54.5
click at [75, 159] on div "Quick Search uke htb zbr Date From" at bounding box center [192, 144] width 262 height 49
type input "b"
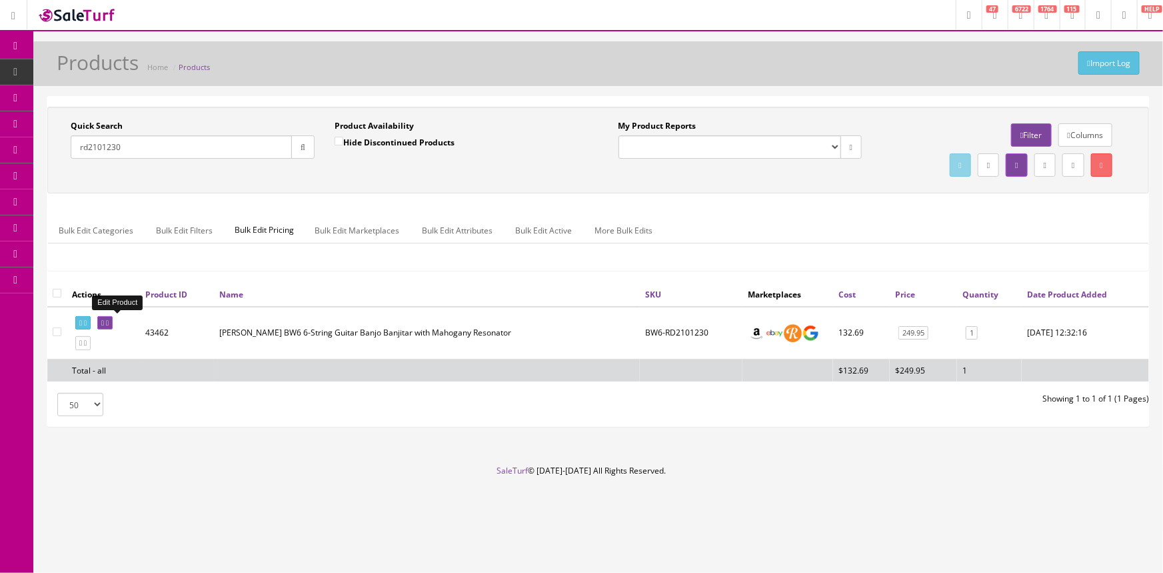
type input "rd2101230"
click at [104, 320] on icon at bounding box center [102, 322] width 3 height 7
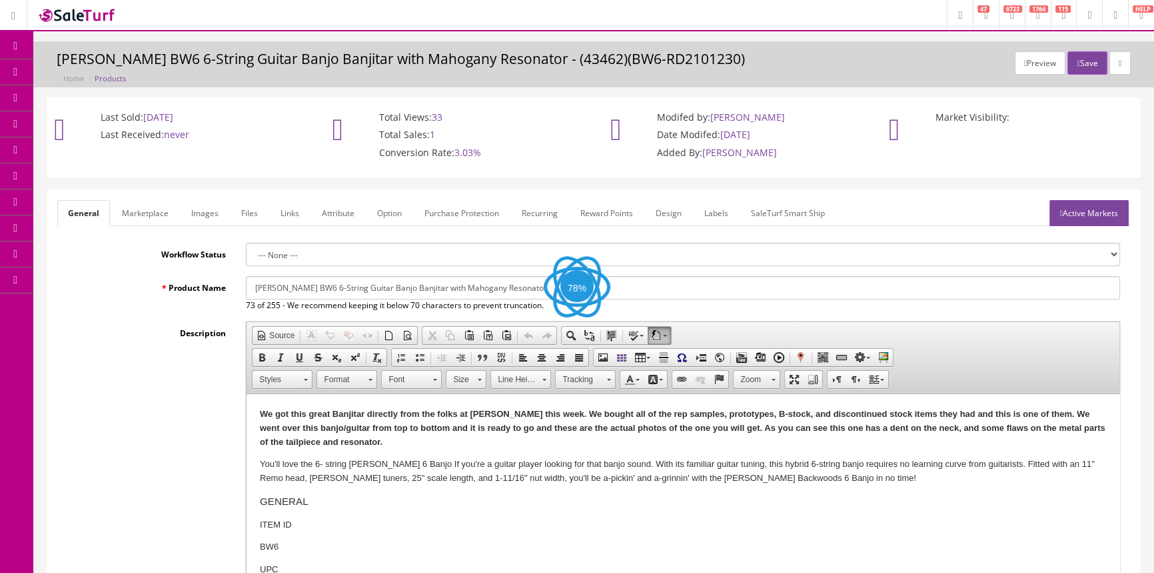
click at [720, 211] on link "Labels" at bounding box center [716, 213] width 45 height 26
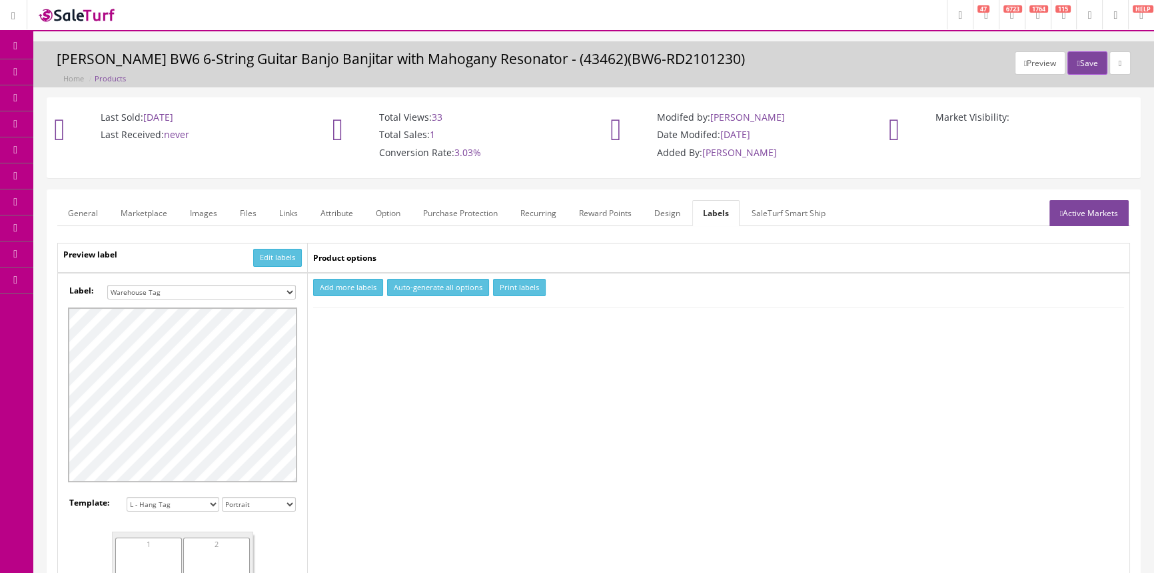
click at [199, 291] on select "Small Label 2 x 1 Label Shoe label 100 barcodes Dymo Label 2 X 1 Sticker Labels…" at bounding box center [201, 292] width 189 height 15
select select "16"
click at [107, 285] on select "Small Label 2 x 1 Label Shoe label 100 barcodes Dymo Label 2 X 1 Sticker Labels…" at bounding box center [201, 292] width 189 height 15
click at [358, 285] on button "Add more labels" at bounding box center [348, 288] width 70 height 18
type input "1"
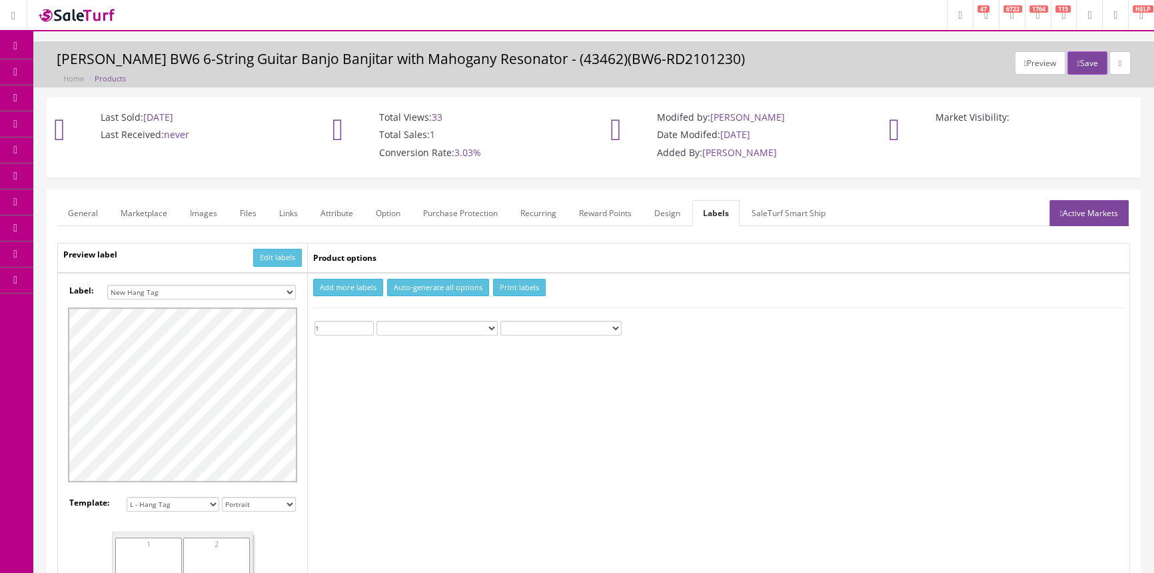
click at [369, 325] on input "1" at bounding box center [344, 328] width 59 height 15
click at [538, 283] on button "Print labels" at bounding box center [519, 288] width 53 height 18
click at [127, 125] on span "POS Console" at bounding box center [102, 123] width 47 height 11
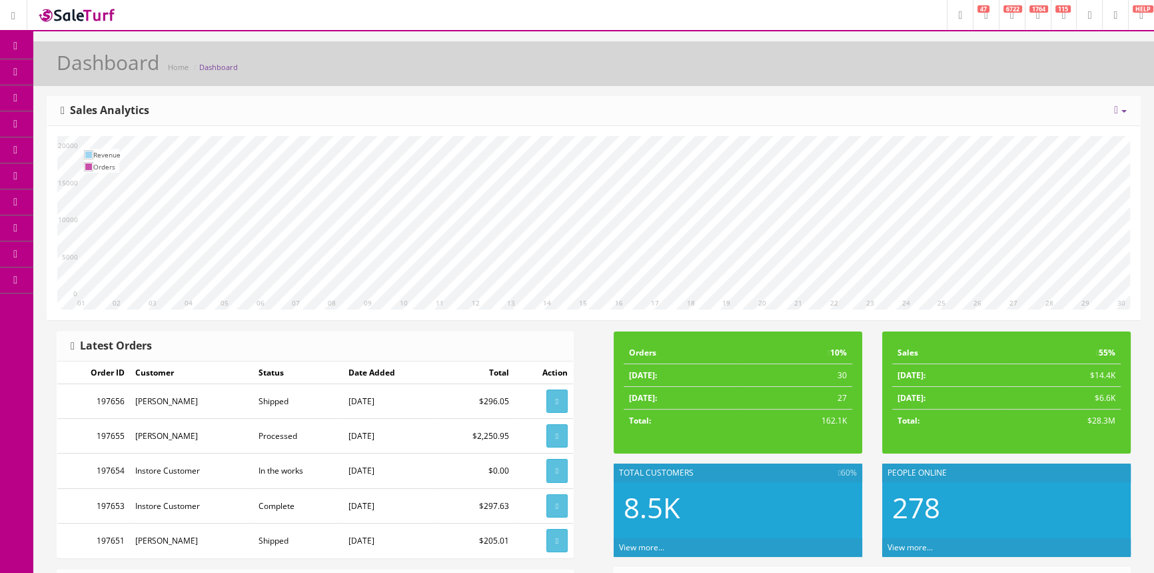
click at [140, 123] on link "POS Console" at bounding box center [103, 124] width 140 height 26
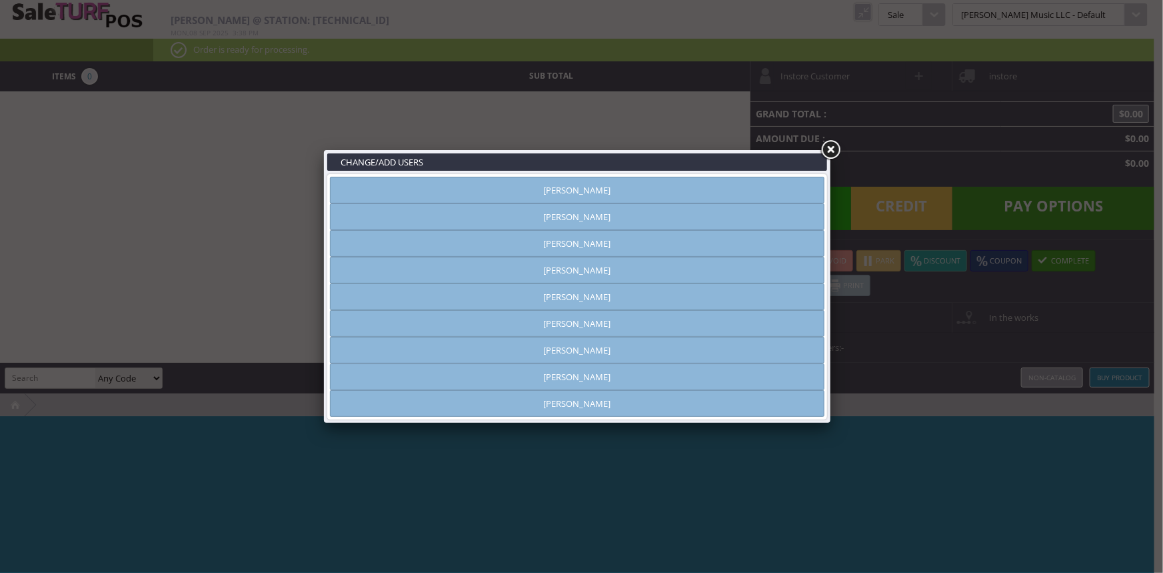
type input "[PERSON_NAME]"
drag, startPoint x: 747, startPoint y: 191, endPoint x: 872, endPoint y: 135, distance: 137.9
click at [747, 190] on link "[PERSON_NAME]" at bounding box center [577, 190] width 495 height 27
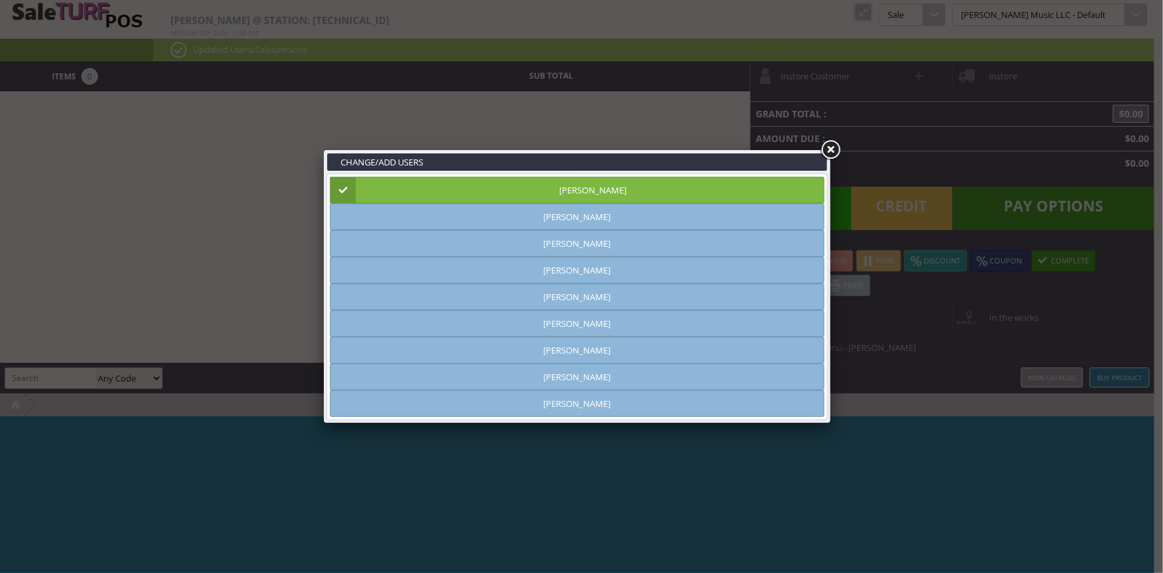
click at [832, 147] on link at bounding box center [831, 150] width 24 height 24
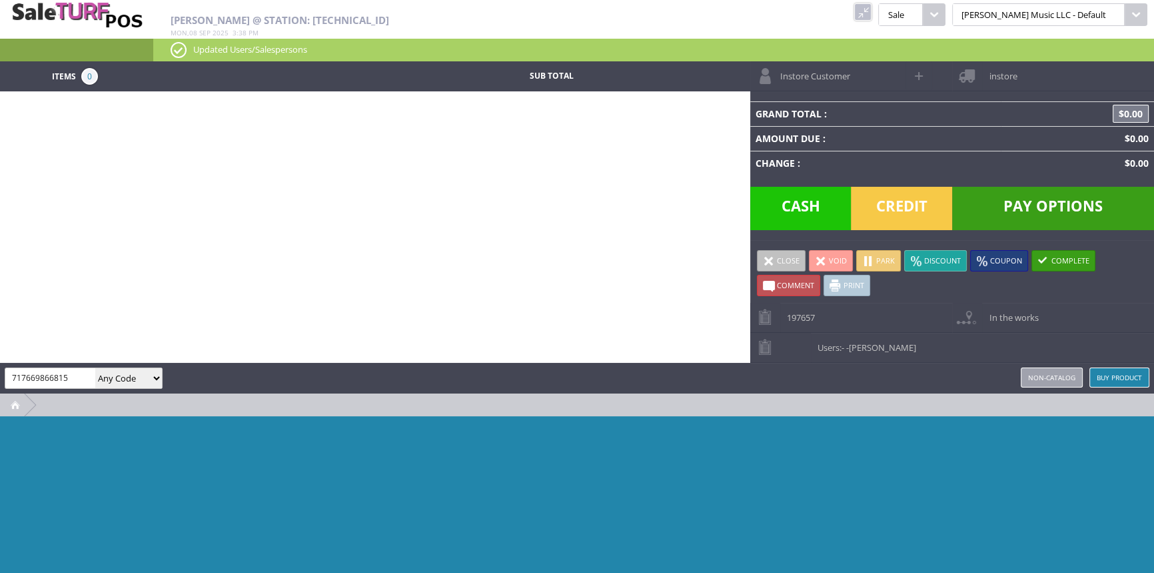
type input "717669866815"
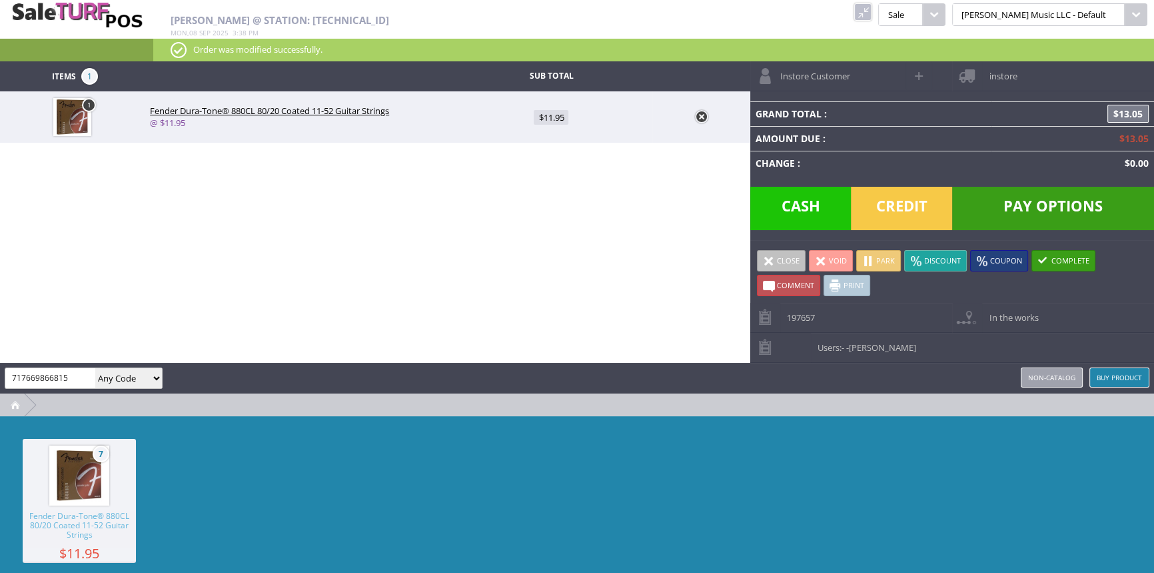
type input "717669866815"
click at [1044, 205] on span "Pay Options" at bounding box center [1053, 208] width 202 height 43
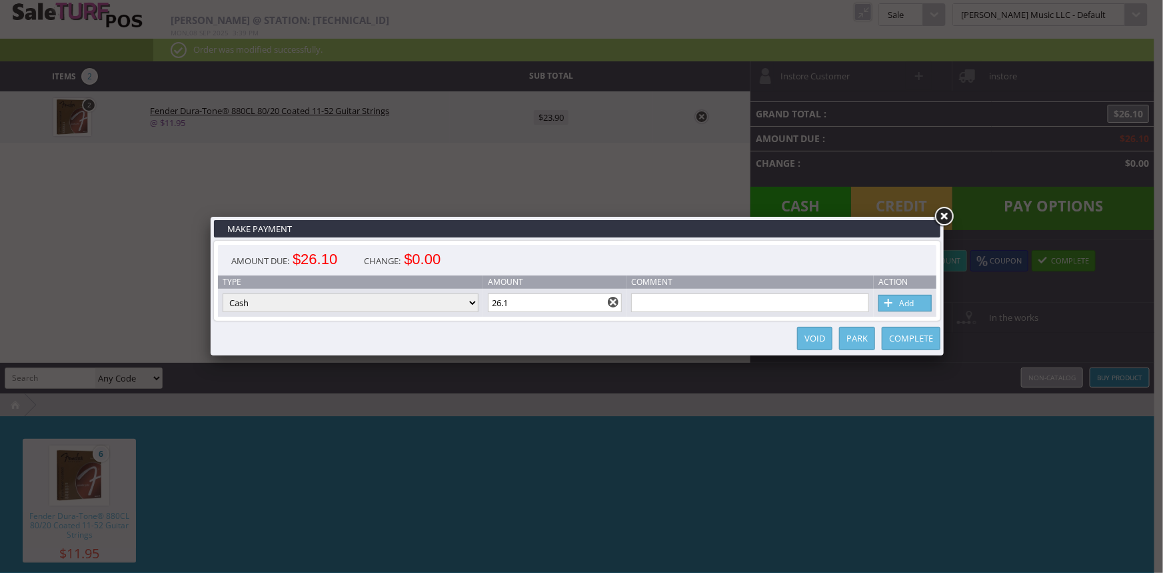
click at [913, 305] on link "Add" at bounding box center [904, 303] width 53 height 17
type input "0"
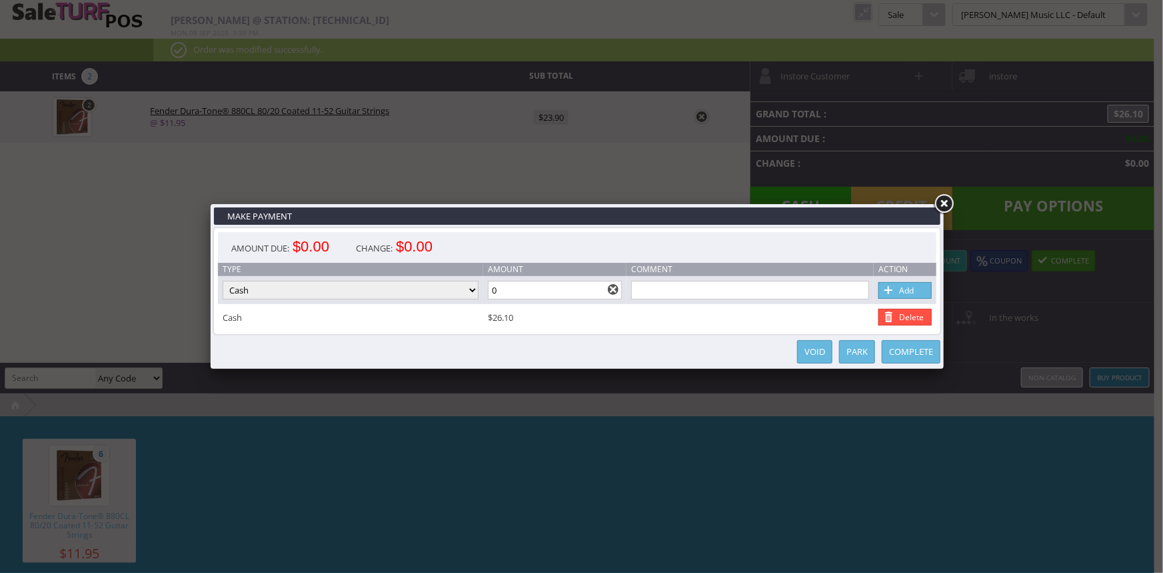
click at [933, 350] on link "Complete" at bounding box center [911, 351] width 59 height 23
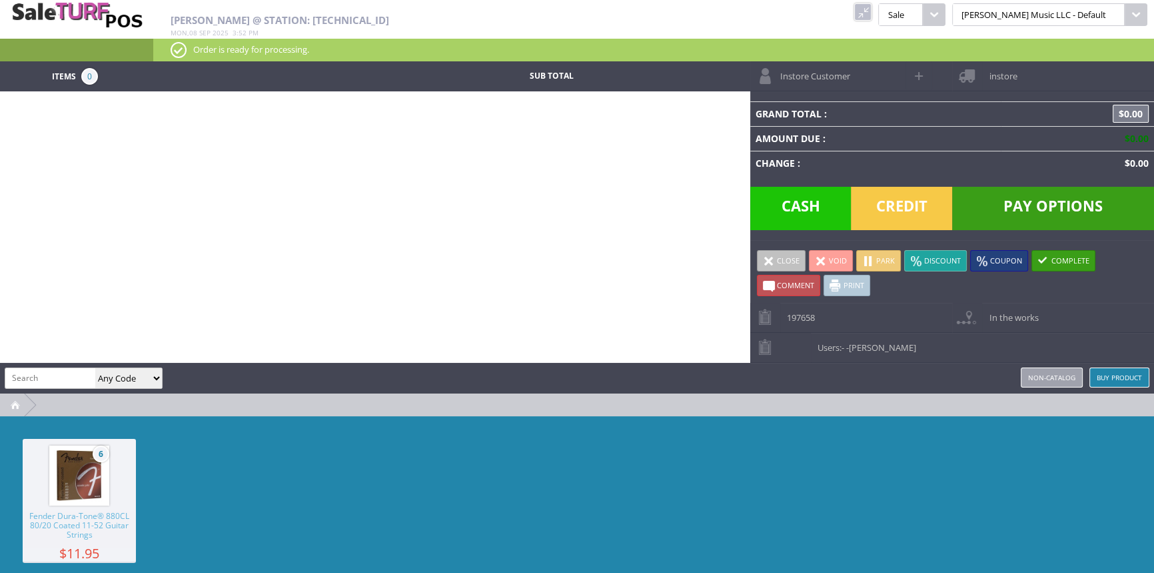
click at [872, 13] on link at bounding box center [862, 11] width 17 height 17
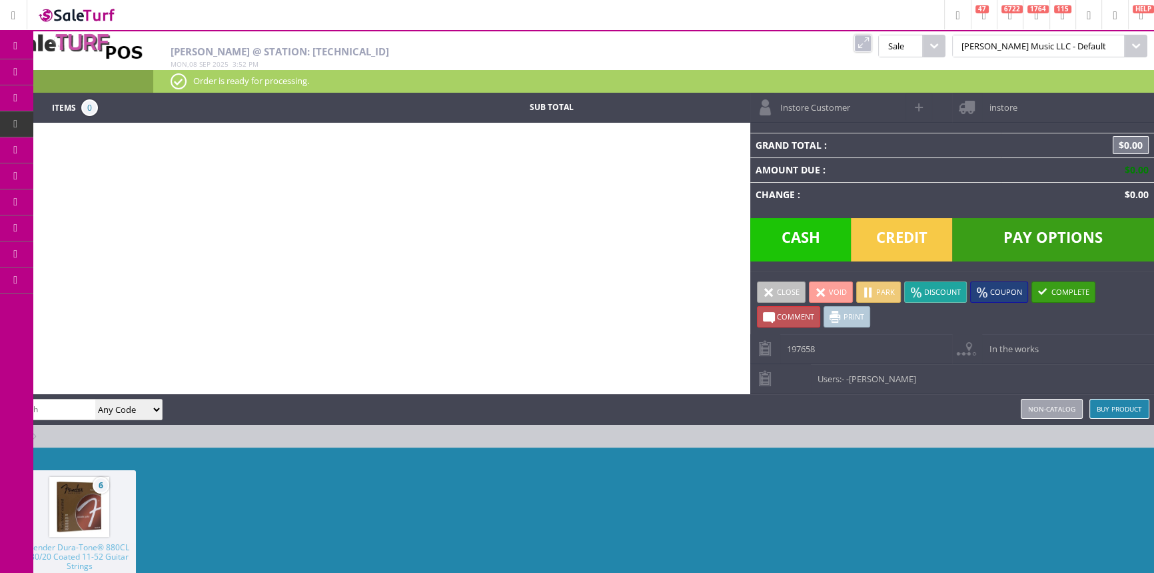
click at [109, 73] on span "Products" at bounding box center [97, 72] width 36 height 12
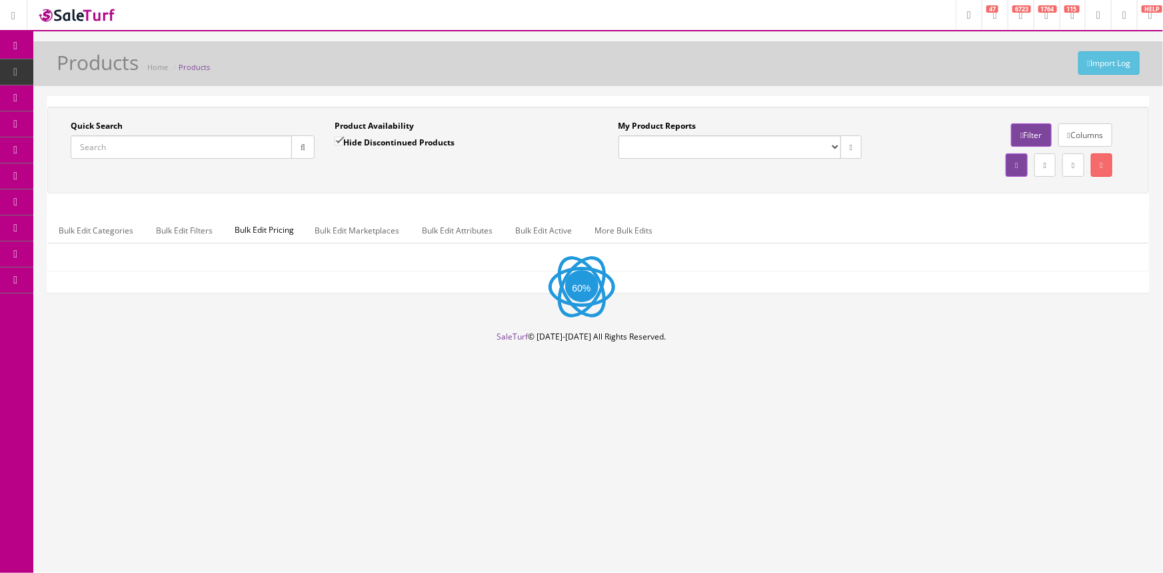
drag, startPoint x: 117, startPoint y: 139, endPoint x: 125, endPoint y: 135, distance: 9.5
click at [117, 140] on input "Quick Search" at bounding box center [181, 146] width 221 height 23
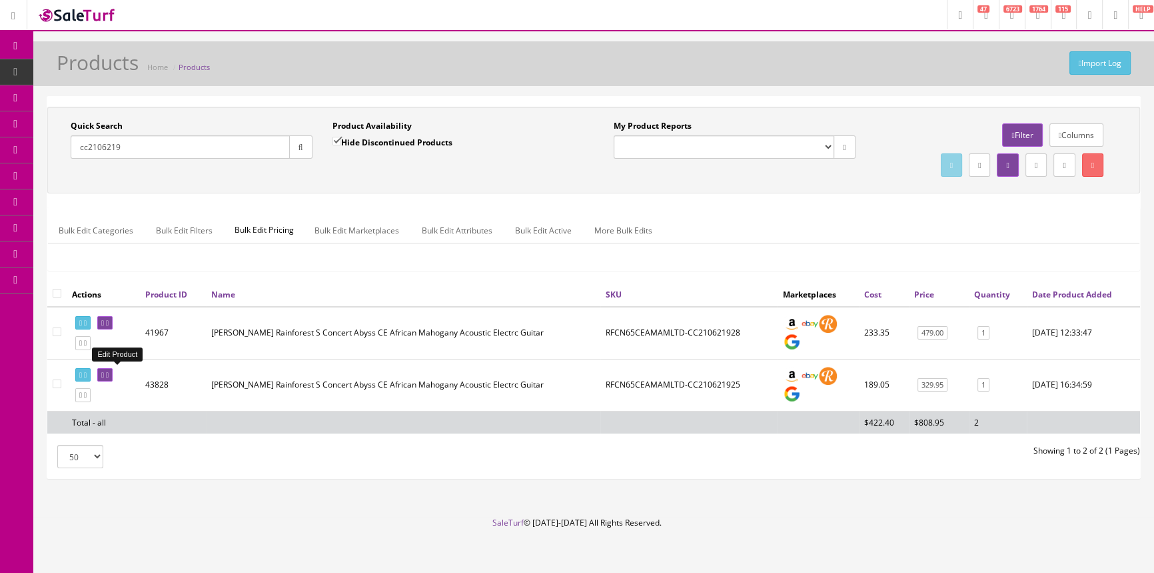
type input "cc2106219"
click at [104, 371] on icon at bounding box center [102, 374] width 3 height 7
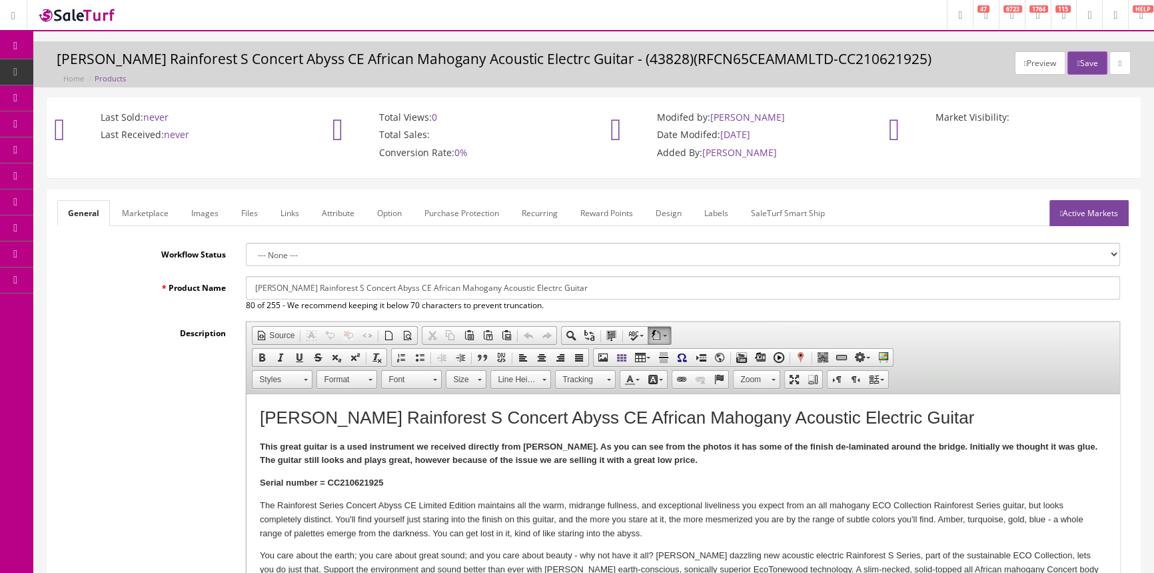
click at [719, 213] on link "Labels" at bounding box center [716, 213] width 45 height 26
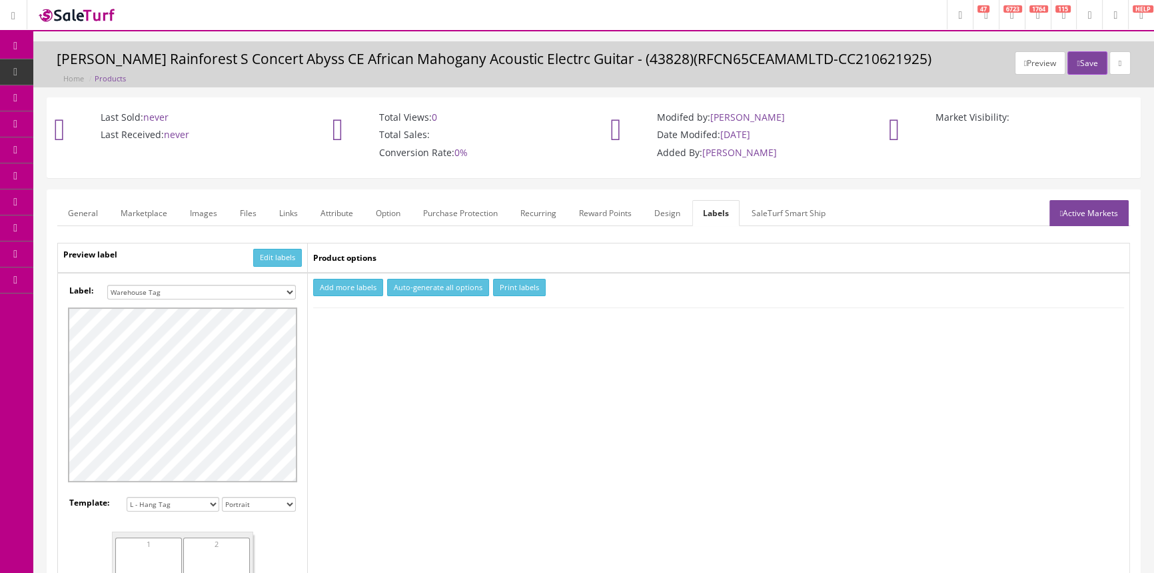
click at [265, 291] on select "Small Label 2 x 1 Label Shoe label 100 barcodes Dymo Label 2 X 1 Sticker Labels…" at bounding box center [201, 292] width 189 height 15
select select "16"
click at [107, 285] on select "Small Label 2 x 1 Label Shoe label 100 barcodes Dymo Label 2 X 1 Sticker Labels…" at bounding box center [201, 292] width 189 height 15
click at [343, 285] on button "Add more labels" at bounding box center [348, 288] width 70 height 18
type input "1"
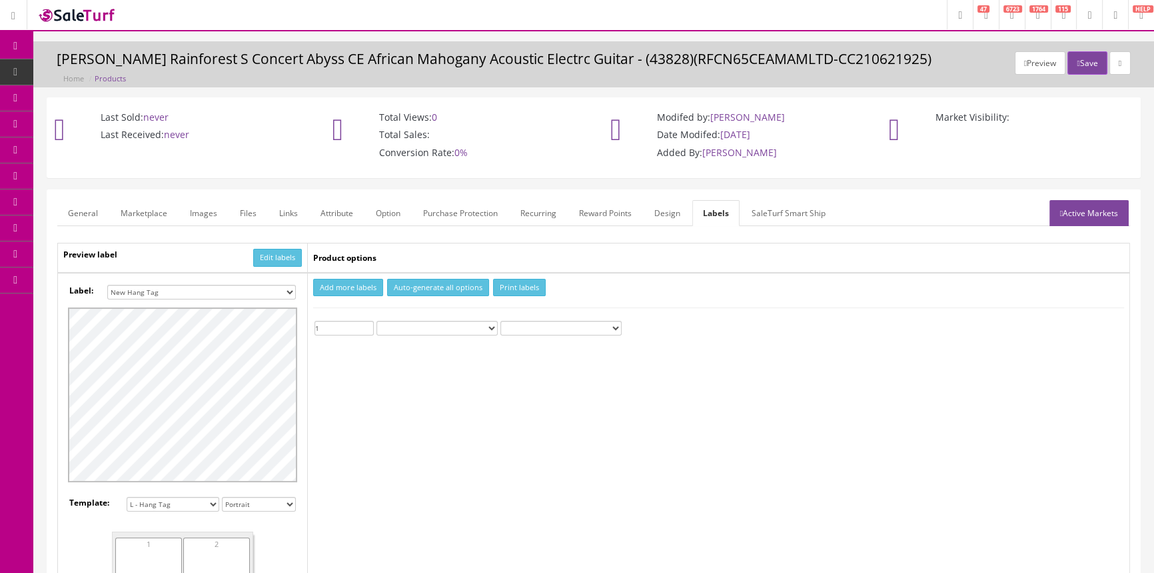
click at [367, 323] on input "1" at bounding box center [344, 328] width 59 height 15
click at [519, 279] on button "Print labels" at bounding box center [519, 288] width 53 height 18
click at [107, 70] on span "Products" at bounding box center [102, 71] width 33 height 11
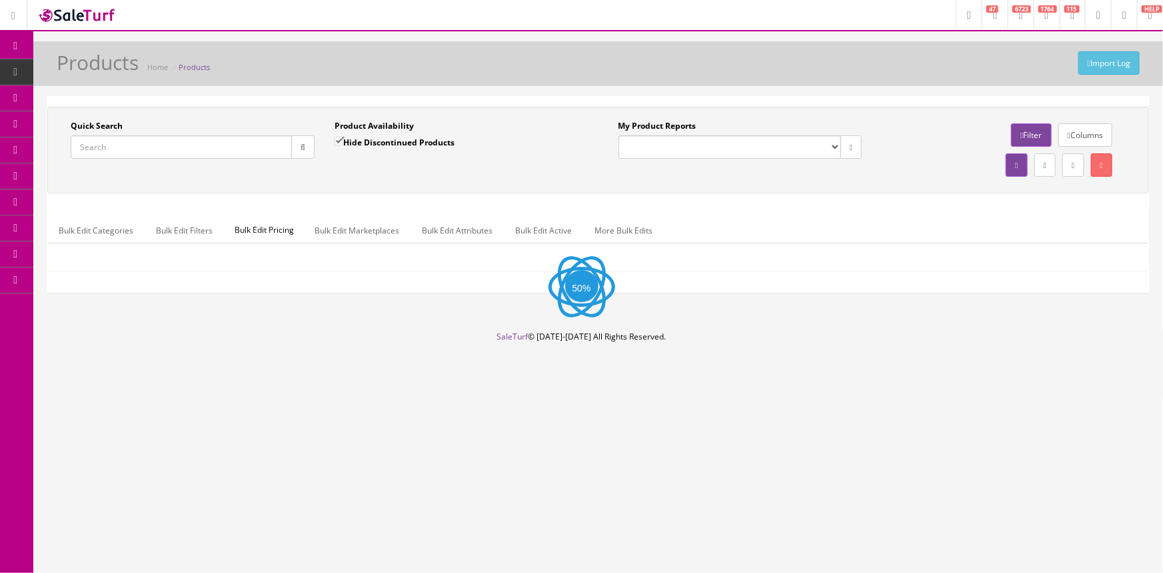
click at [232, 147] on input "Quick Search" at bounding box center [181, 146] width 221 height 23
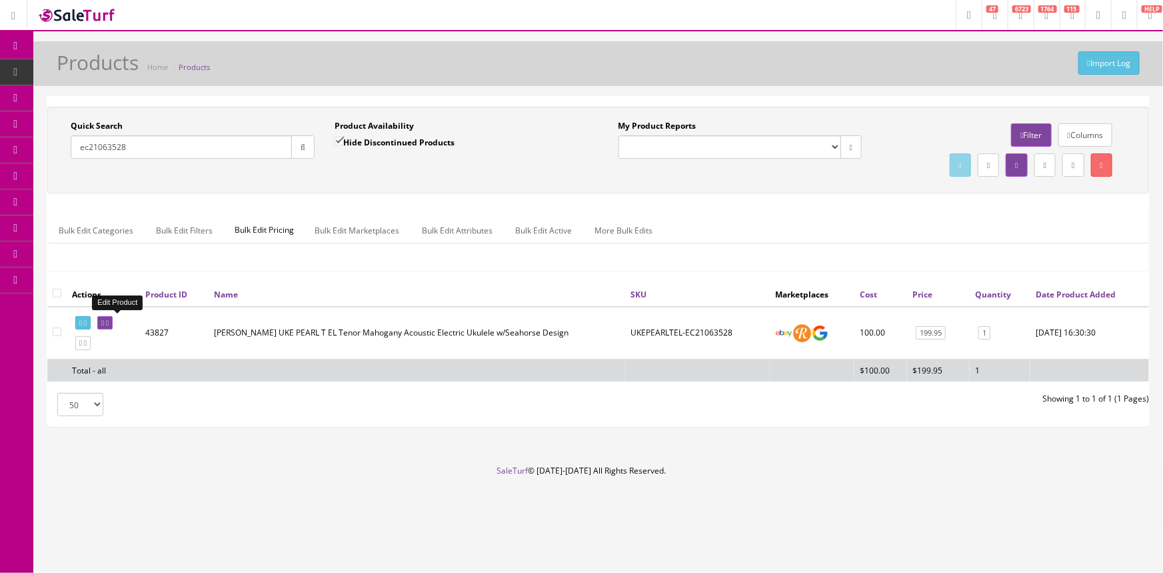
type input "ec21063528"
click at [113, 317] on link at bounding box center [104, 323] width 15 height 14
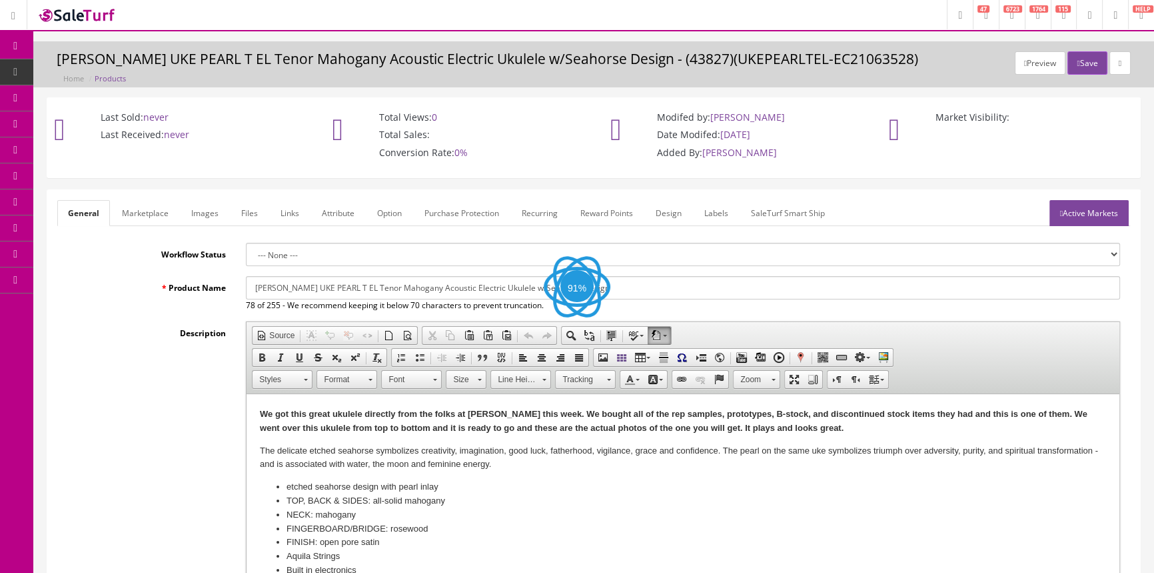
click at [710, 211] on link "Labels" at bounding box center [716, 213] width 45 height 26
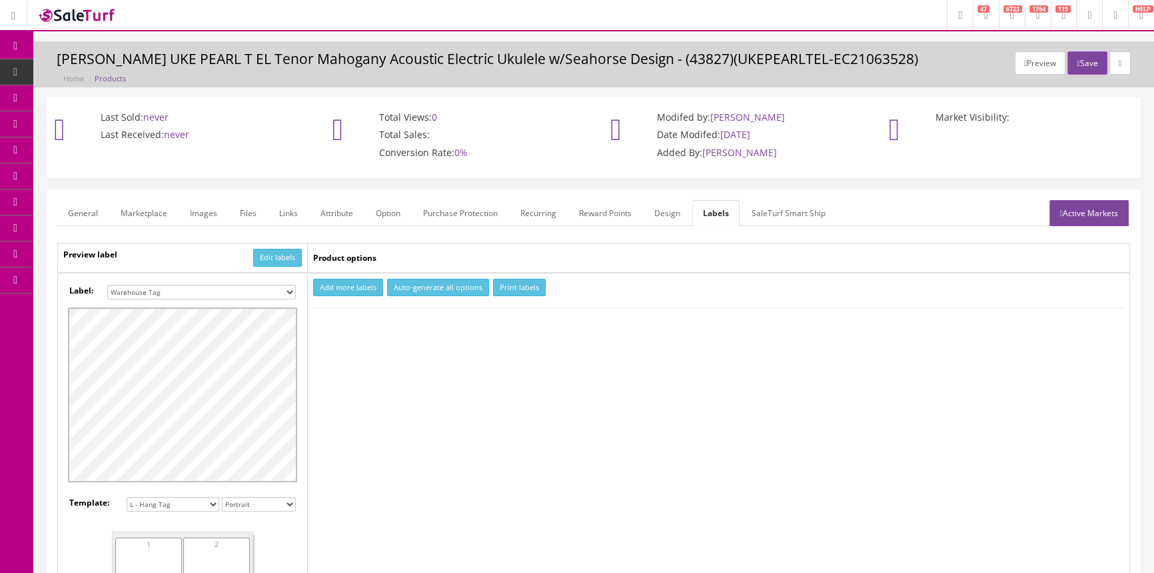
click at [259, 291] on select "Small Label 2 x 1 Label Shoe label 100 barcodes Dymo Label 2 X 1 Sticker Labels…" at bounding box center [201, 292] width 189 height 15
select select "16"
click at [107, 285] on select "Small Label 2 x 1 Label Shoe label 100 barcodes Dymo Label 2 X 1 Sticker Labels…" at bounding box center [201, 292] width 189 height 15
click at [341, 287] on button "Add more labels" at bounding box center [348, 288] width 70 height 18
type input "1"
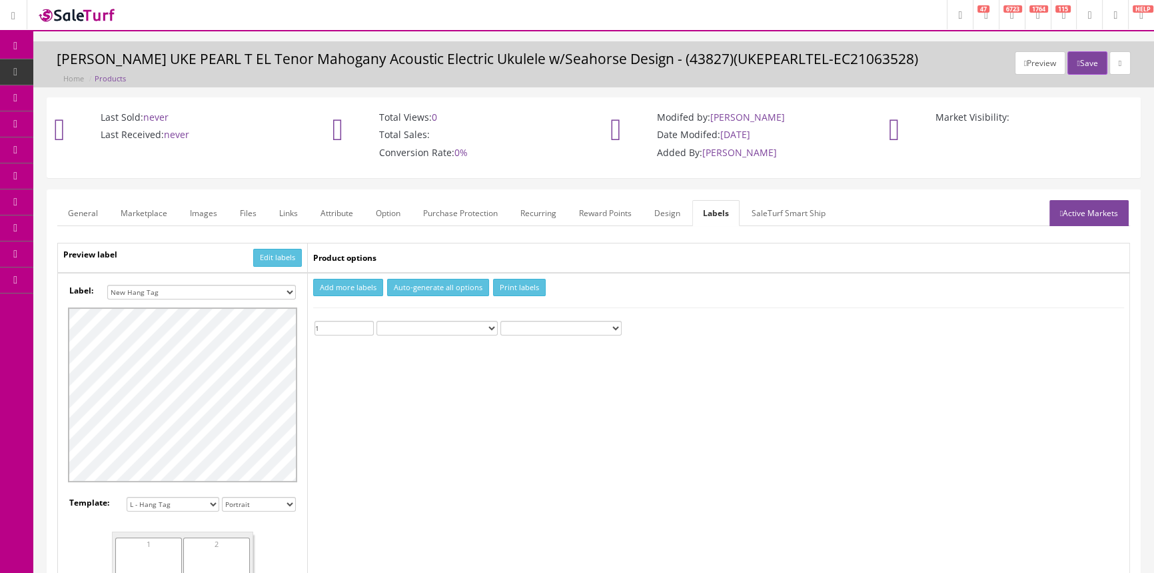
click at [367, 323] on input "1" at bounding box center [344, 328] width 59 height 15
click at [527, 287] on button "Print labels" at bounding box center [519, 288] width 53 height 18
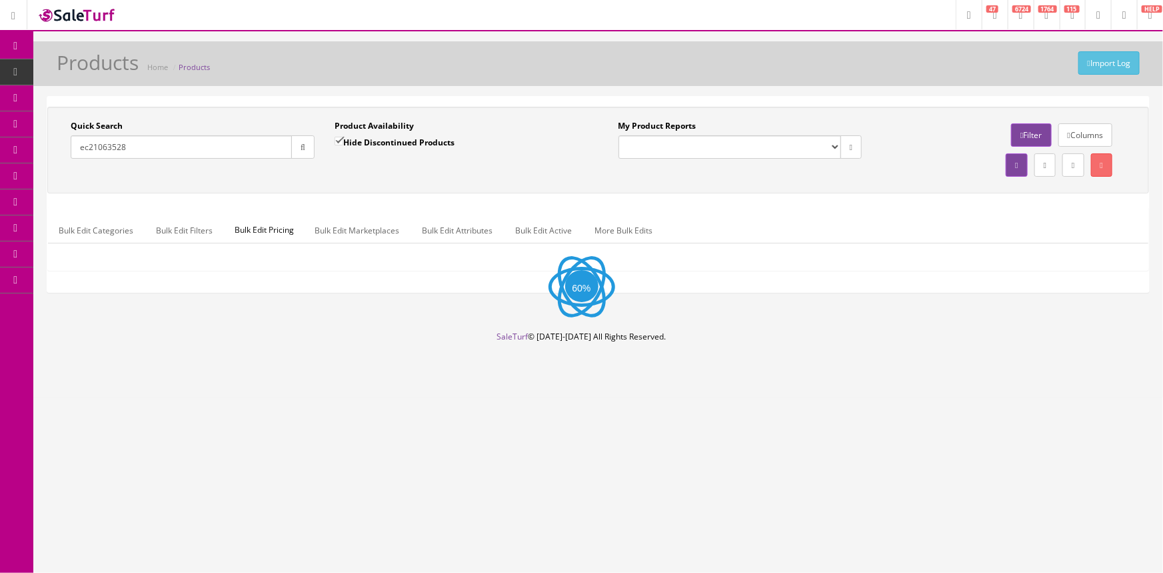
click at [219, 153] on input "ec21063528" at bounding box center [181, 146] width 221 height 23
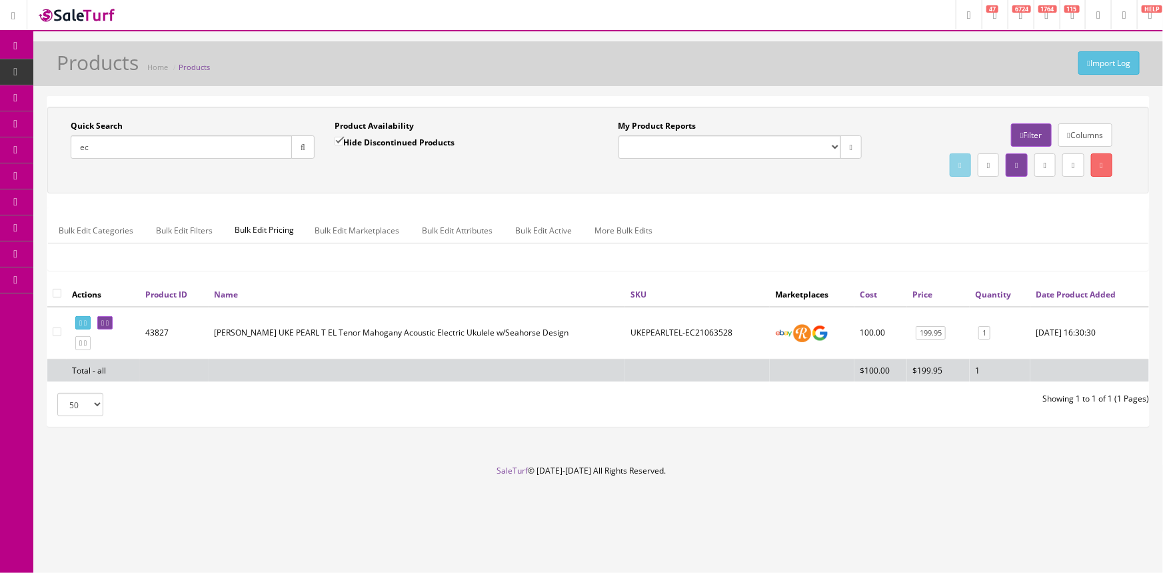
type input "e"
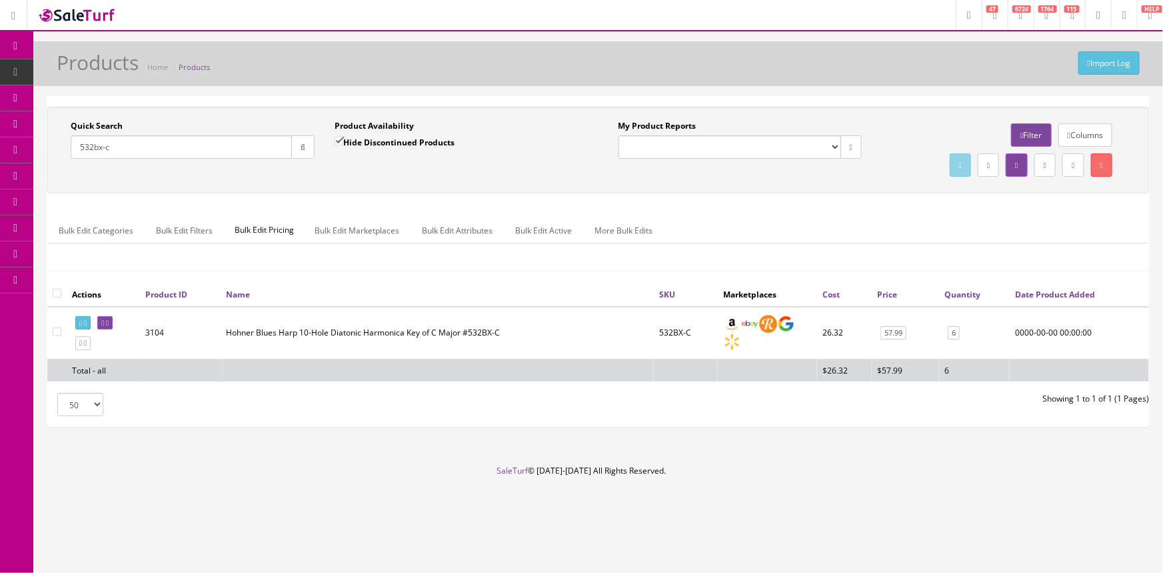
drag, startPoint x: 135, startPoint y: 143, endPoint x: 75, endPoint y: 147, distance: 60.1
click at [75, 147] on input "532bx-c" at bounding box center [181, 146] width 221 height 23
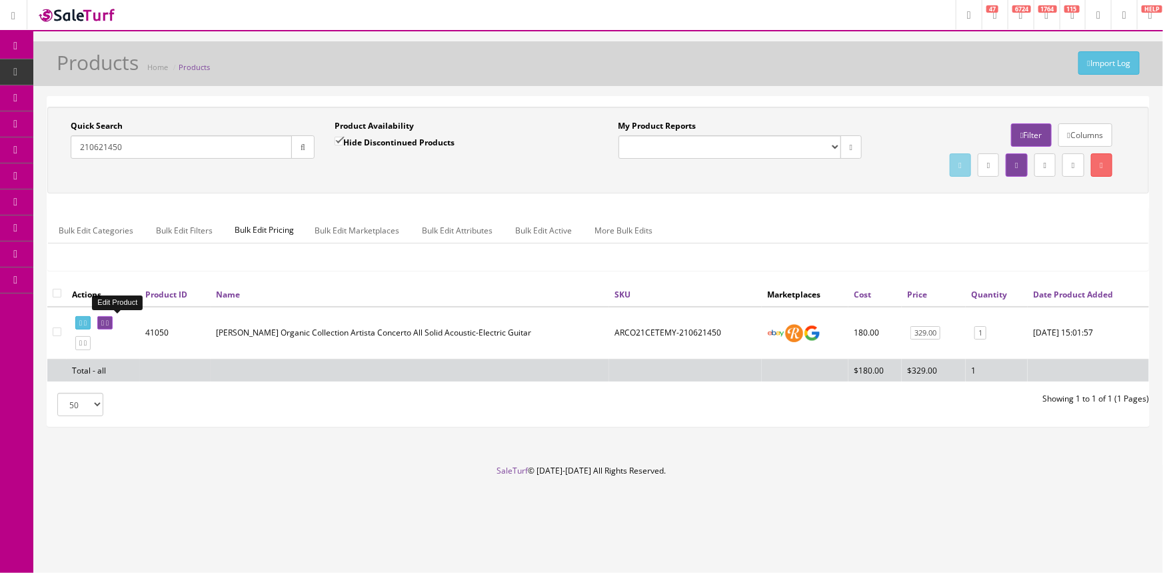
type input "210621450"
click at [104, 322] on icon at bounding box center [102, 322] width 3 height 7
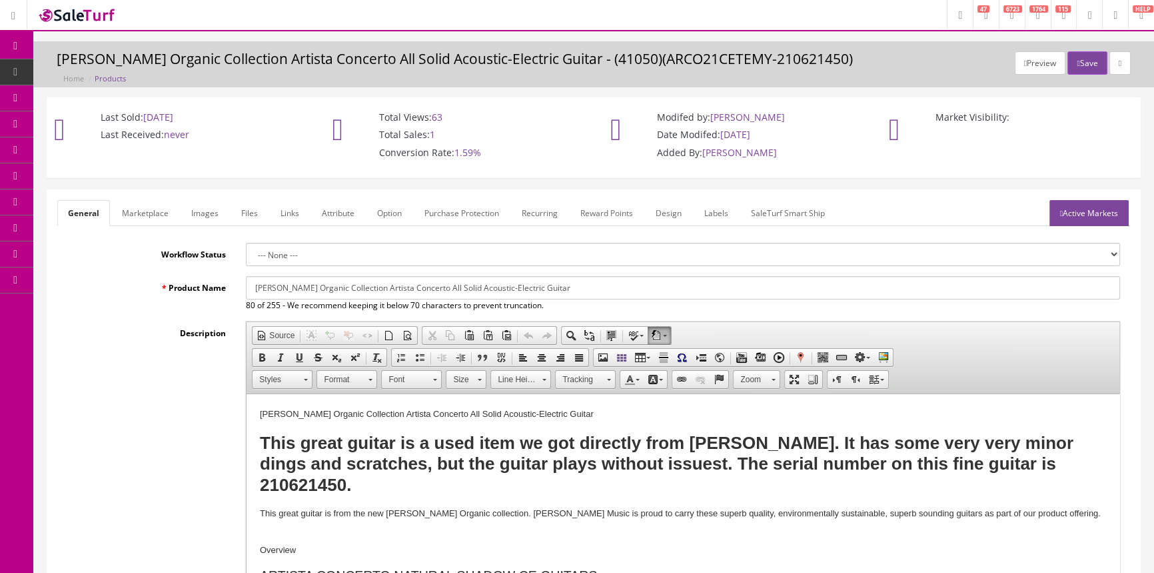
click at [714, 206] on link "Labels" at bounding box center [716, 213] width 45 height 26
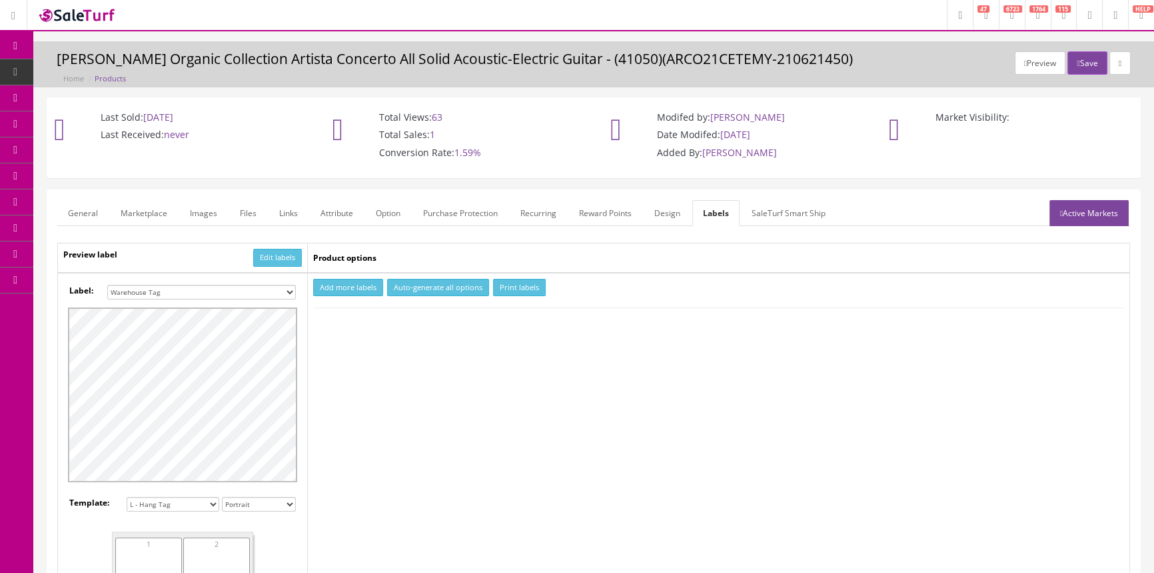
click at [242, 289] on select "Small Label 2 x 1 Label Shoe label 100 barcodes Dymo Label 2 X 1 Sticker Labels…" at bounding box center [201, 292] width 189 height 15
select select "16"
click at [107, 285] on select "Small Label 2 x 1 Label Shoe label 100 barcodes Dymo Label 2 X 1 Sticker Labels…" at bounding box center [201, 292] width 189 height 15
click at [339, 285] on button "Add more labels" at bounding box center [348, 288] width 70 height 18
type input "1"
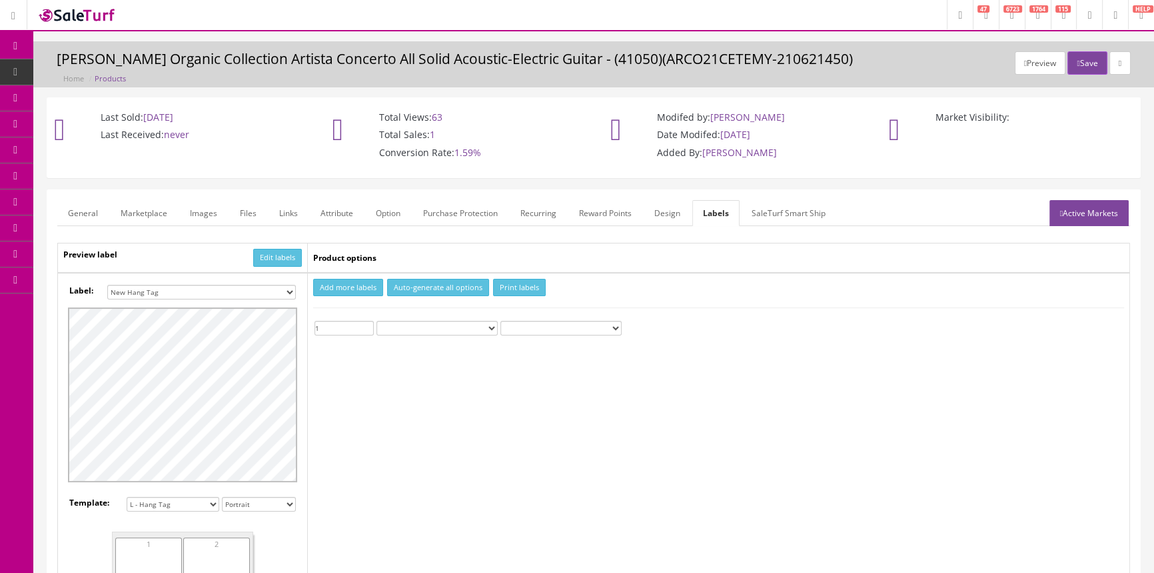
click at [367, 325] on input "1" at bounding box center [344, 328] width 59 height 15
click at [521, 283] on button "Print labels" at bounding box center [519, 288] width 53 height 18
click at [116, 67] on span "Products" at bounding box center [102, 71] width 33 height 11
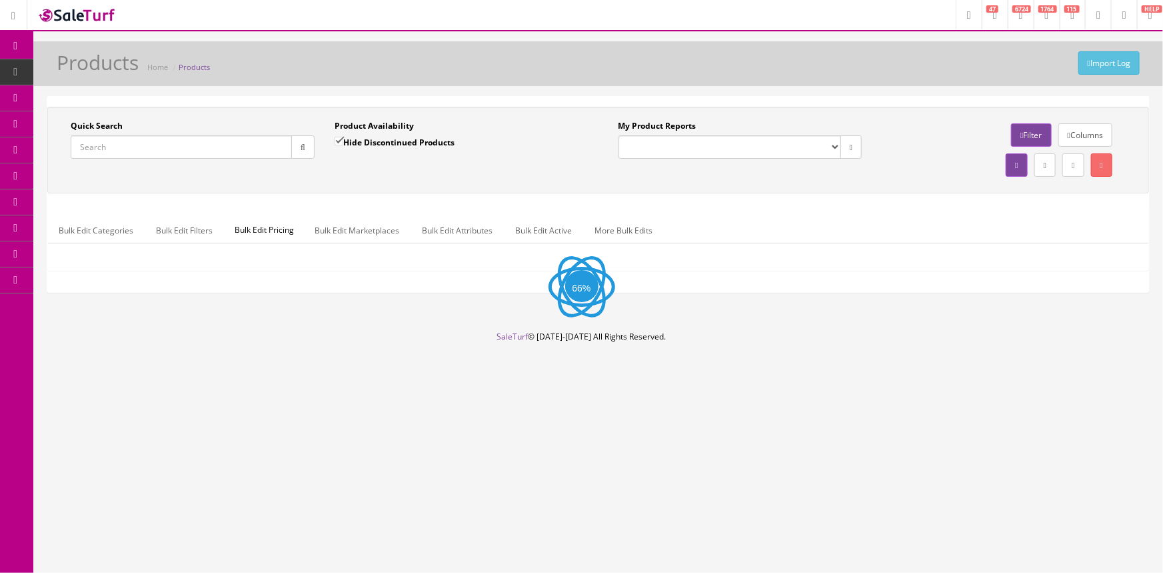
click at [209, 149] on input "Quick Search" at bounding box center [181, 146] width 221 height 23
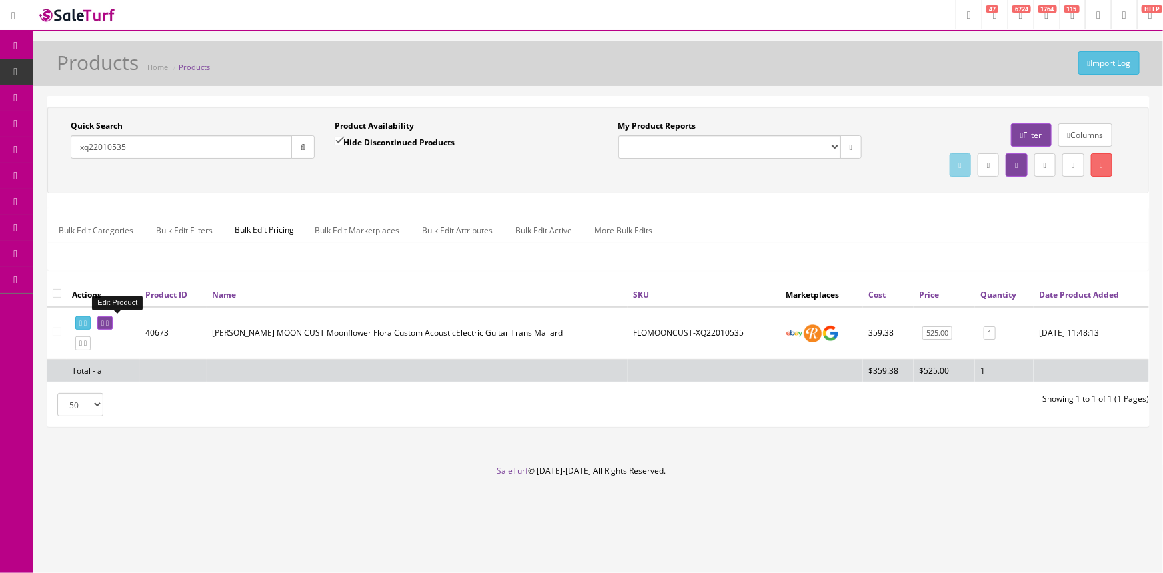
type input "xq22010535"
click at [104, 319] on icon at bounding box center [102, 322] width 3 height 7
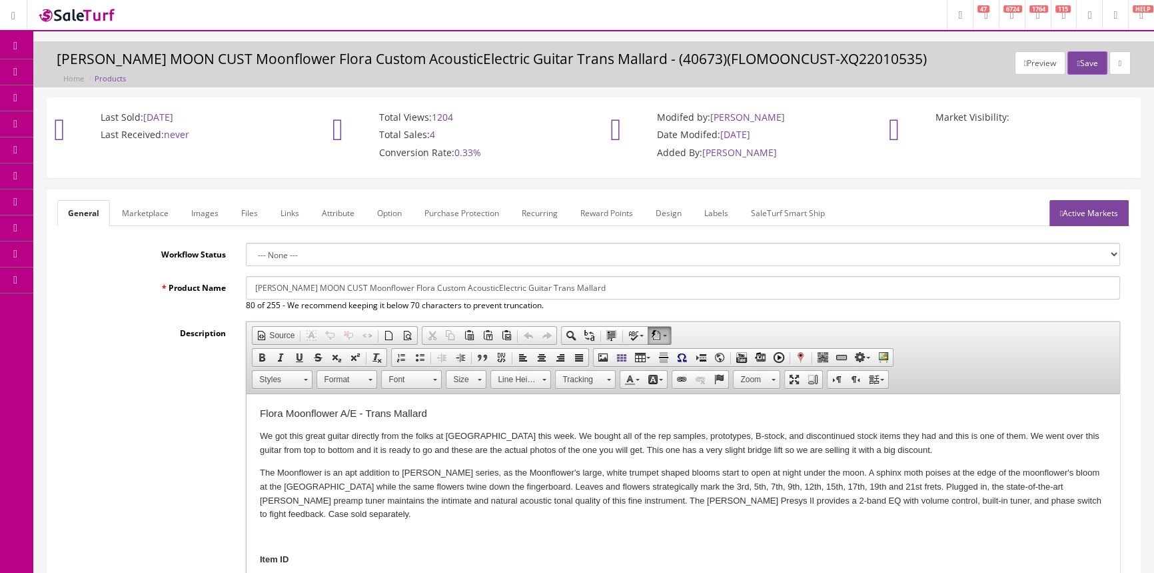
click at [708, 211] on link "Labels" at bounding box center [716, 213] width 45 height 26
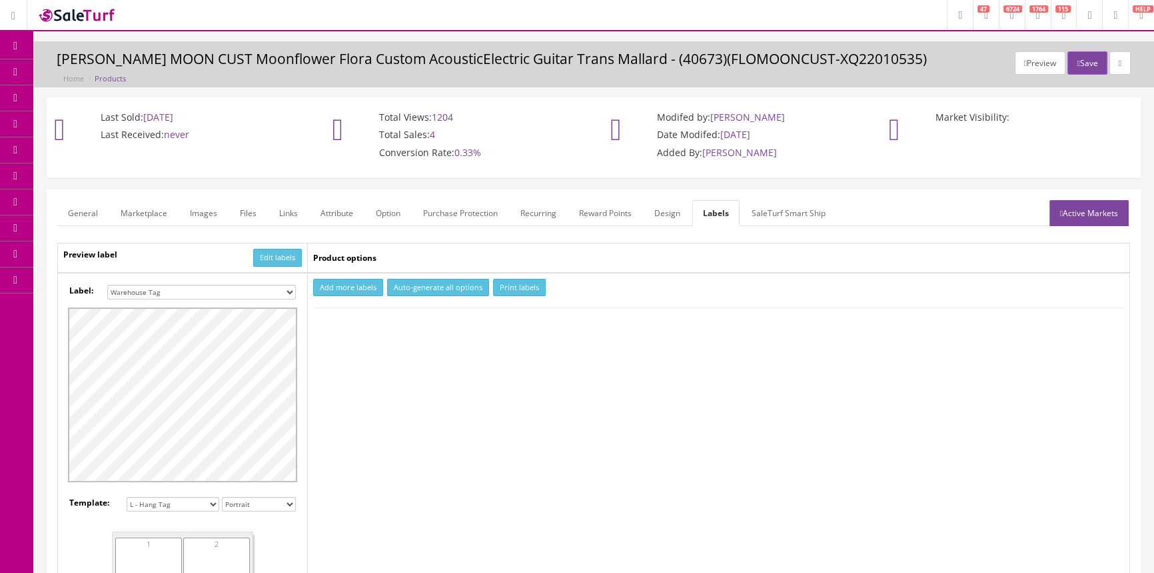
click at [271, 287] on select "Small Label 2 x 1 Label Shoe label 100 barcodes Dymo Label 2 X 1 Sticker Labels…" at bounding box center [201, 292] width 189 height 15
select select "16"
click at [107, 285] on select "Small Label 2 x 1 Label Shoe label 100 barcodes Dymo Label 2 X 1 Sticker Labels…" at bounding box center [201, 292] width 189 height 15
click at [367, 293] on button "Add more labels" at bounding box center [348, 288] width 70 height 18
type input "1"
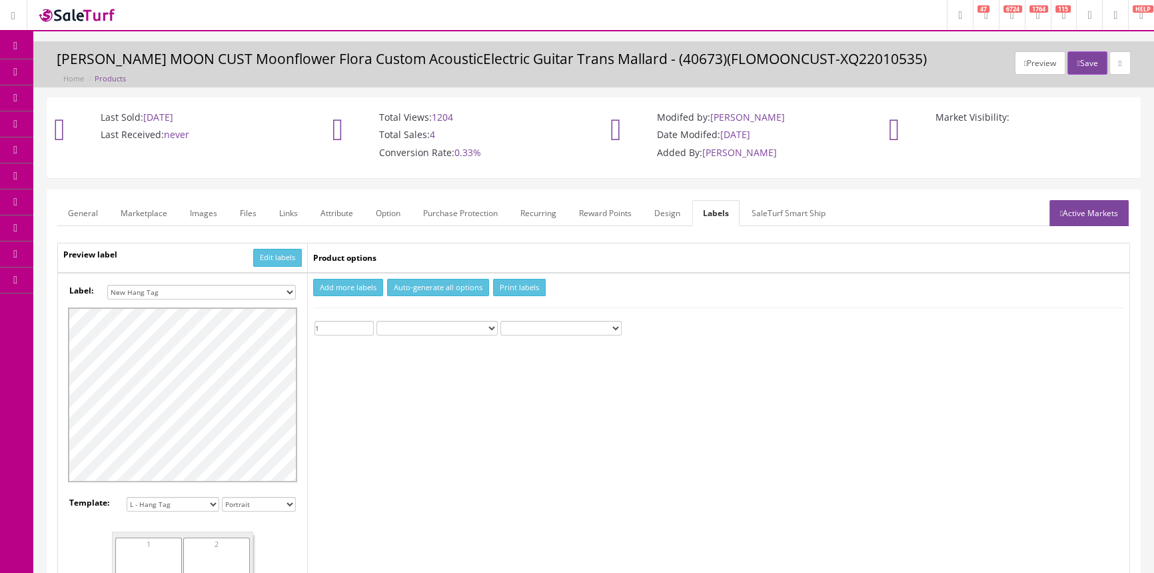
click at [371, 322] on input "1" at bounding box center [344, 328] width 59 height 15
click at [535, 289] on button "Print labels" at bounding box center [519, 288] width 53 height 18
click at [109, 73] on span "Products" at bounding box center [95, 71] width 33 height 11
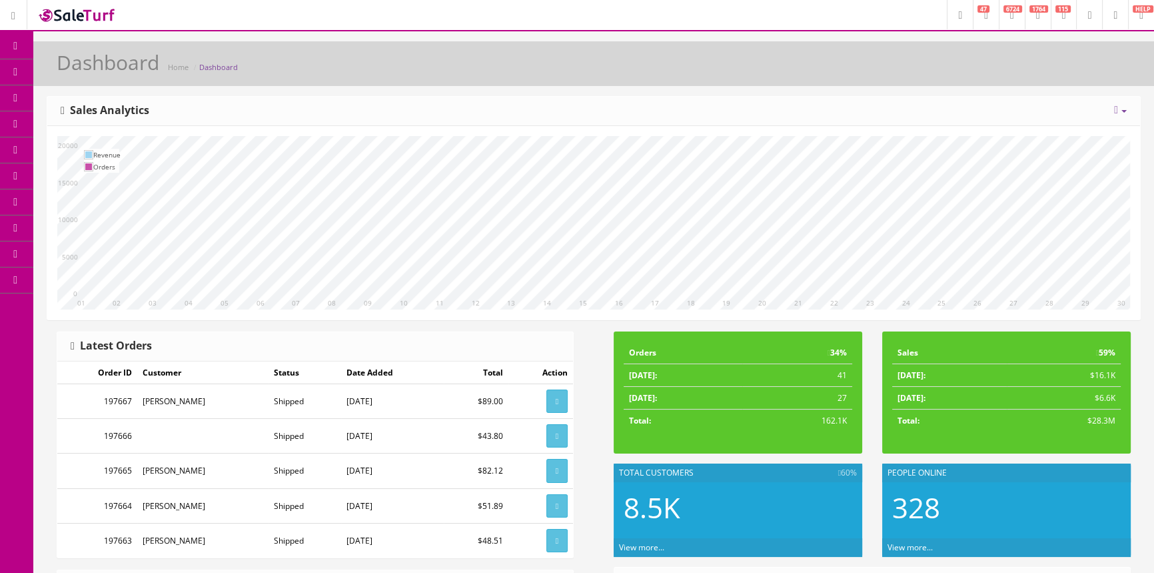
click at [67, 77] on link "Products" at bounding box center [103, 72] width 140 height 26
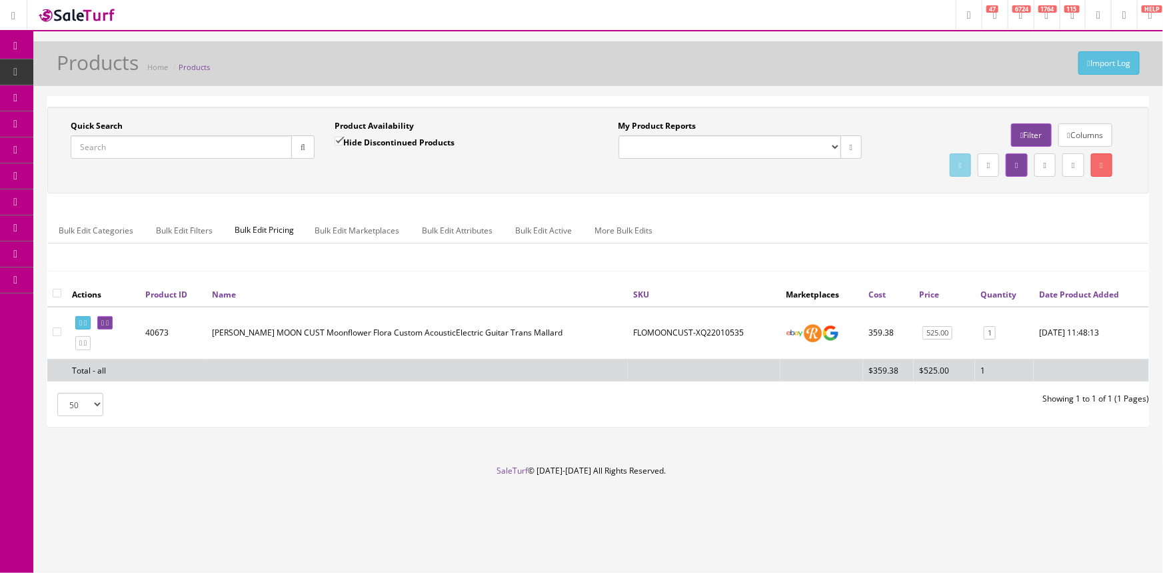
click at [166, 148] on input "Quick Search" at bounding box center [181, 146] width 221 height 23
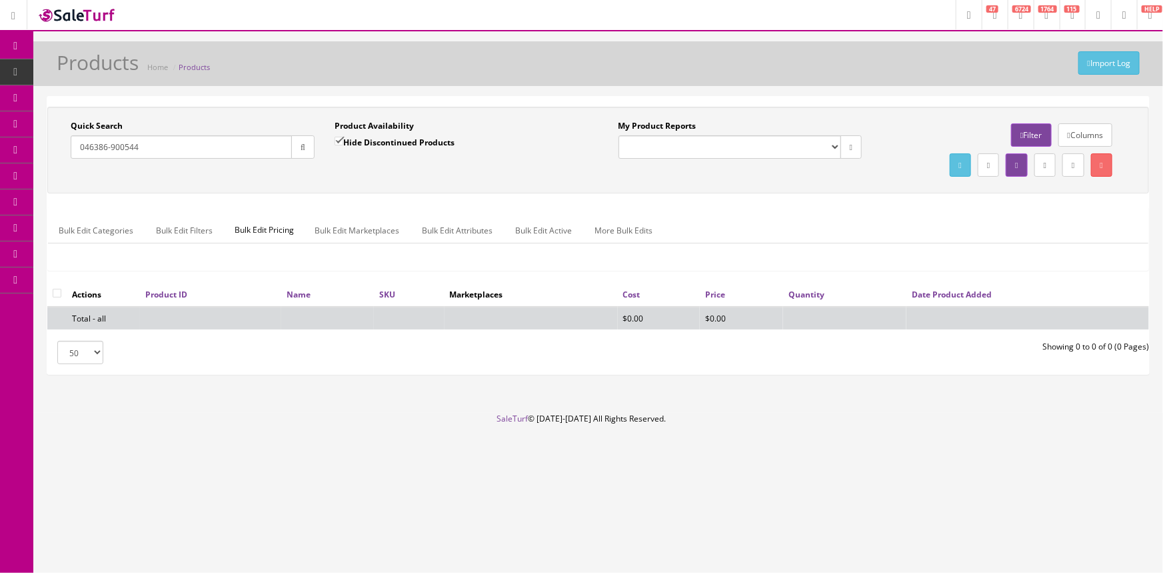
type input "046386-900544"
click at [343, 141] on input "Hide Discontinued Products" at bounding box center [339, 141] width 9 height 9
checkbox input "false"
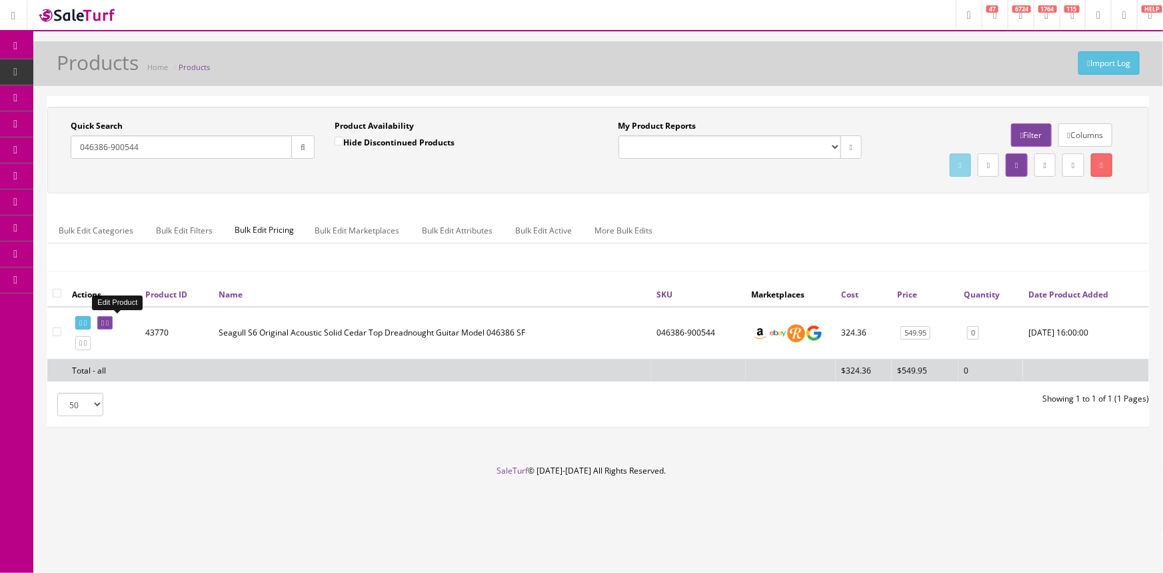
click at [113, 320] on link at bounding box center [104, 323] width 15 height 14
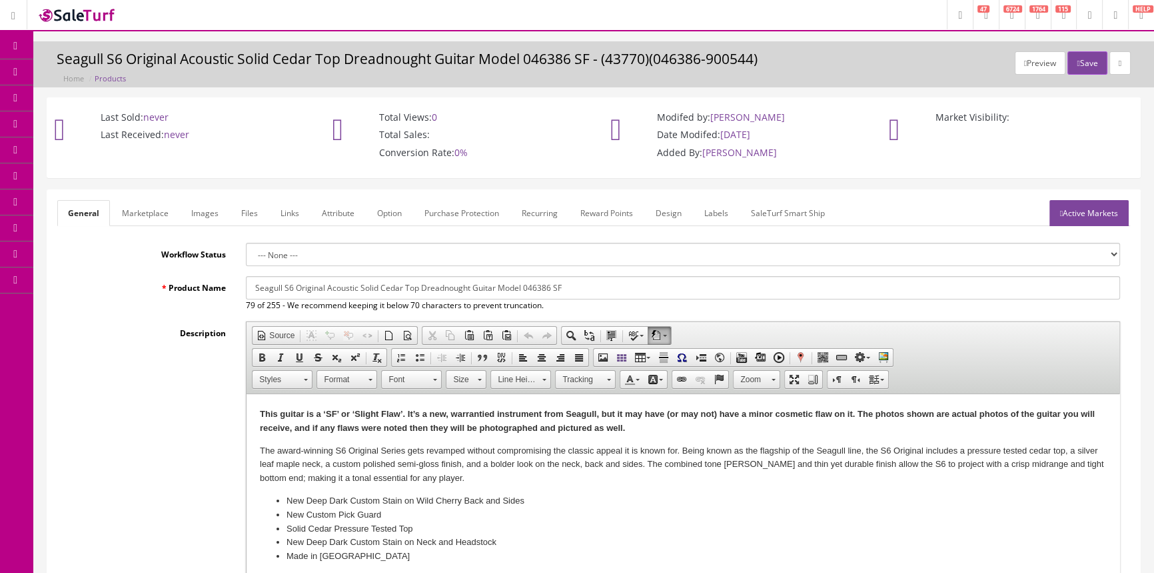
click at [717, 220] on link "Labels" at bounding box center [716, 213] width 45 height 26
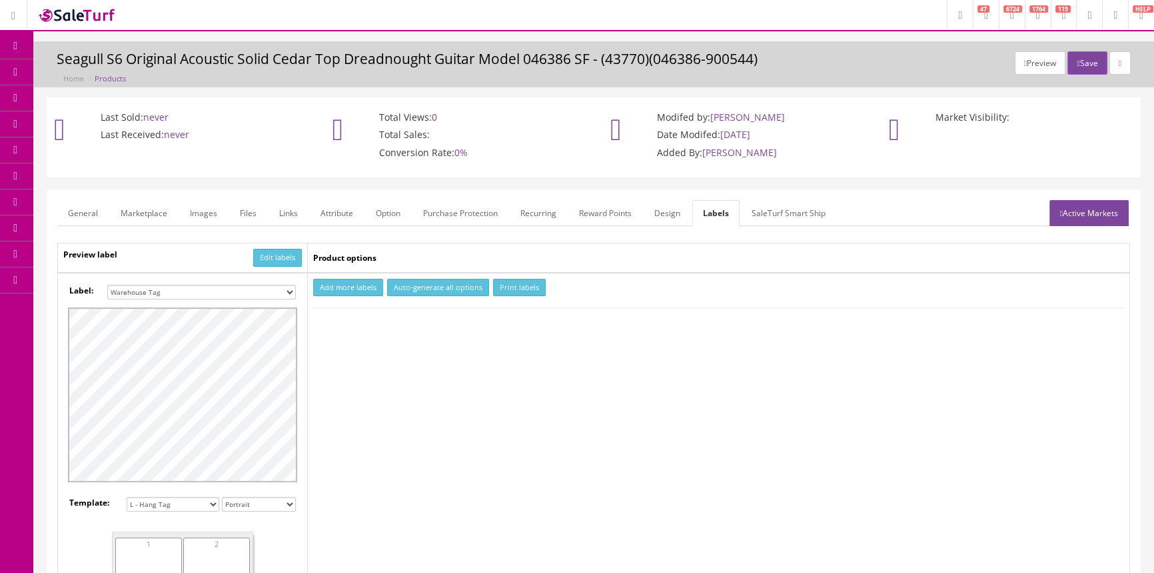
click at [159, 291] on select "Small Label 2 x 1 Label Shoe label 100 barcodes Dymo Label 2 X 1 Sticker Labels…" at bounding box center [201, 292] width 189 height 15
select select "16"
click at [107, 285] on select "Small Label 2 x 1 Label Shoe label 100 barcodes Dymo Label 2 X 1 Sticker Labels…" at bounding box center [201, 292] width 189 height 15
click at [331, 293] on button "Add more labels" at bounding box center [348, 288] width 70 height 18
type input "1"
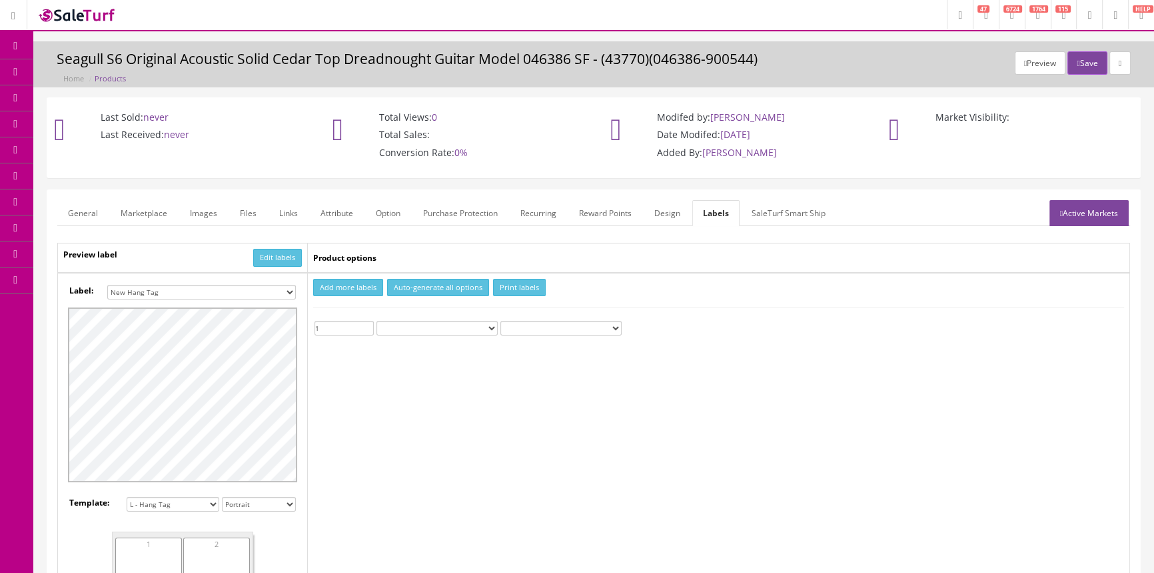
click at [367, 322] on input "1" at bounding box center [344, 328] width 59 height 15
click at [502, 297] on td "Add more labels Auto-generate all options Print labels 1 Custom Text" at bounding box center [719, 507] width 823 height 469
click at [504, 290] on button "Print labels" at bounding box center [519, 288] width 53 height 18
click at [130, 64] on link "Products" at bounding box center [103, 72] width 140 height 26
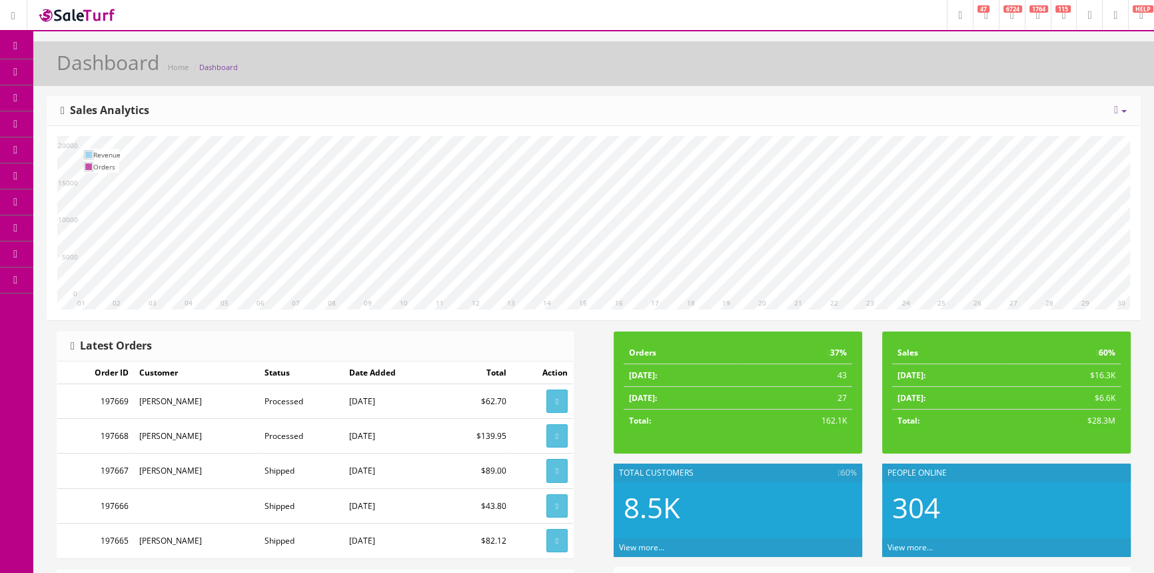
click at [112, 71] on span "Products" at bounding box center [95, 71] width 33 height 11
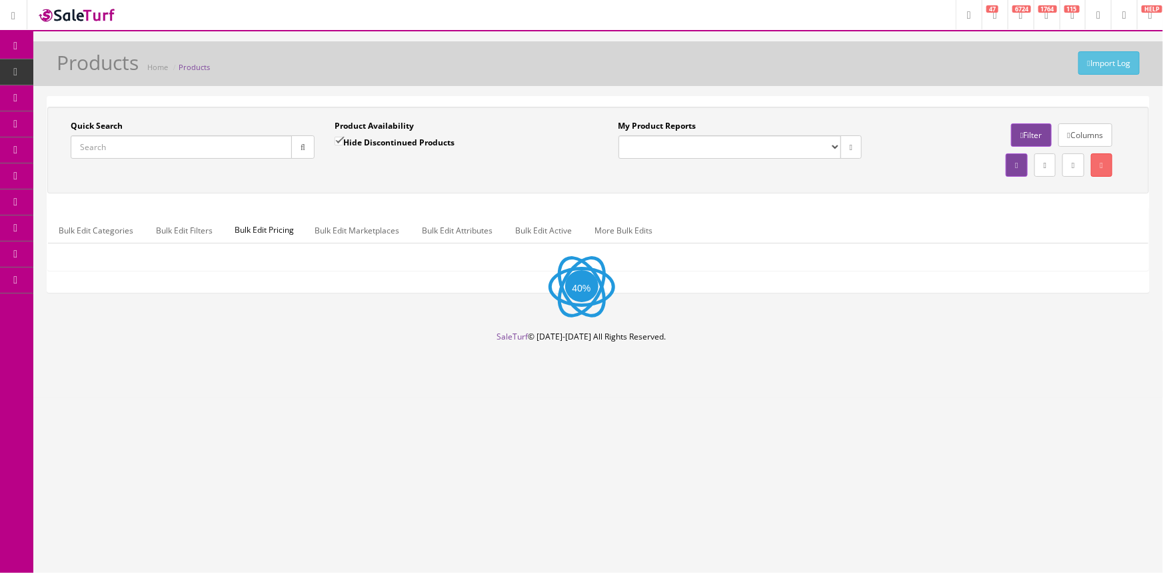
click at [158, 151] on input "Quick Search" at bounding box center [181, 146] width 221 height 23
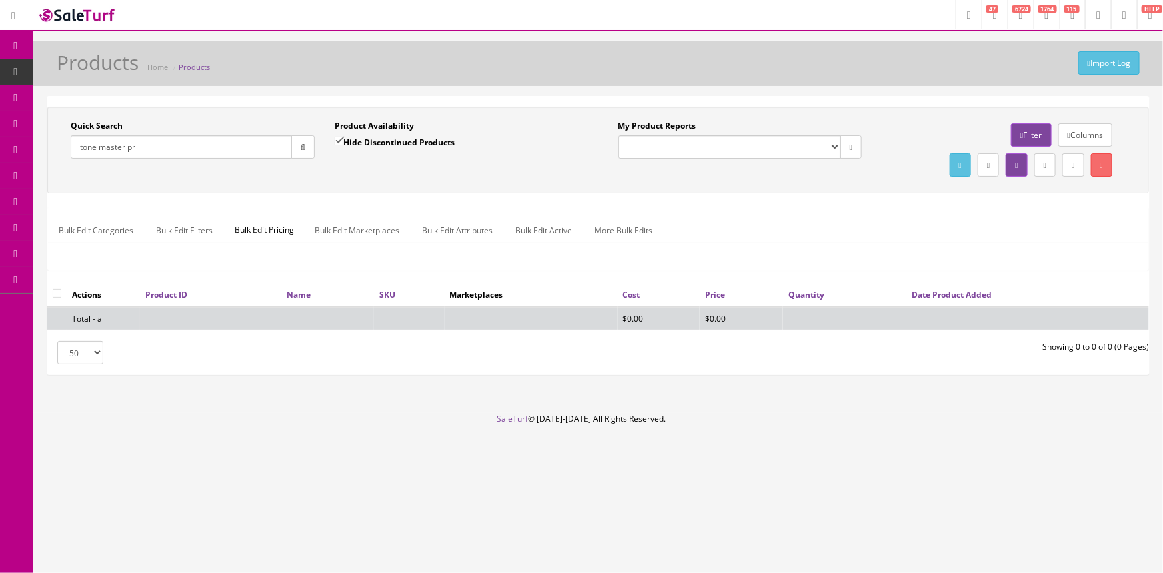
type input "tone master pro"
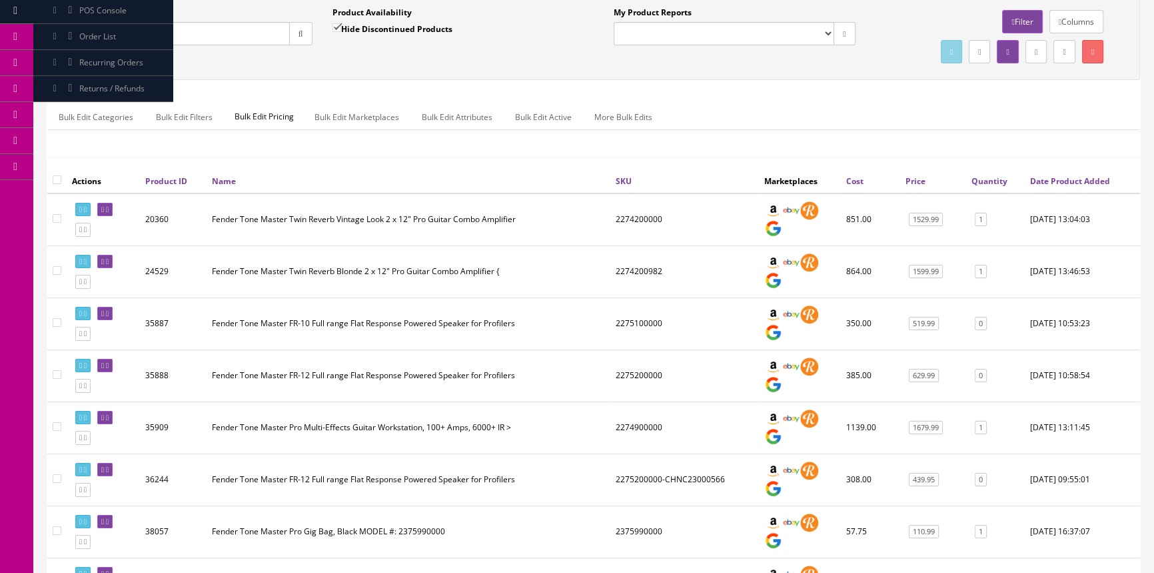
scroll to position [242, 0]
